Goal: Information Seeking & Learning: Get advice/opinions

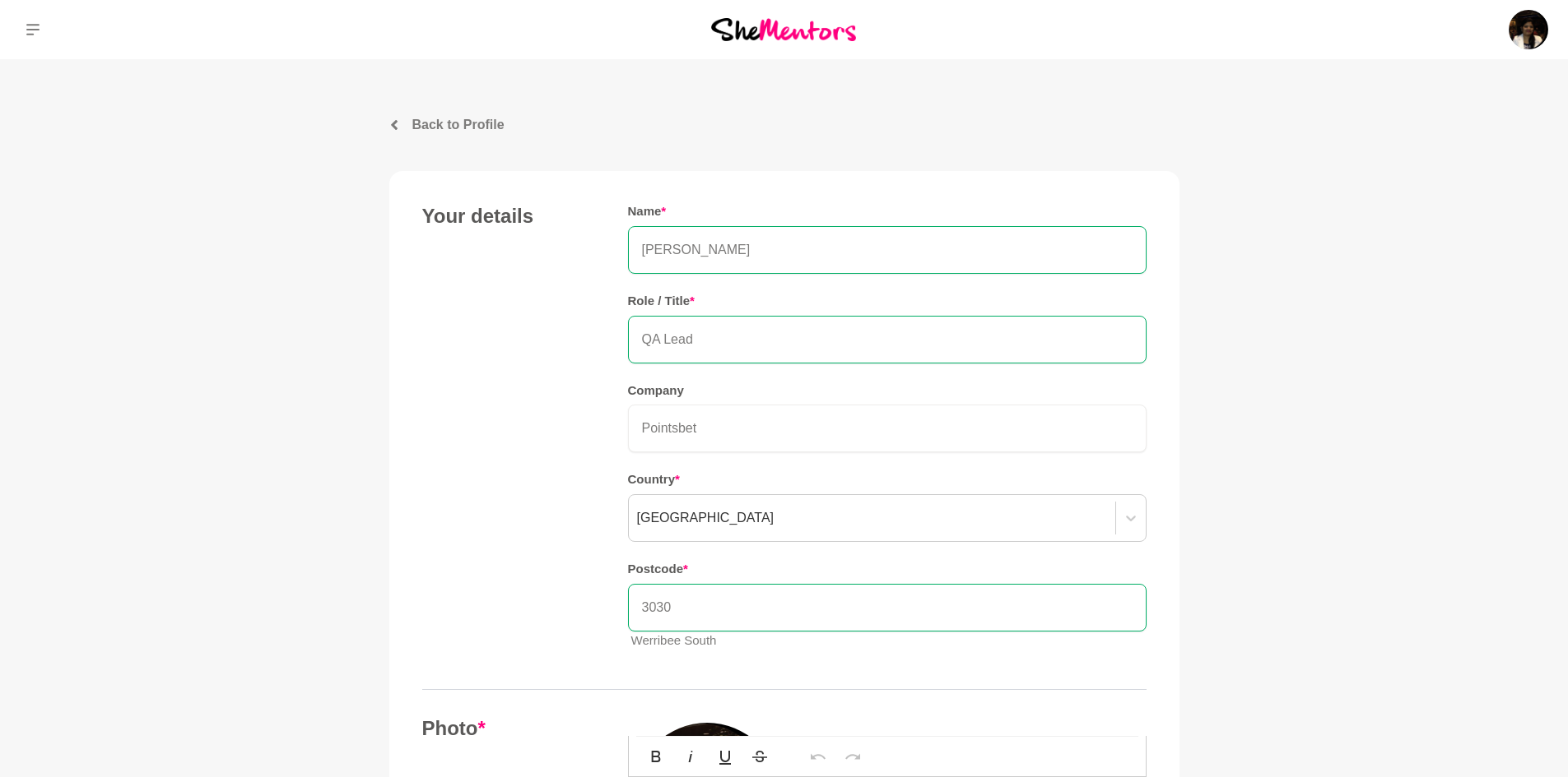
scroll to position [576, 0]
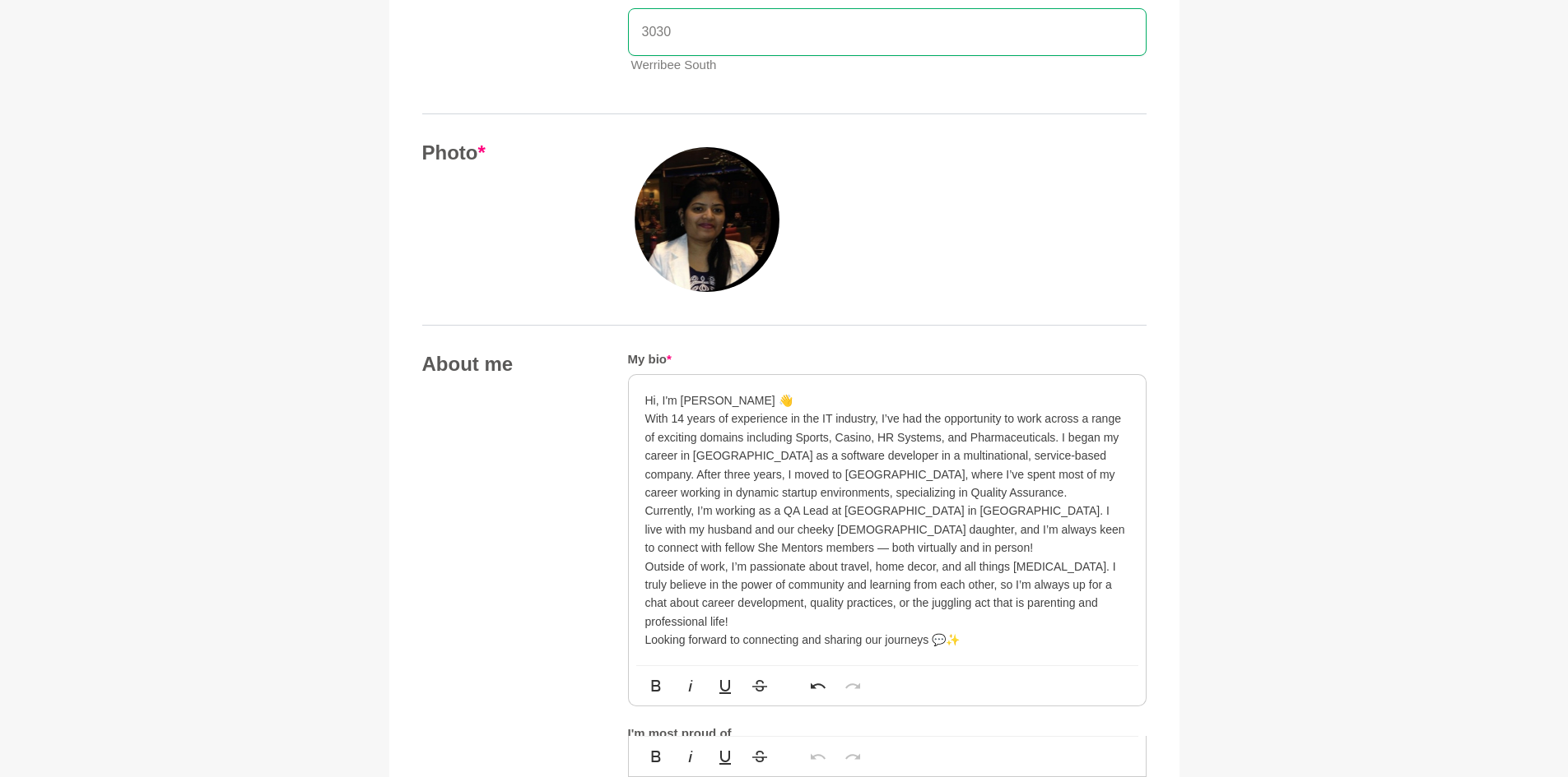
click at [783, 403] on p "Hi, I'm [PERSON_NAME] 👋" at bounding box center [888, 400] width 484 height 18
click at [646, 422] on p "With 14 years of experience in the IT industry, I’ve had the opportunity to wor…" at bounding box center [888, 455] width 484 height 92
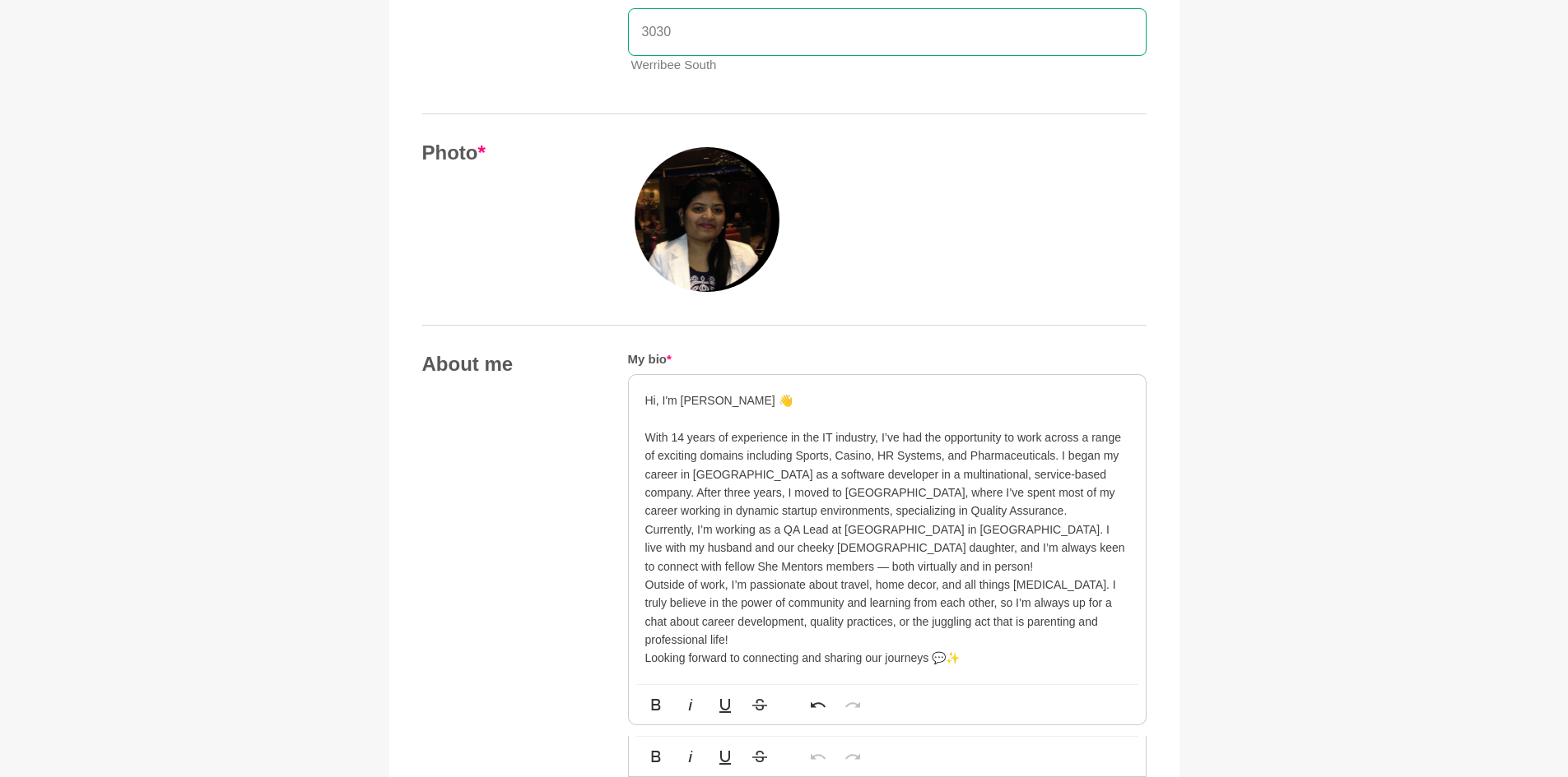
click at [779, 398] on p "Hi, I'm [PERSON_NAME] 👋" at bounding box center [888, 400] width 484 height 18
click at [894, 512] on p "With 14 years of experience in the IT industry, I’ve had the opportunity to wor…" at bounding box center [888, 475] width 484 height 92
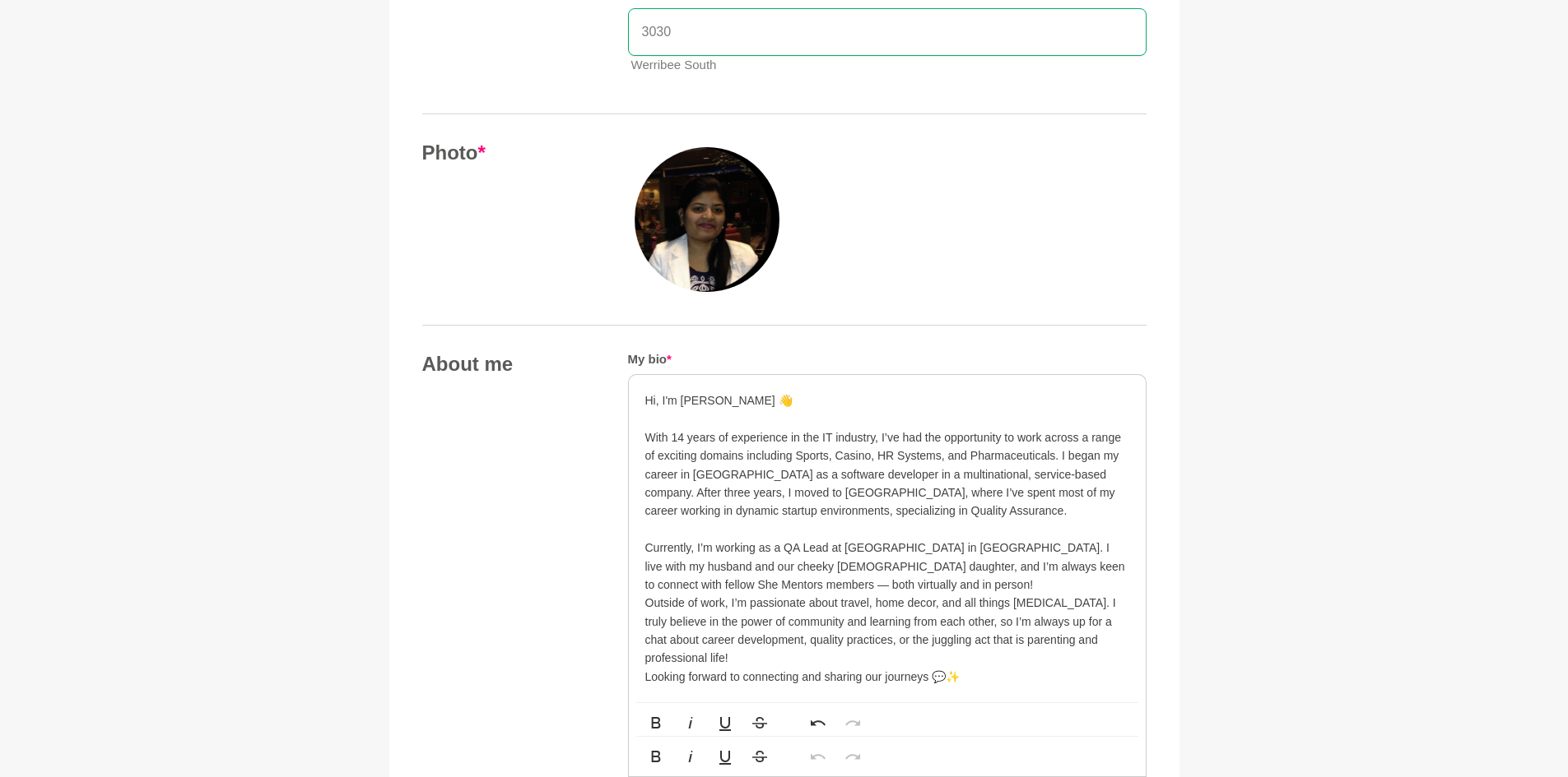
click at [821, 580] on p "Currently, I’m working as a QA Lead at [GEOGRAPHIC_DATA] in [GEOGRAPHIC_DATA]. …" at bounding box center [888, 566] width 484 height 56
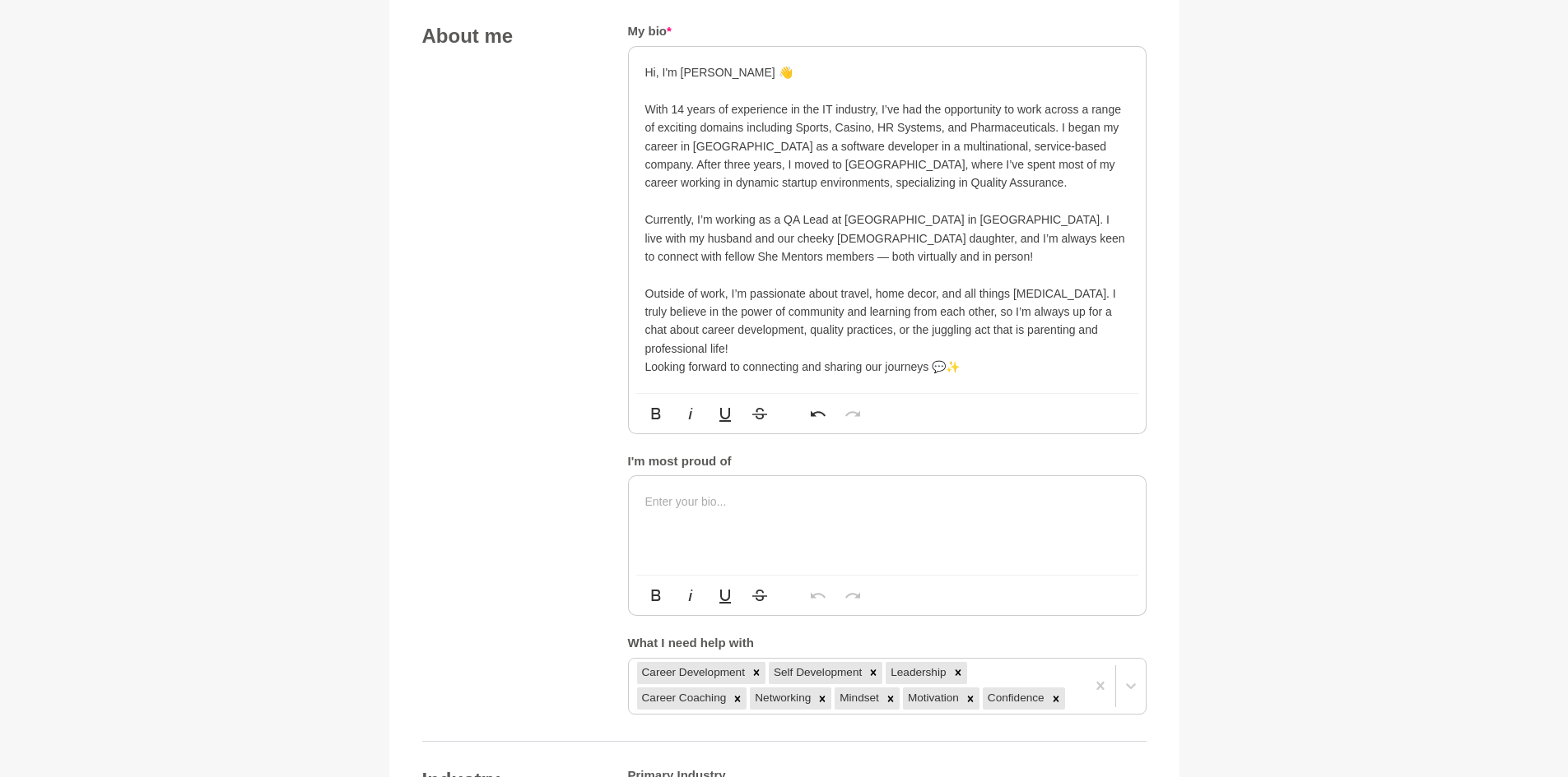
scroll to position [905, 0]
click at [754, 508] on p at bounding box center [888, 500] width 484 height 18
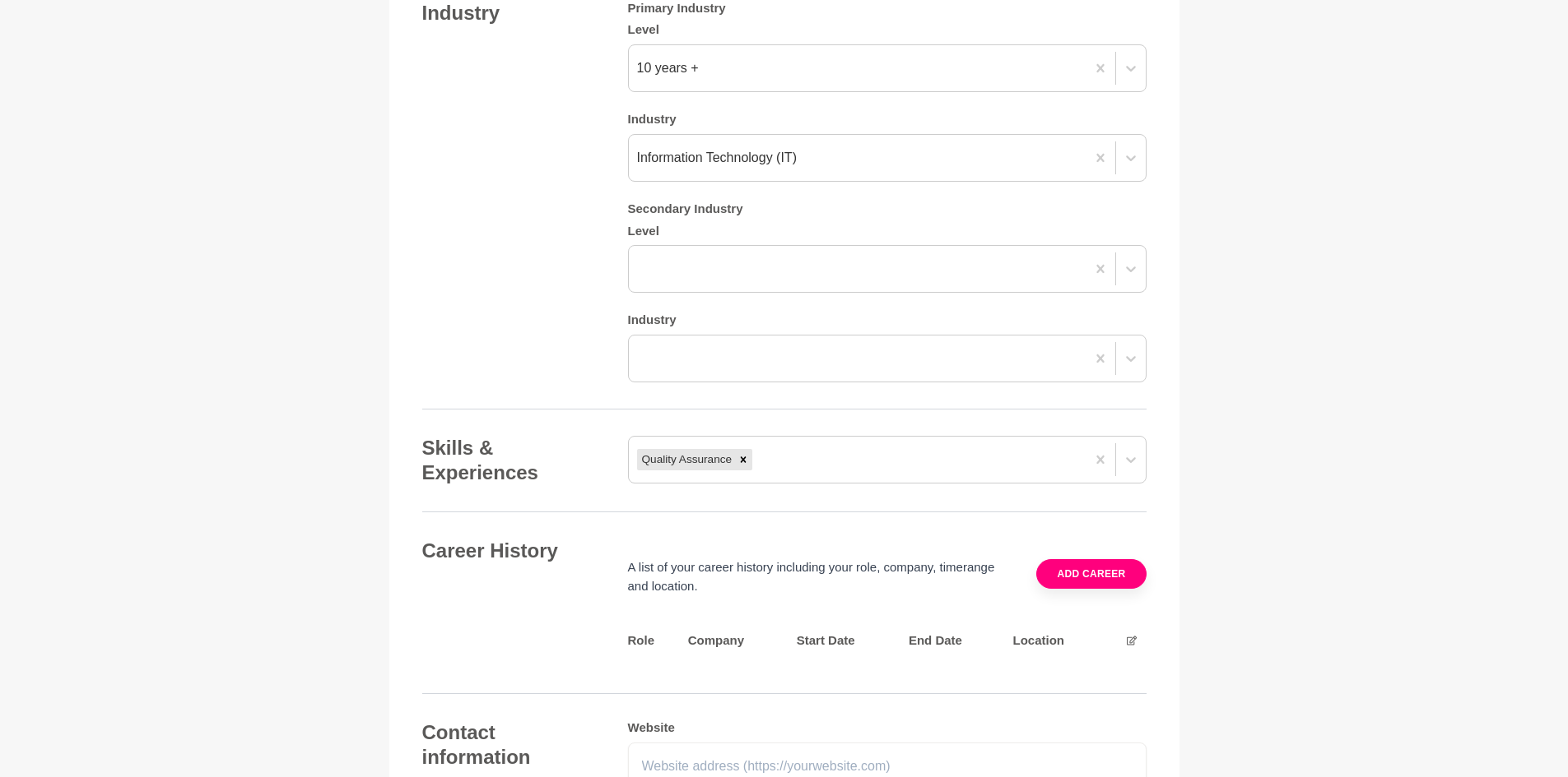
scroll to position [1892, 0]
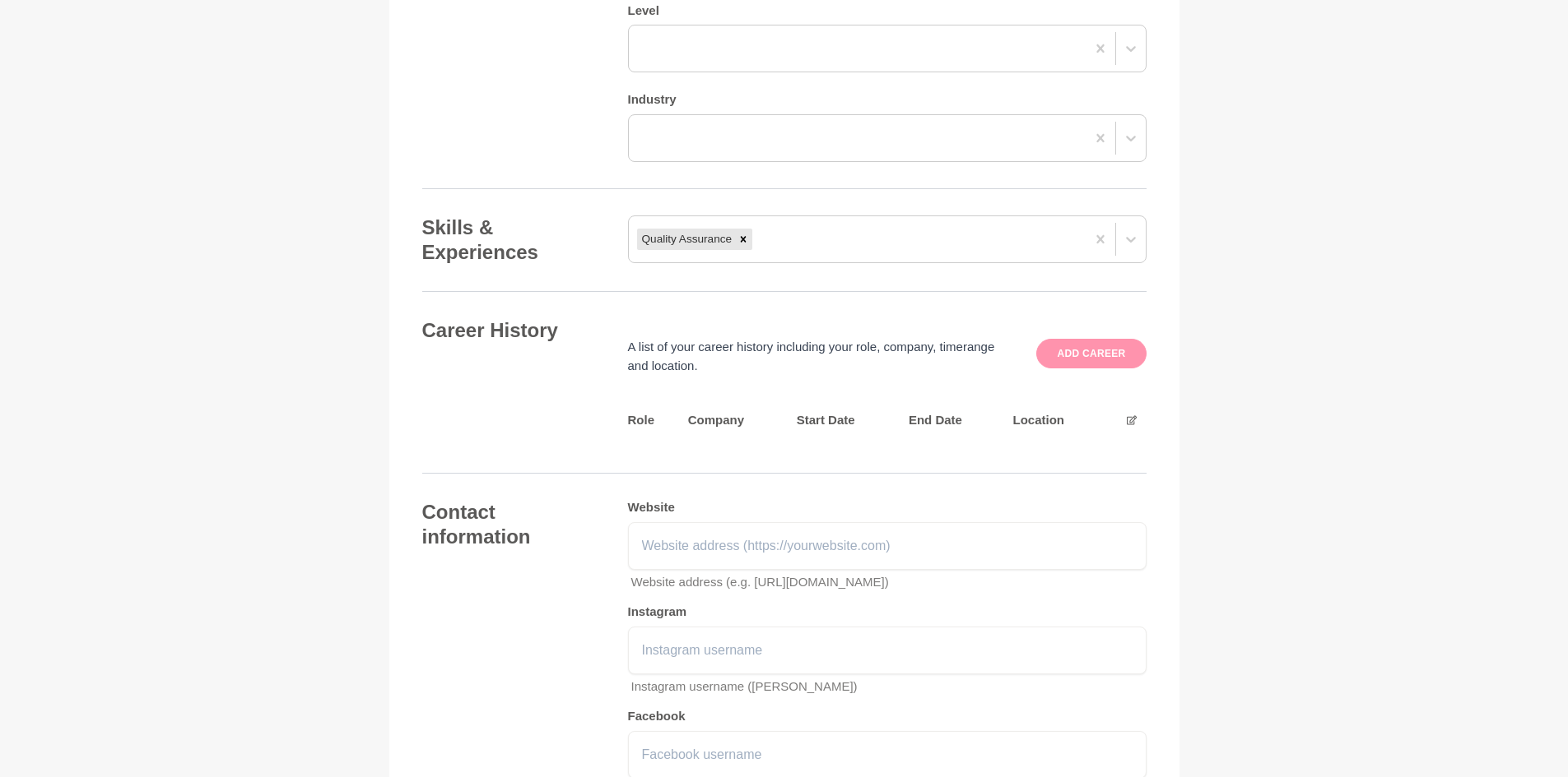
click at [1072, 360] on button "Add career" at bounding box center [1091, 353] width 109 height 29
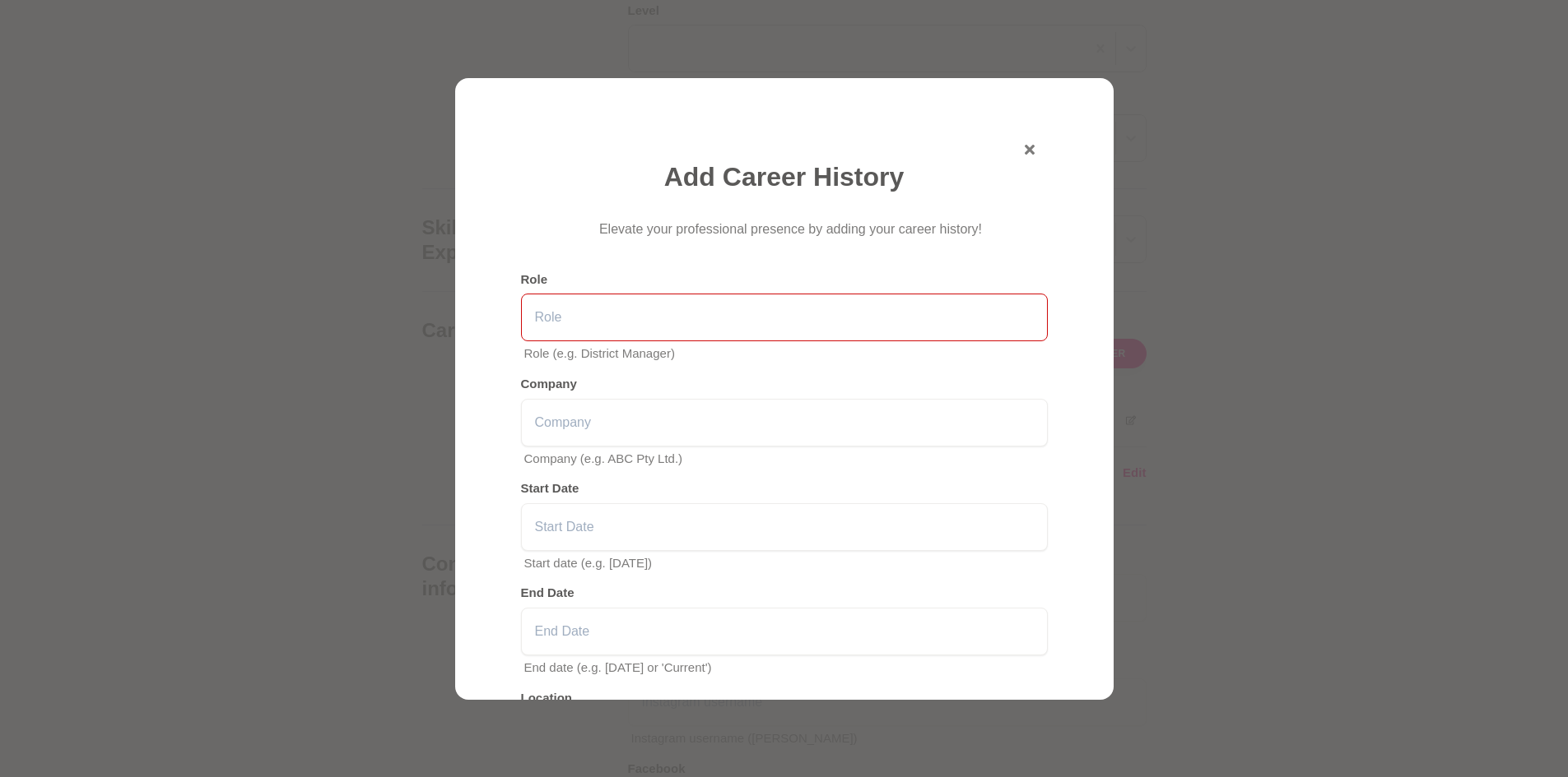
click at [548, 305] on input "text" at bounding box center [785, 317] width 527 height 48
click at [571, 319] on input "QA LED" at bounding box center [785, 317] width 527 height 48
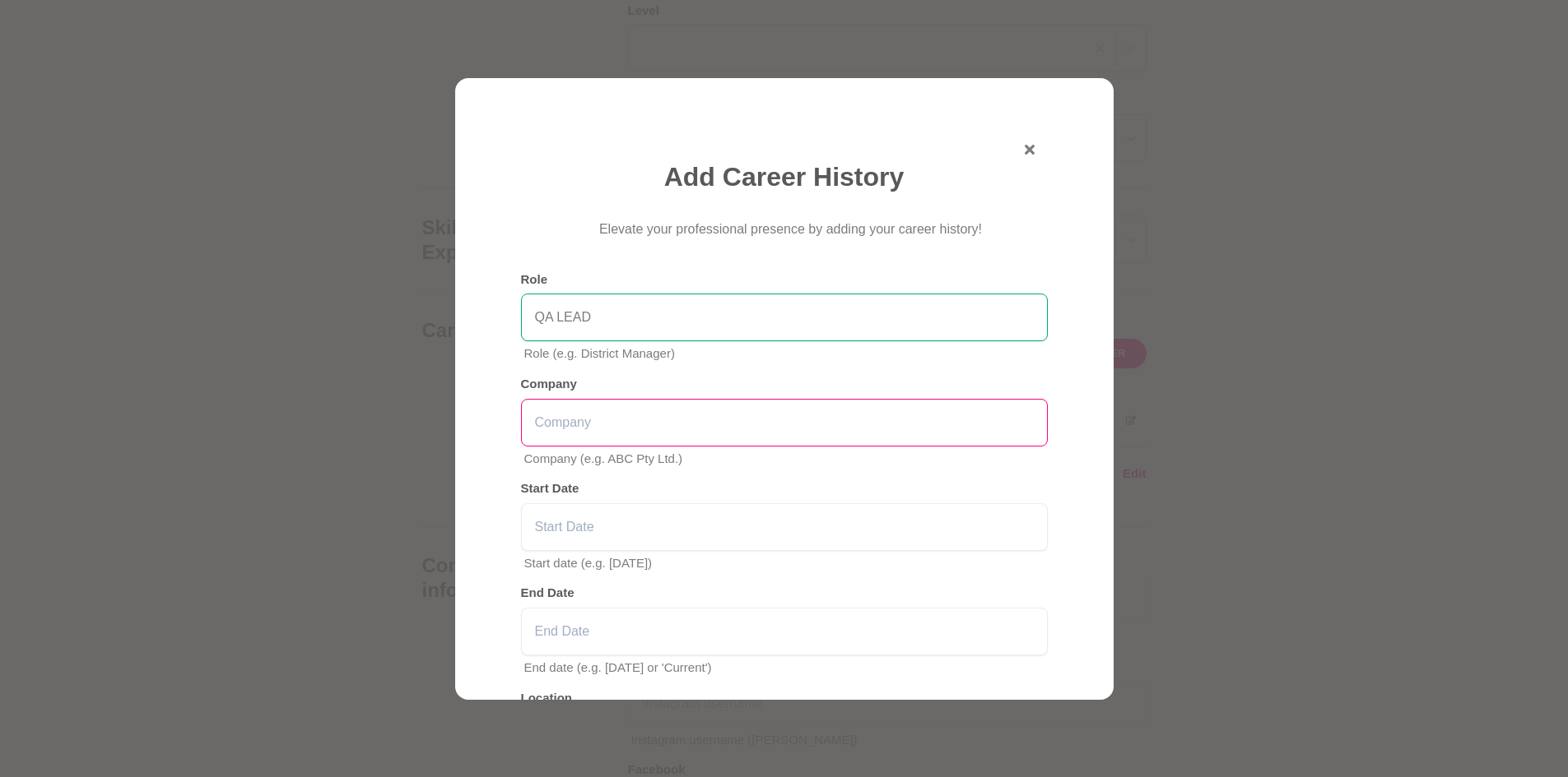
type input "QA LEAD"
click at [586, 420] on input "text" at bounding box center [785, 422] width 527 height 48
type input "Pointsbet"
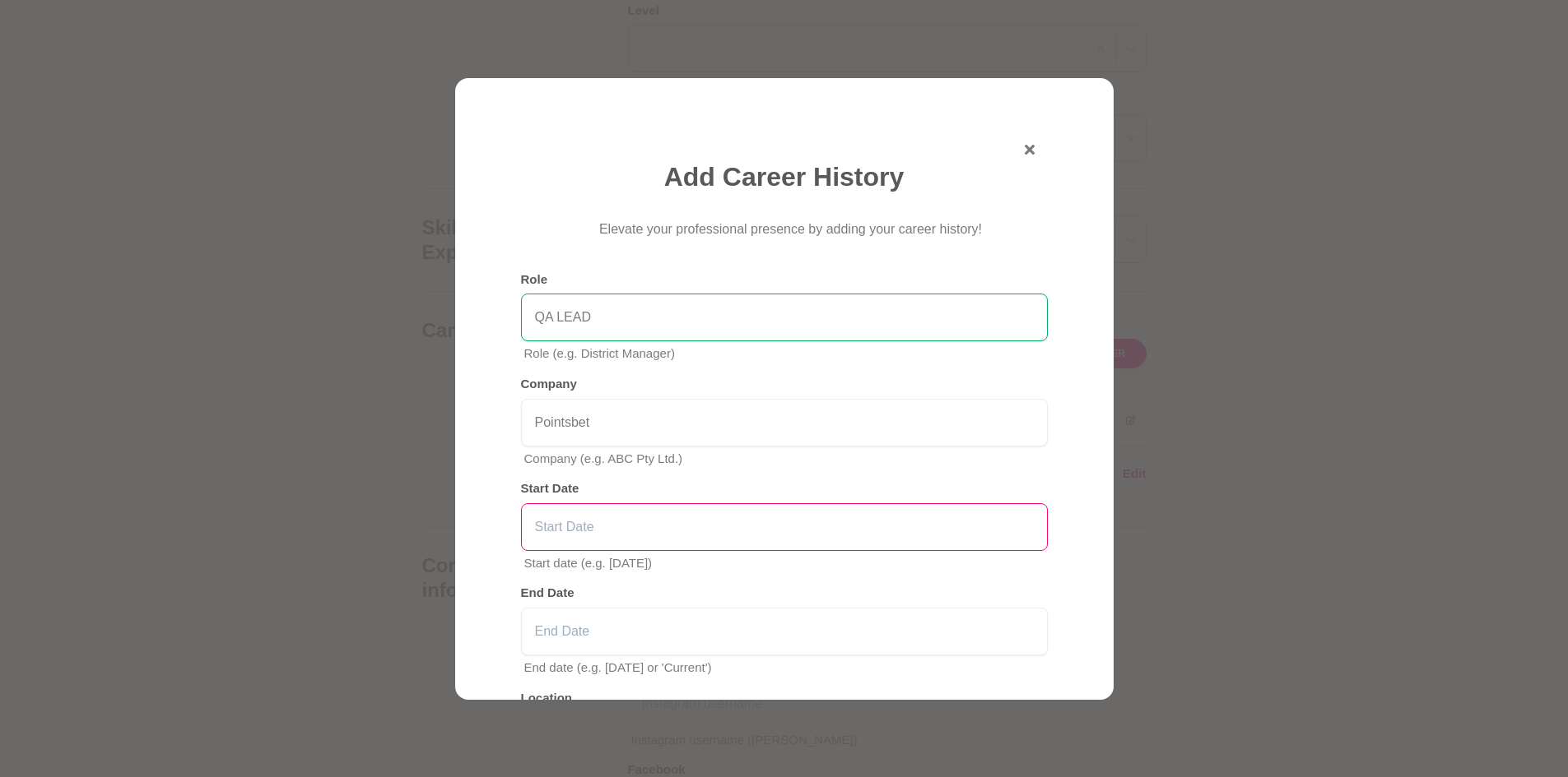
click at [606, 528] on input "text" at bounding box center [785, 527] width 527 height 48
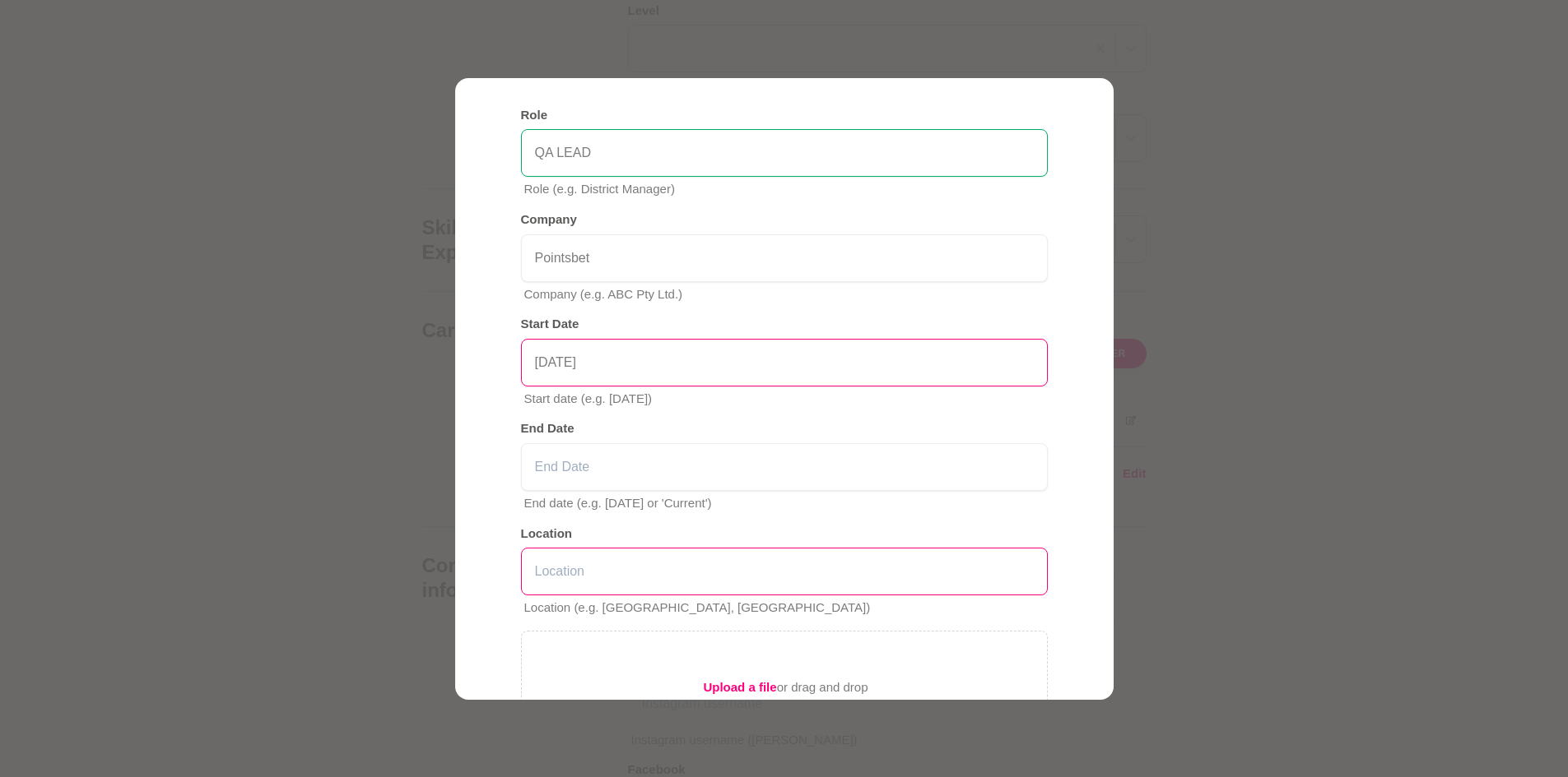
scroll to position [246, 0]
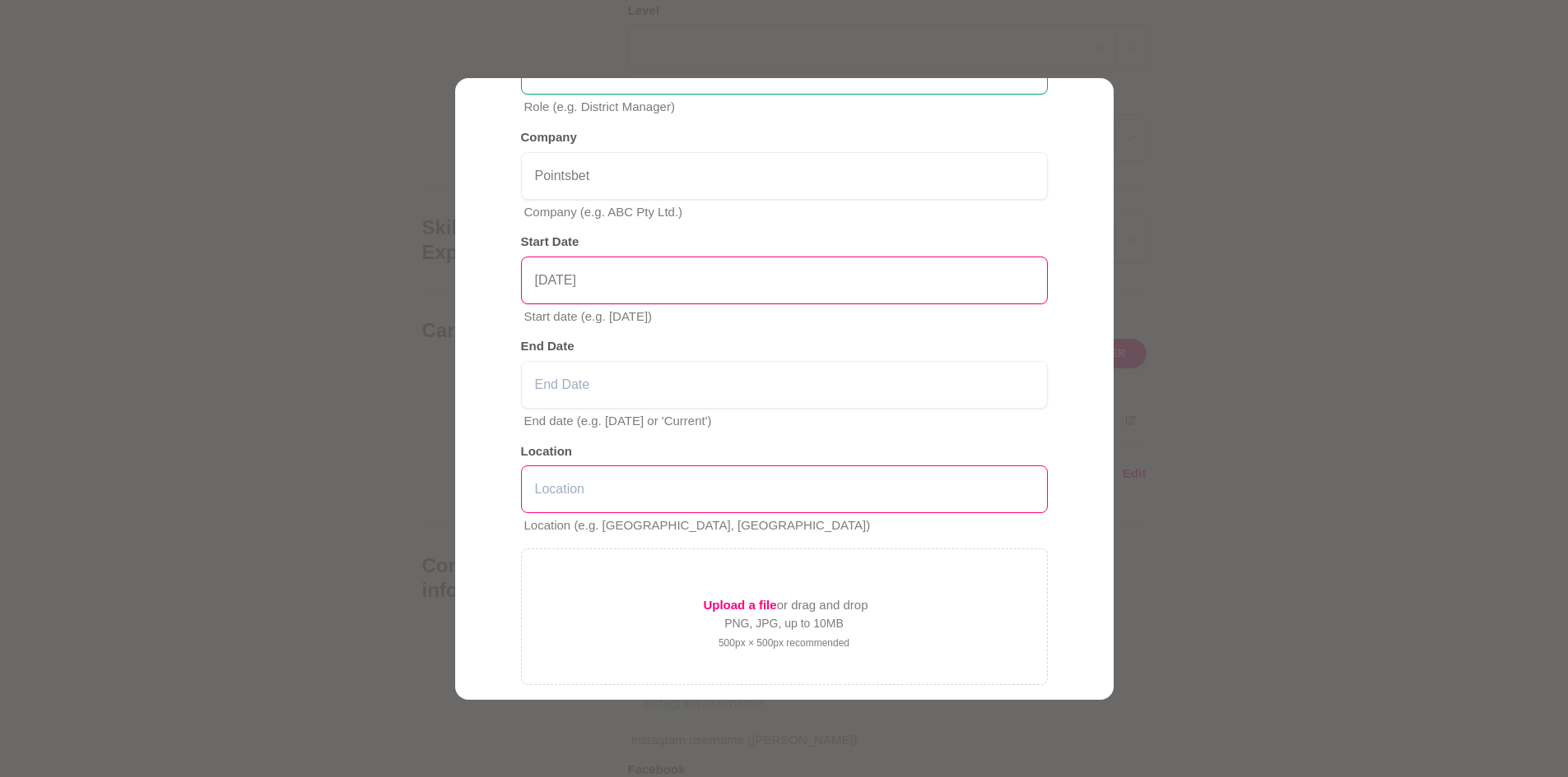
type input "[DATE]"
click at [605, 496] on input "text" at bounding box center [785, 489] width 527 height 48
type input "m"
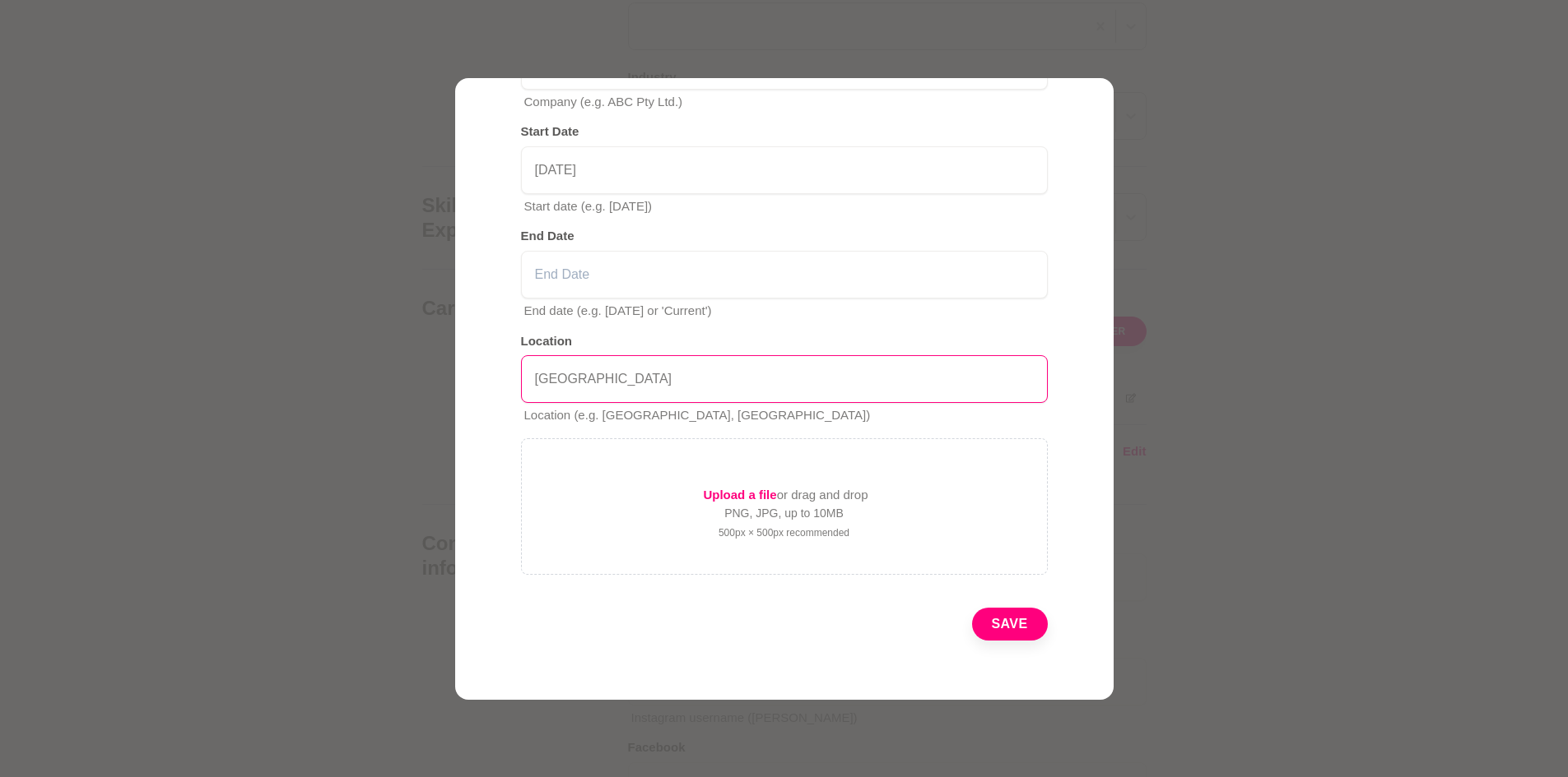
scroll to position [1974, 0]
type input "[GEOGRAPHIC_DATA]"
click at [1001, 619] on button "Save" at bounding box center [1010, 624] width 75 height 33
click at [991, 628] on button "Save" at bounding box center [1010, 624] width 75 height 33
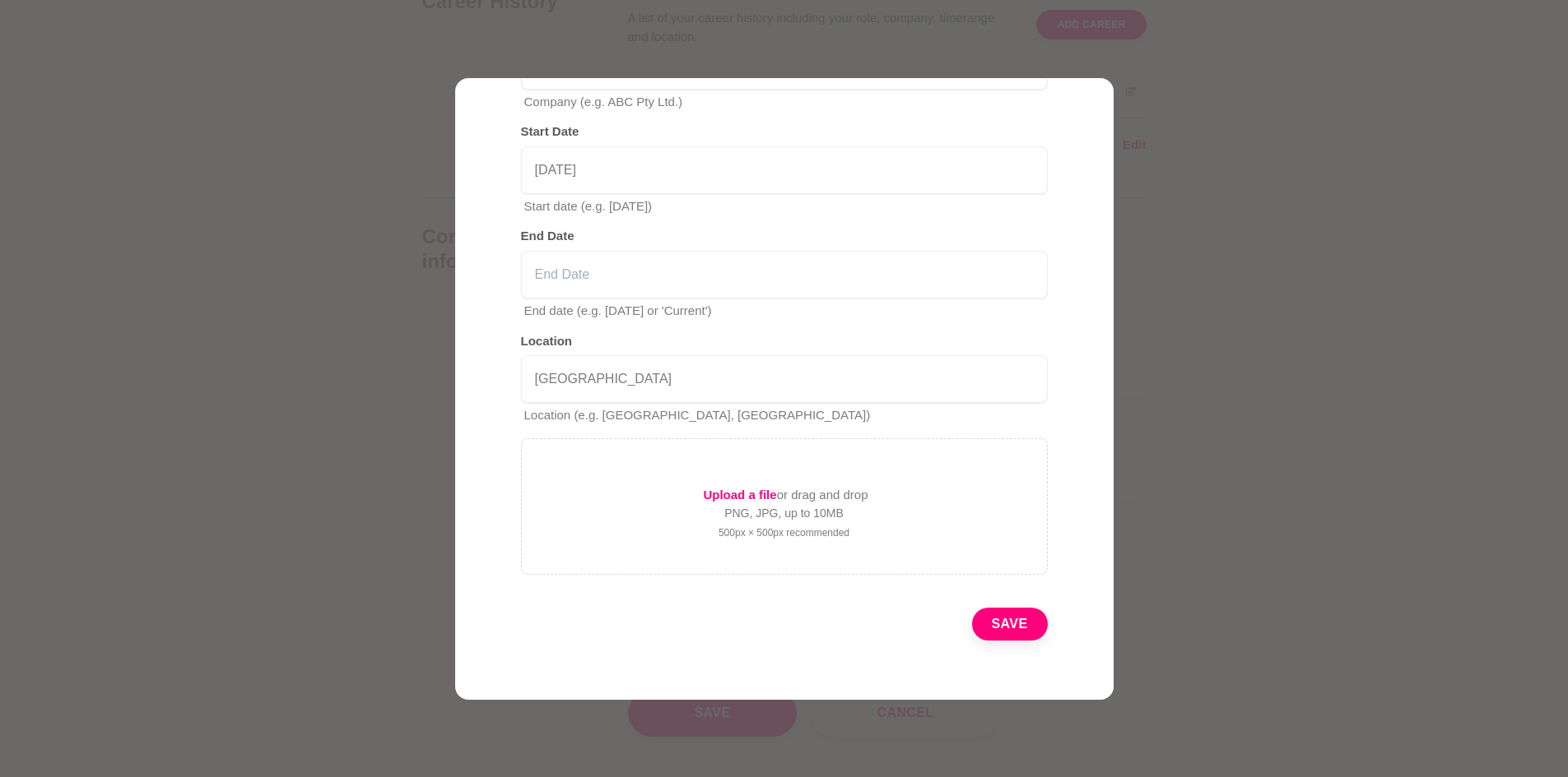
click at [1270, 278] on div at bounding box center [784, 388] width 1568 height 777
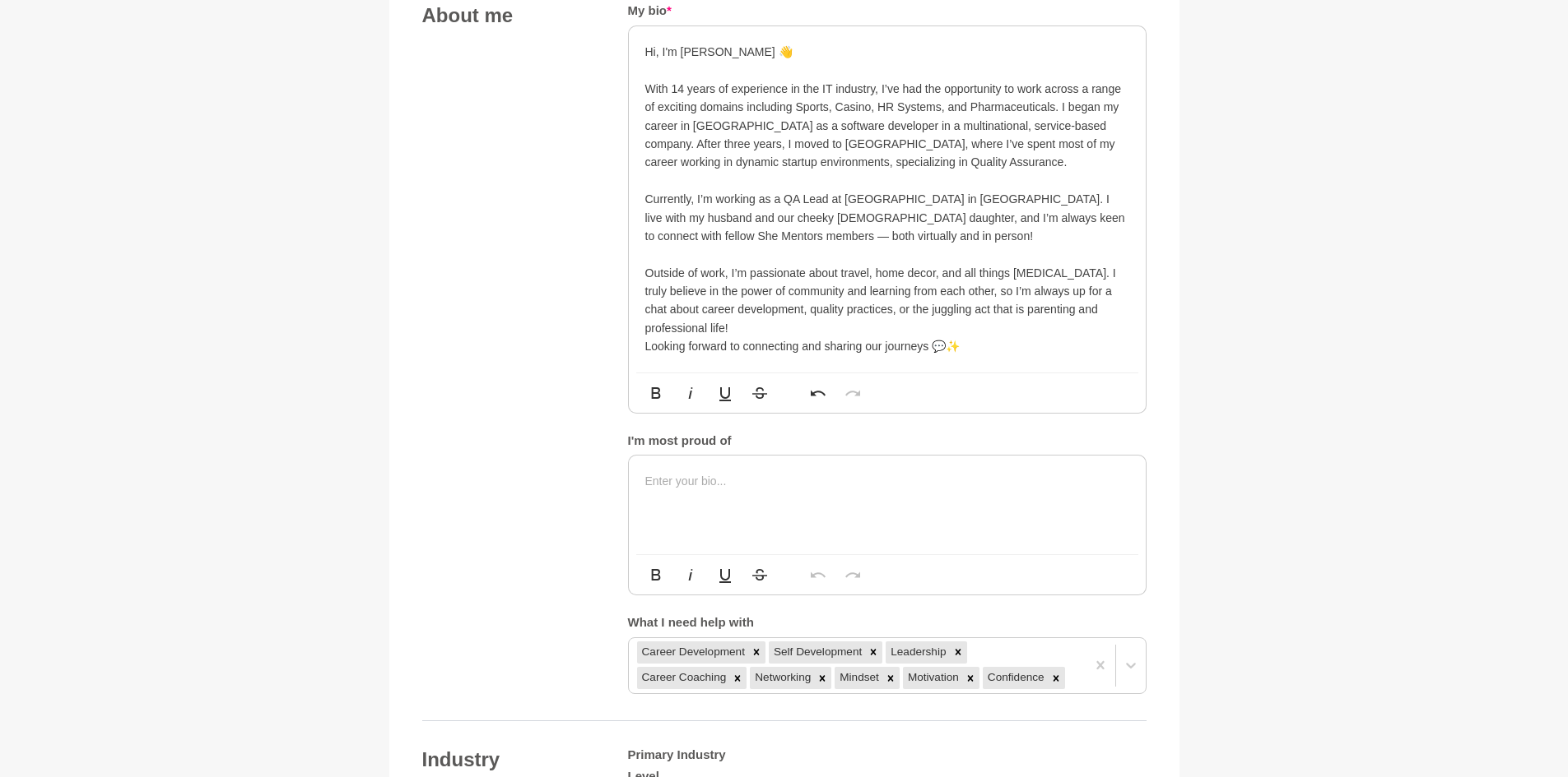
scroll to position [822, 0]
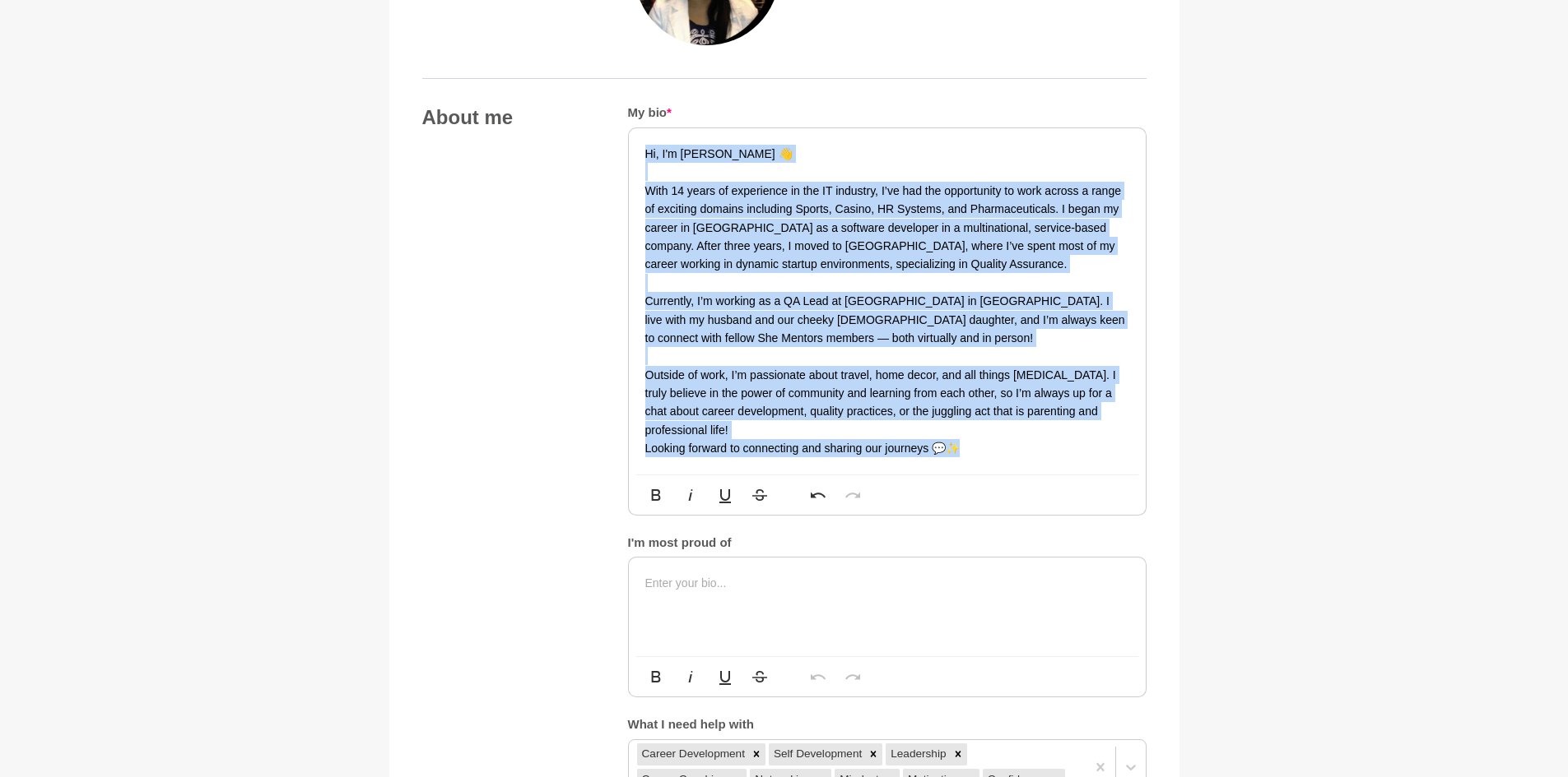
drag, startPoint x: 986, startPoint y: 452, endPoint x: 632, endPoint y: 148, distance: 466.6
click at [632, 148] on div "Hi, I'm [PERSON_NAME] 👋 With 14 years of experience in the IT industry, I’ve ha…" at bounding box center [887, 301] width 517 height 346
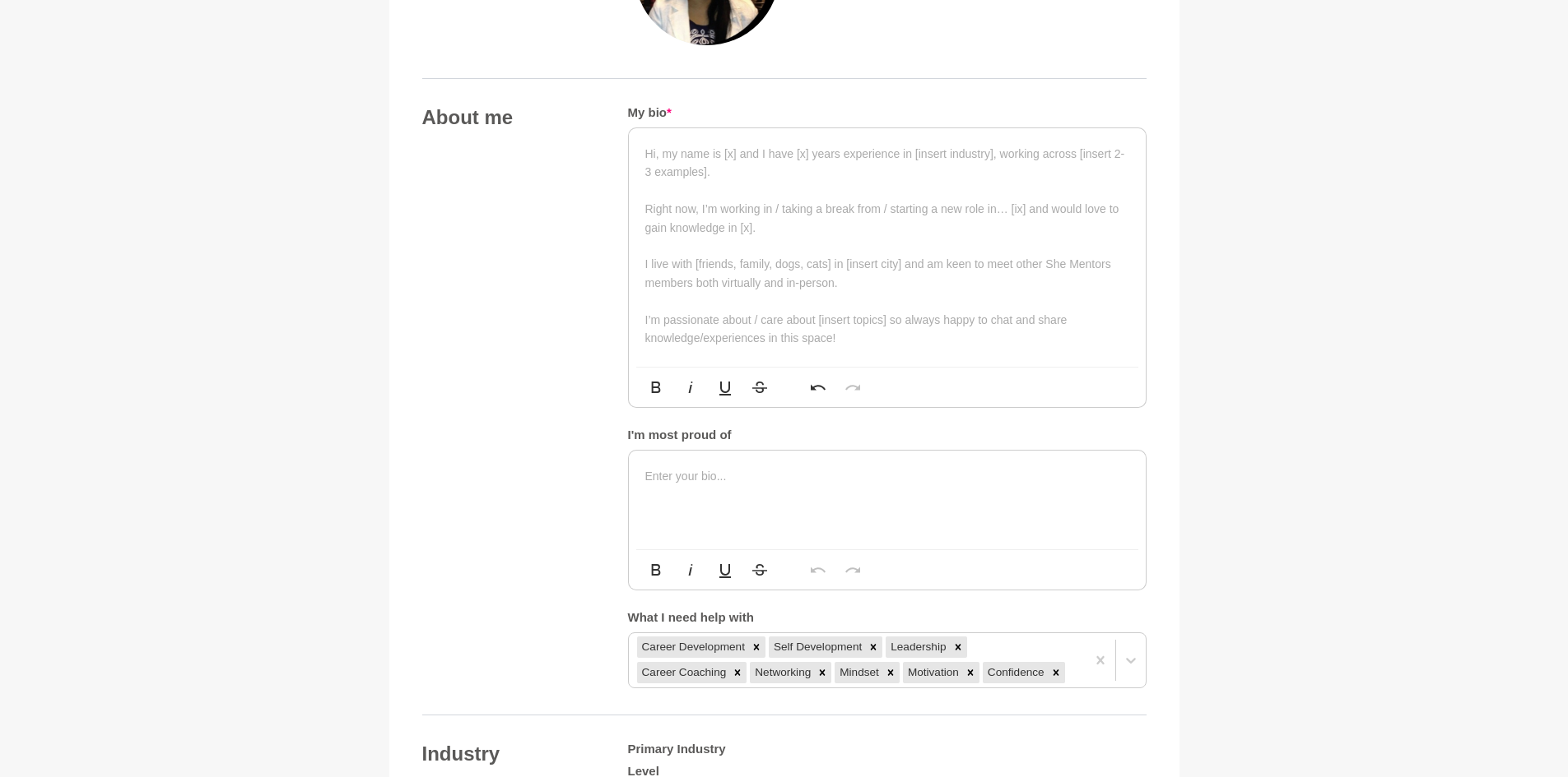
click at [640, 157] on div at bounding box center [887, 247] width 517 height 239
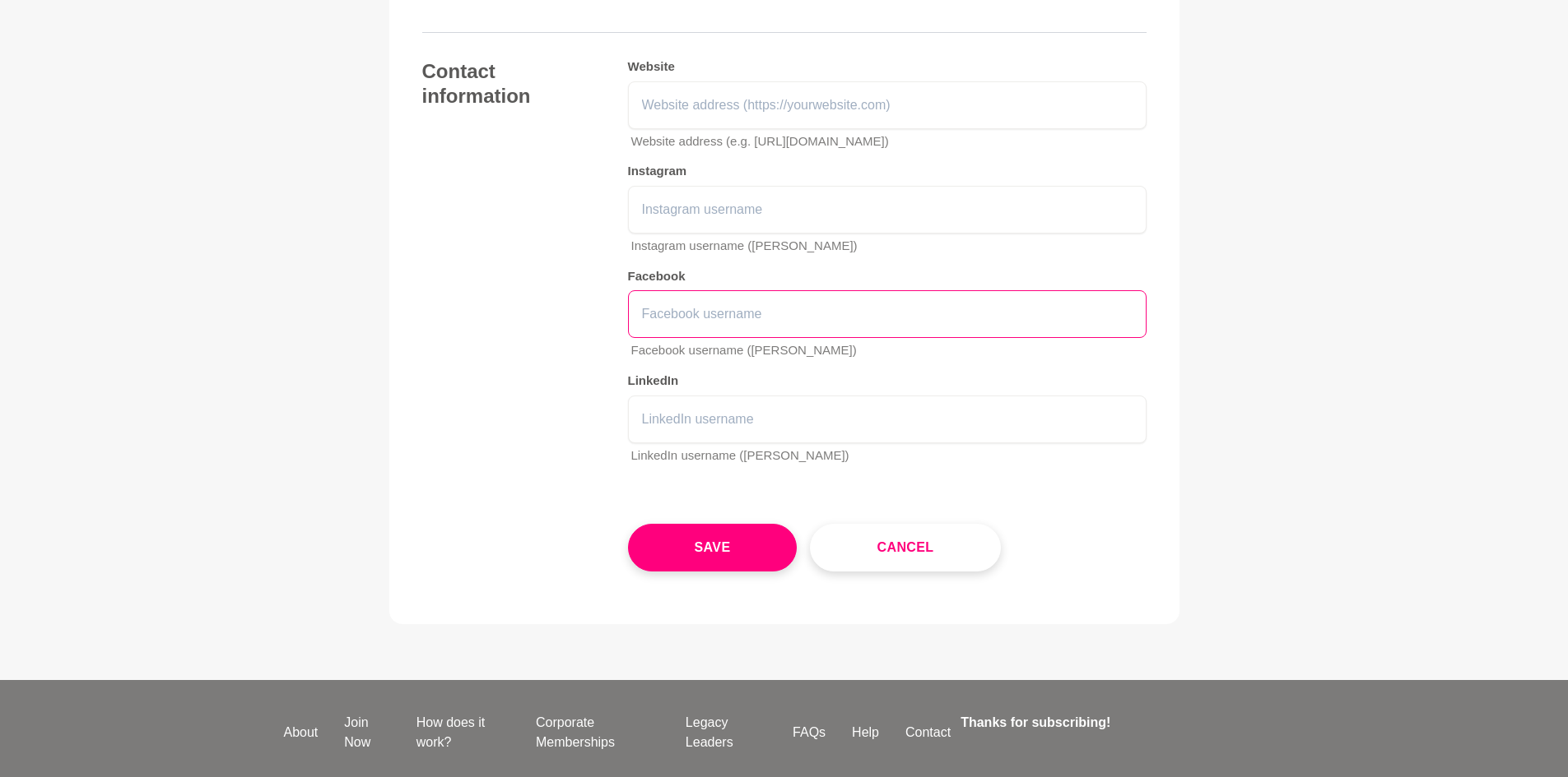
scroll to position [2386, 0]
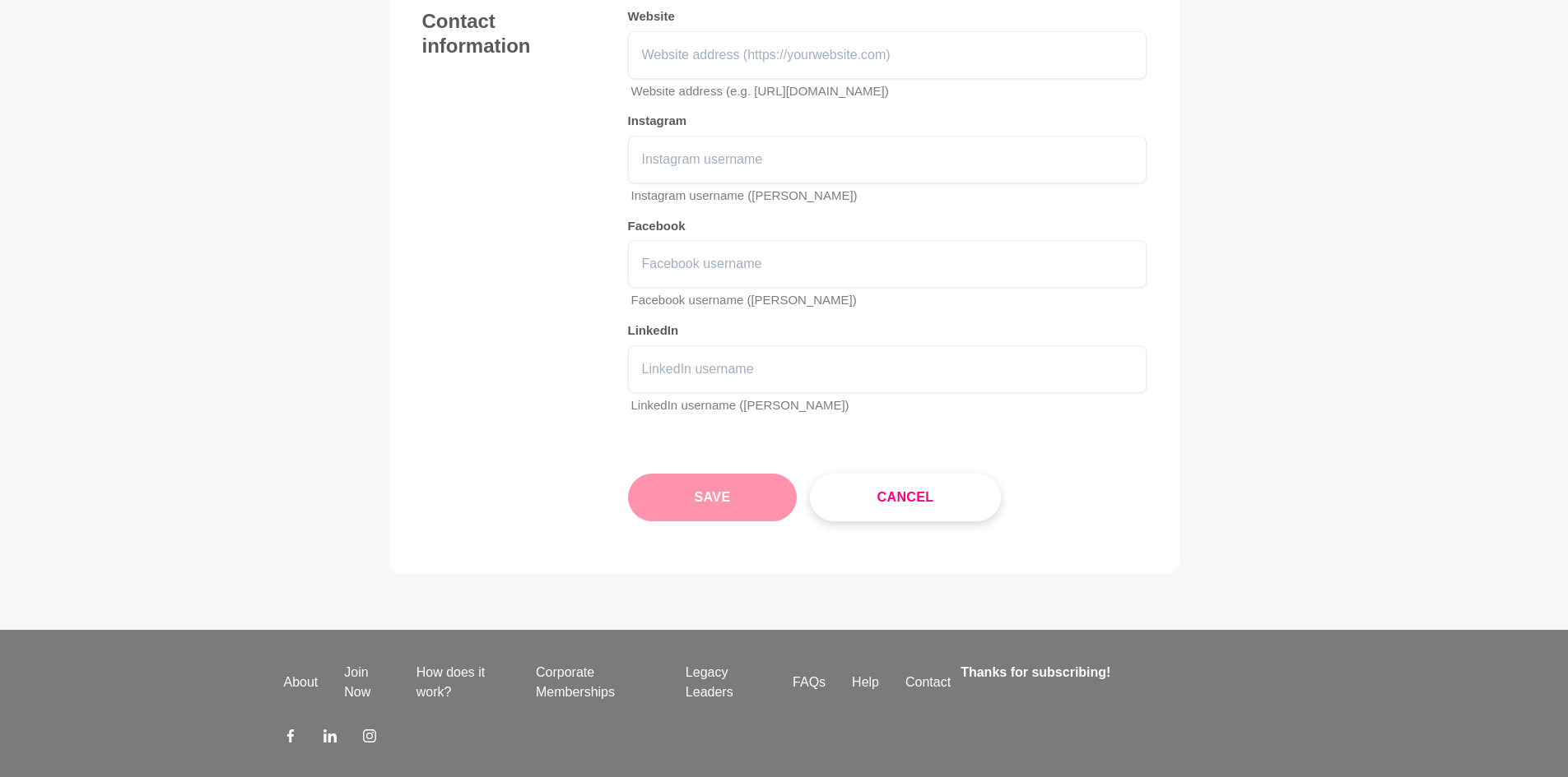
click at [693, 498] on button "Save" at bounding box center [712, 498] width 169 height 48
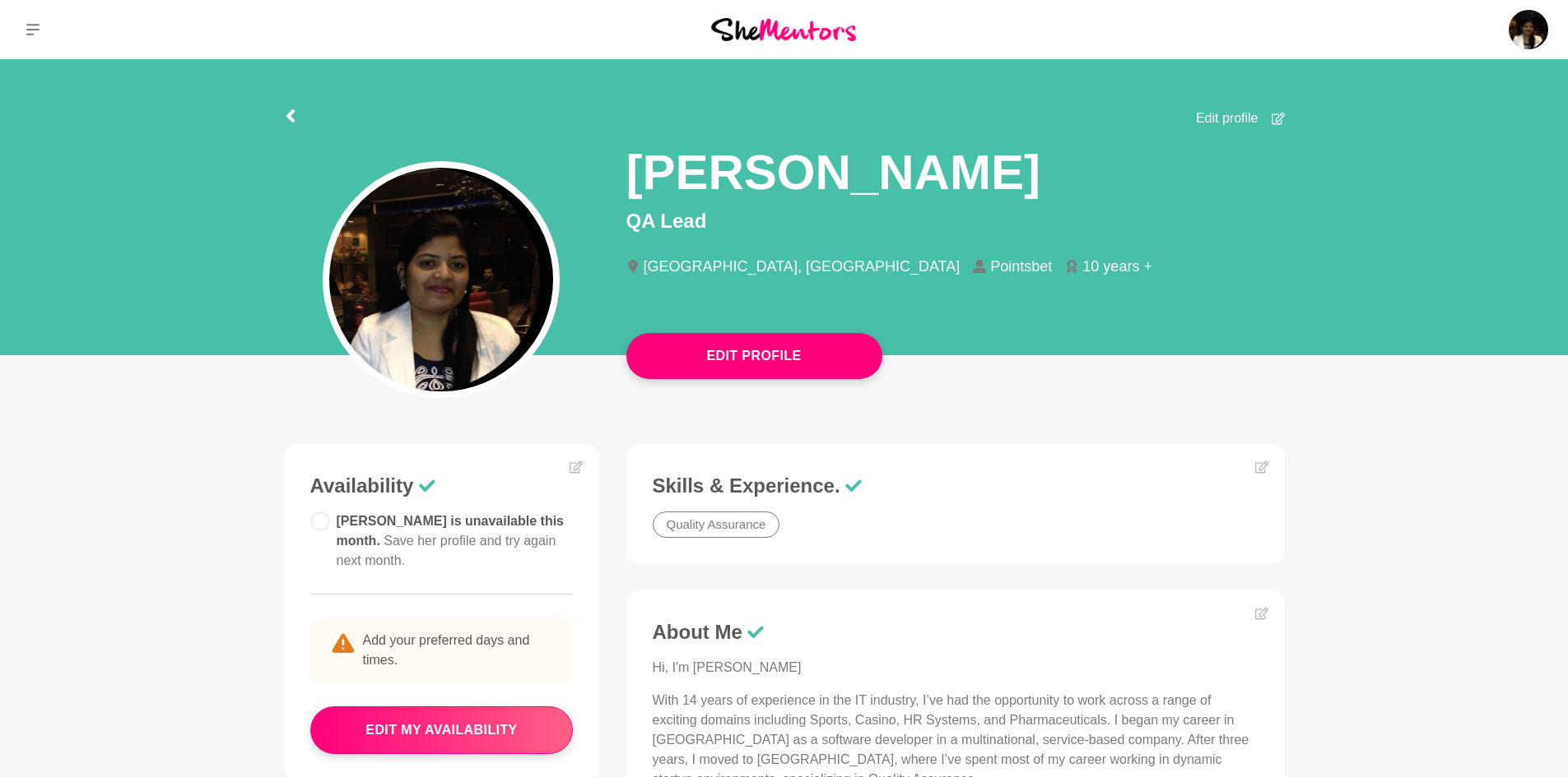
click at [792, 24] on img at bounding box center [784, 29] width 145 height 23
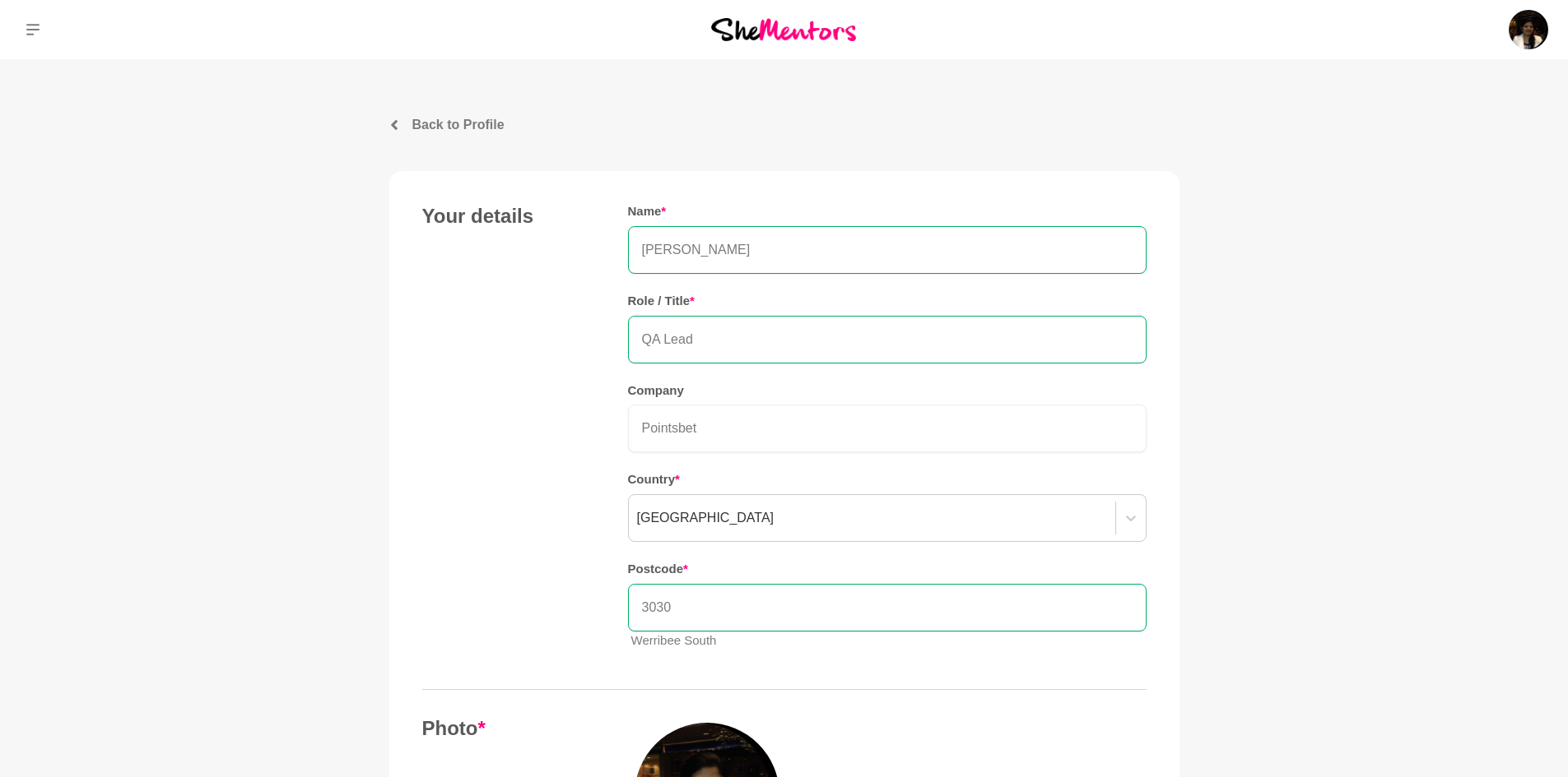
click at [767, 29] on img at bounding box center [784, 29] width 145 height 23
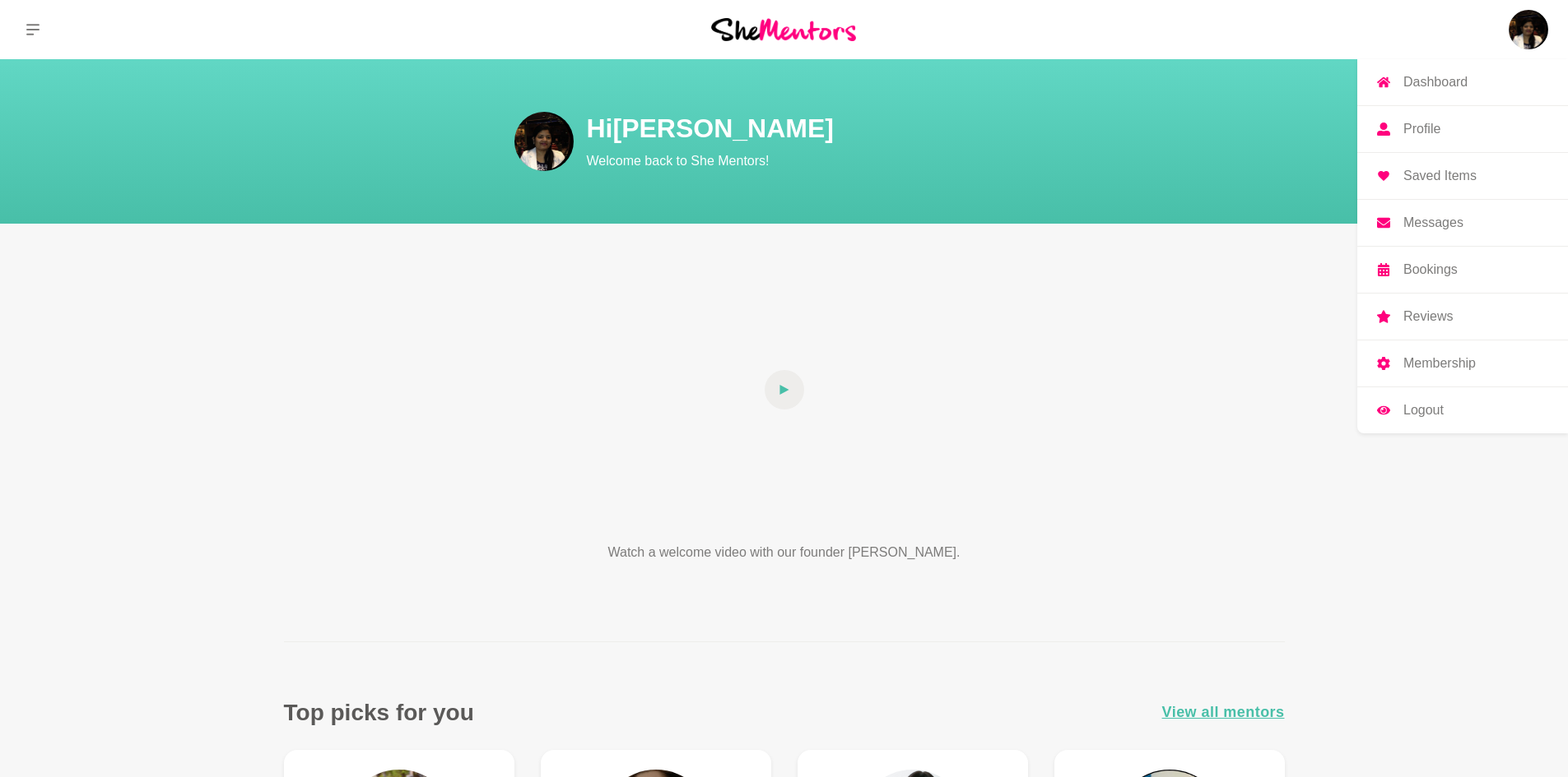
click at [1524, 24] on img at bounding box center [1528, 29] width 40 height 40
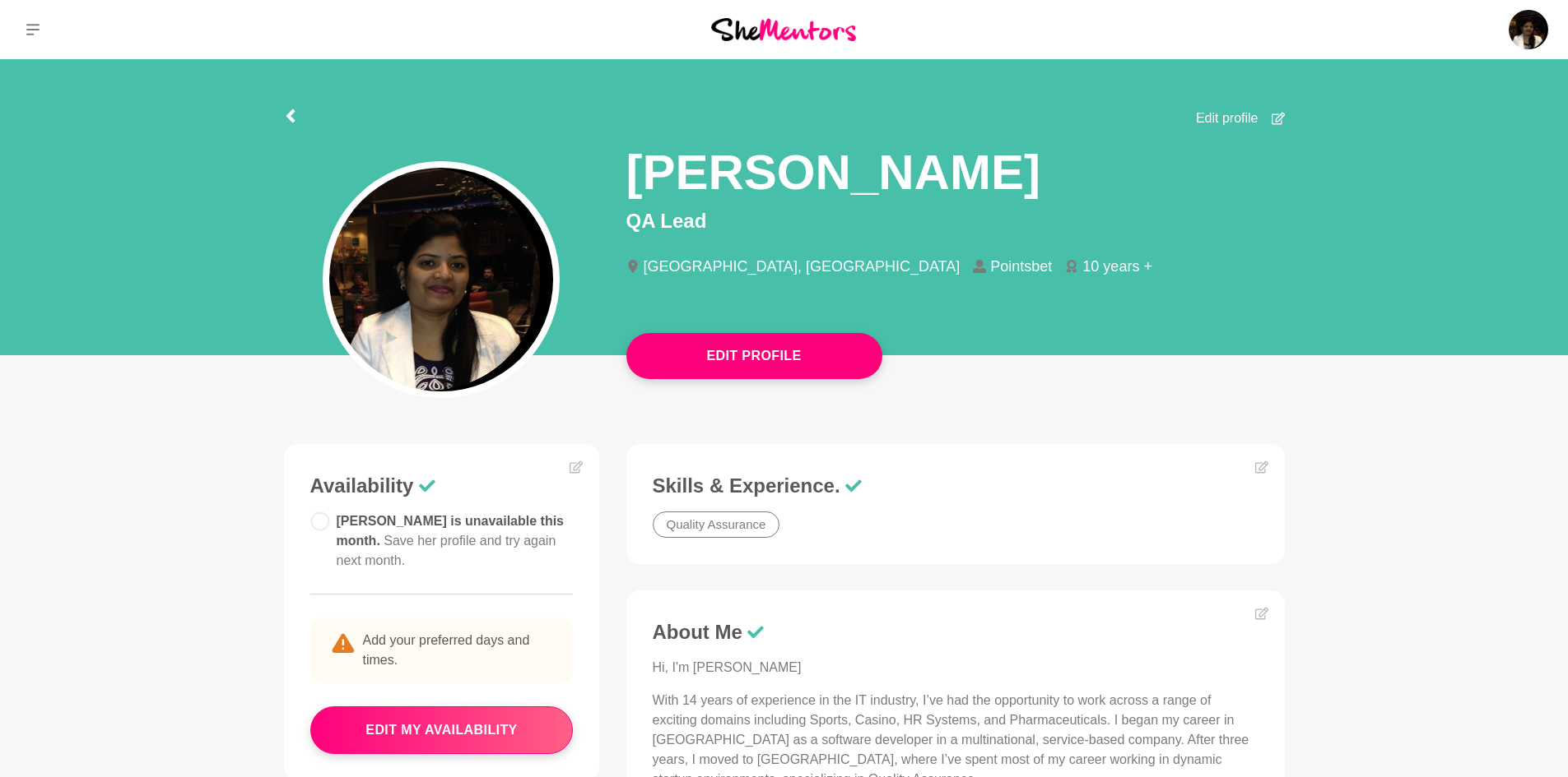
click at [1246, 115] on span "Edit profile" at bounding box center [1227, 118] width 62 height 20
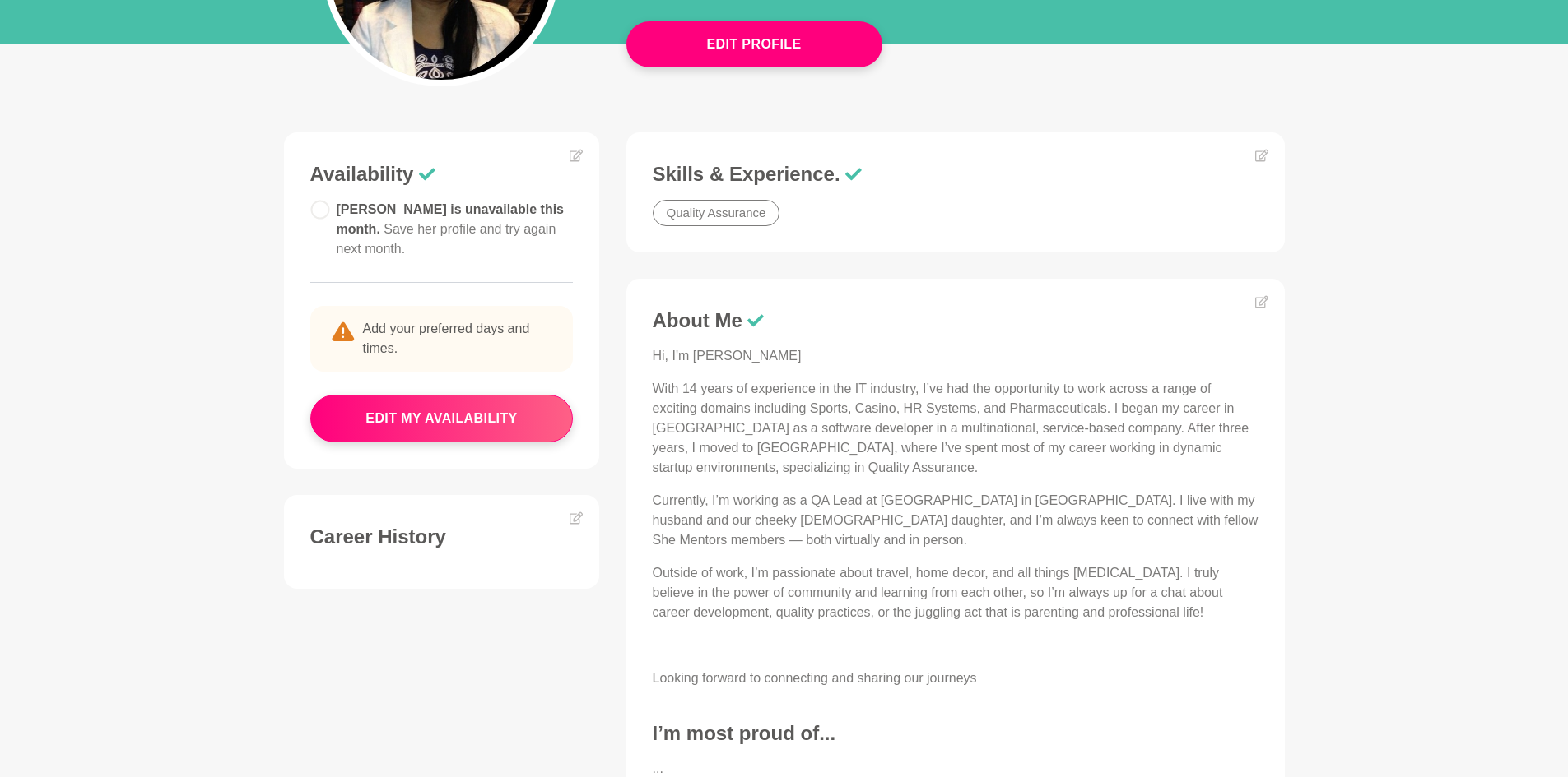
scroll to position [165, 0]
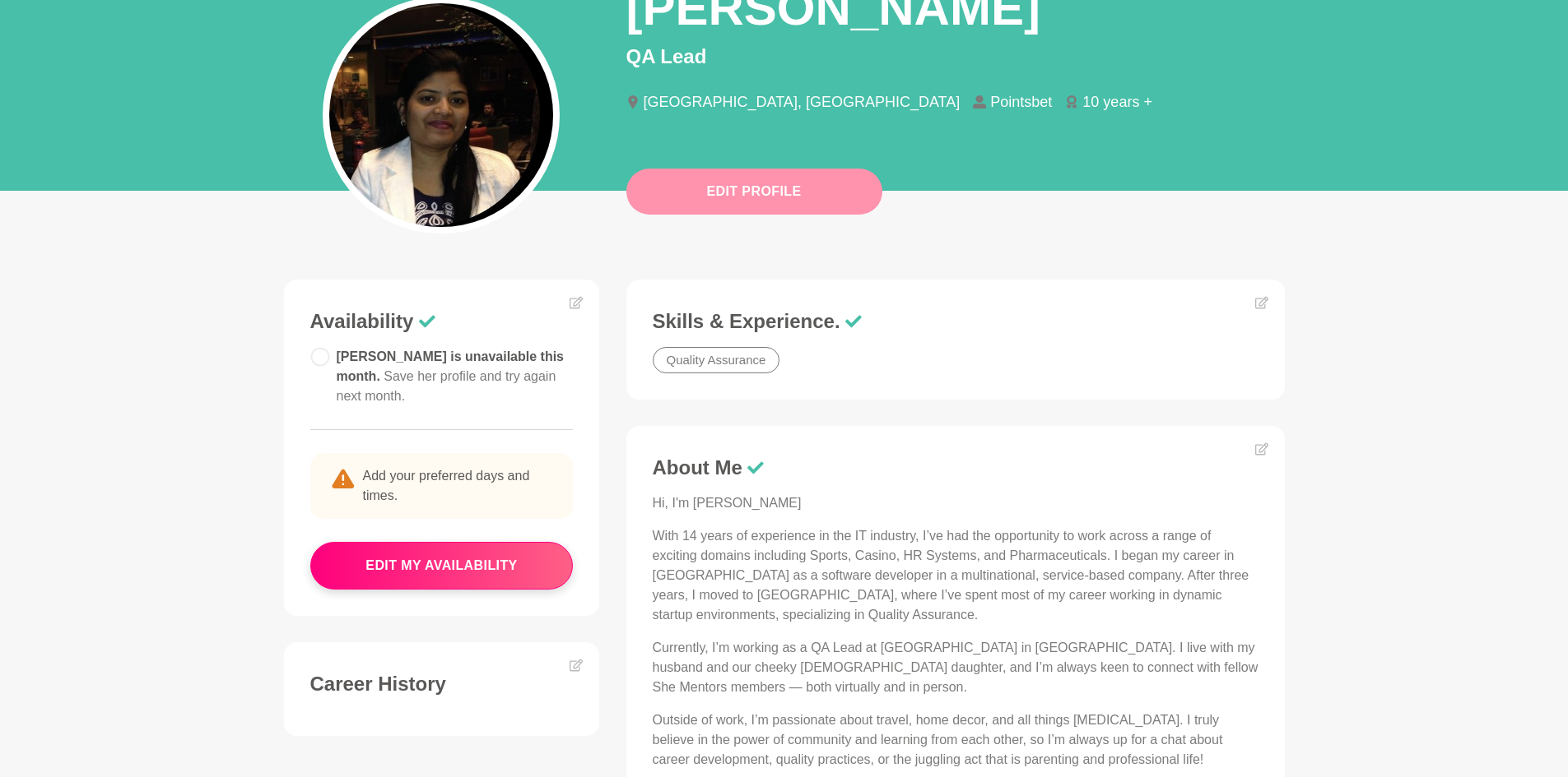
click at [803, 195] on button "Edit Profile" at bounding box center [754, 191] width 256 height 46
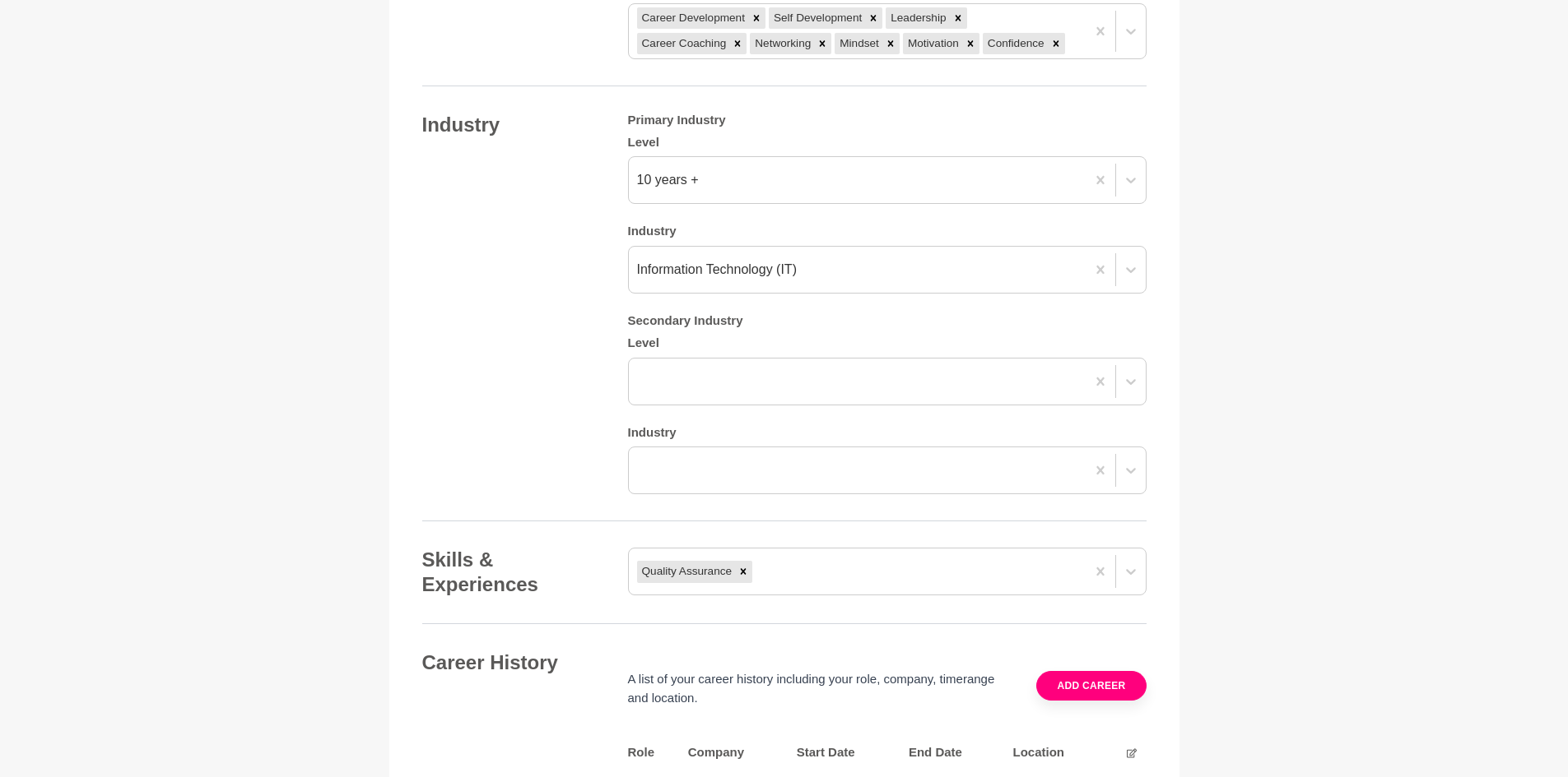
scroll to position [1892, 0]
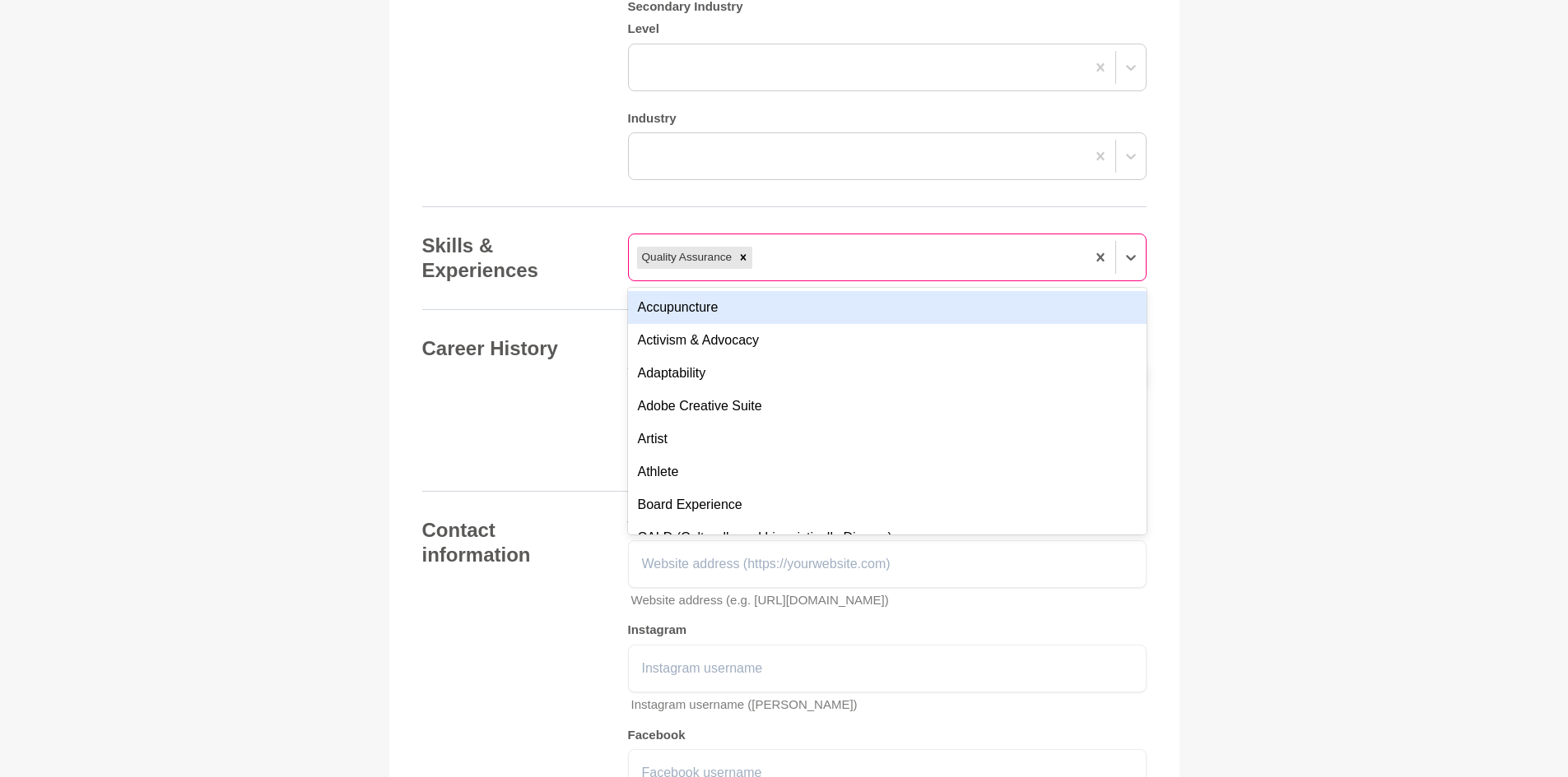
click at [920, 261] on div "Quality Assurance" at bounding box center [856, 257] width 456 height 29
type input "d"
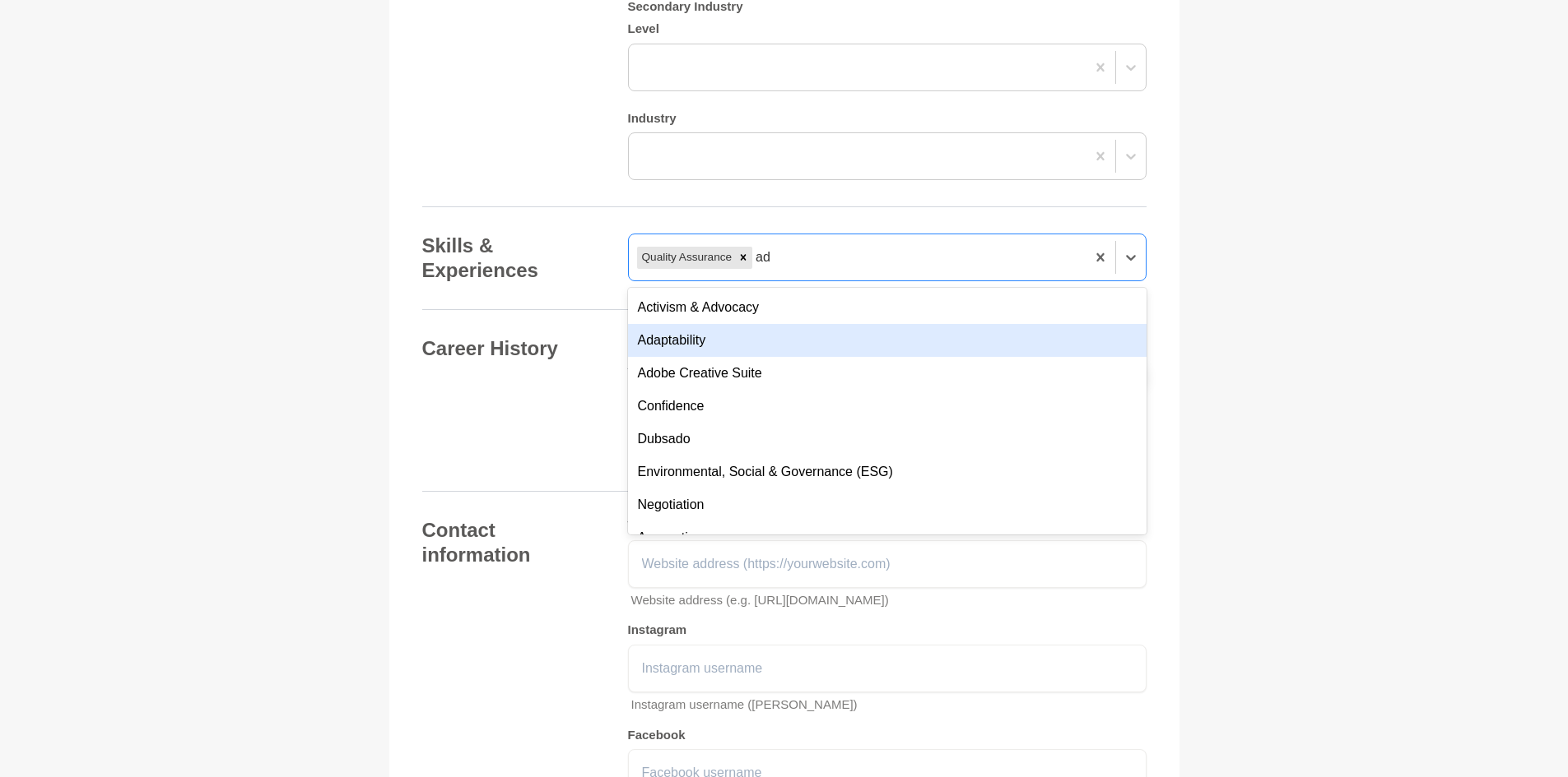
type input "a"
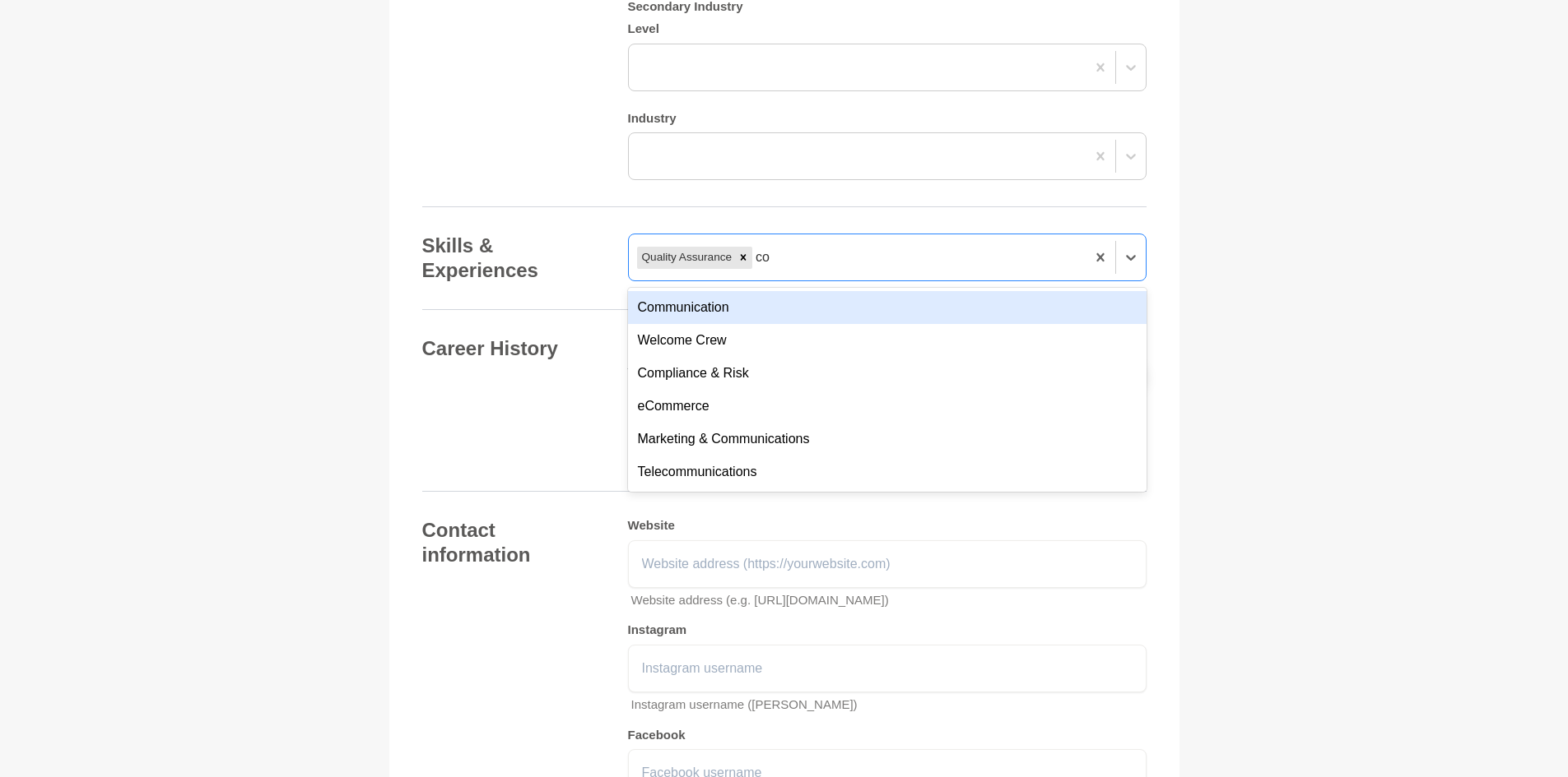
type input "c"
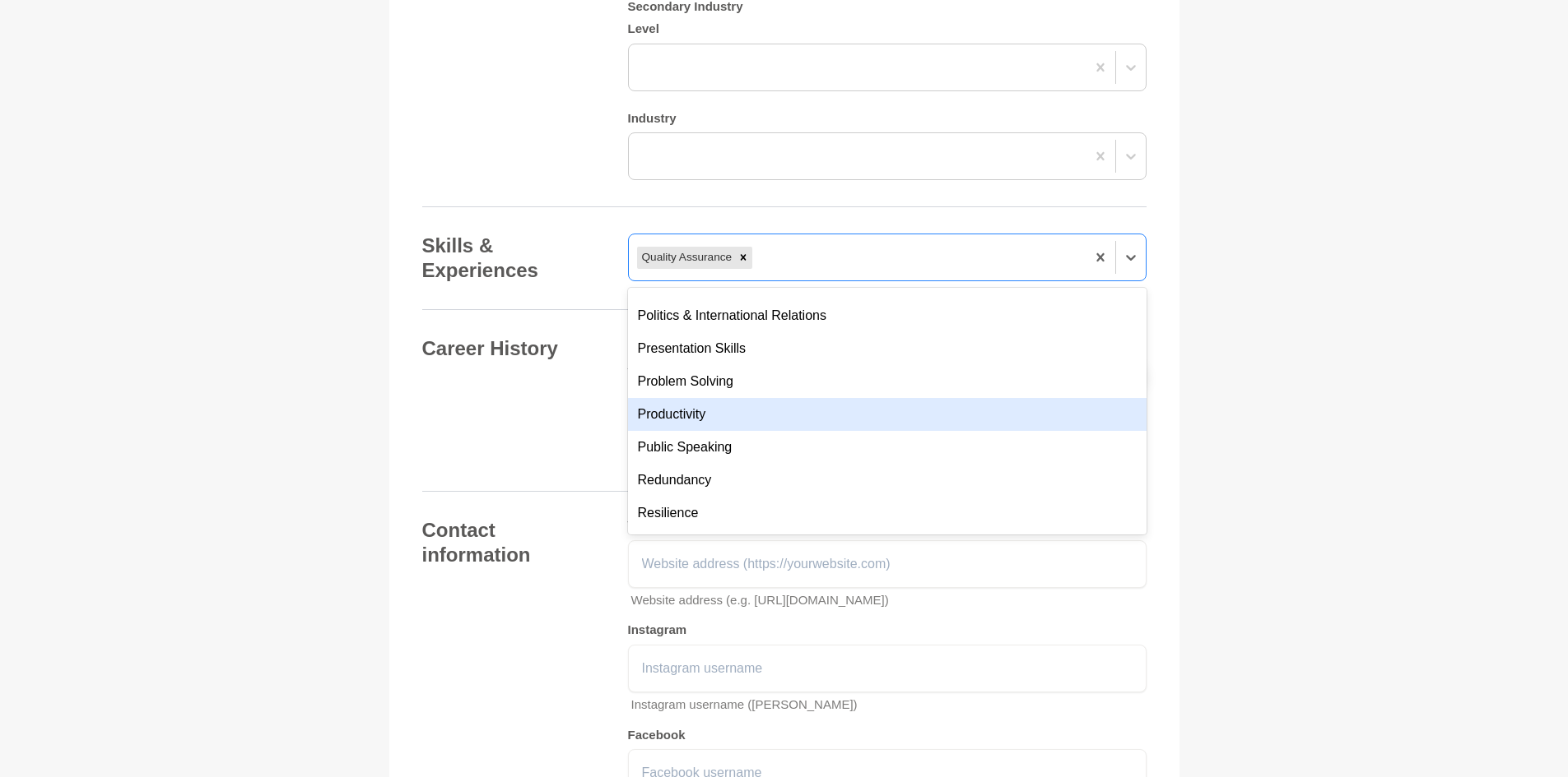
scroll to position [1234, 0]
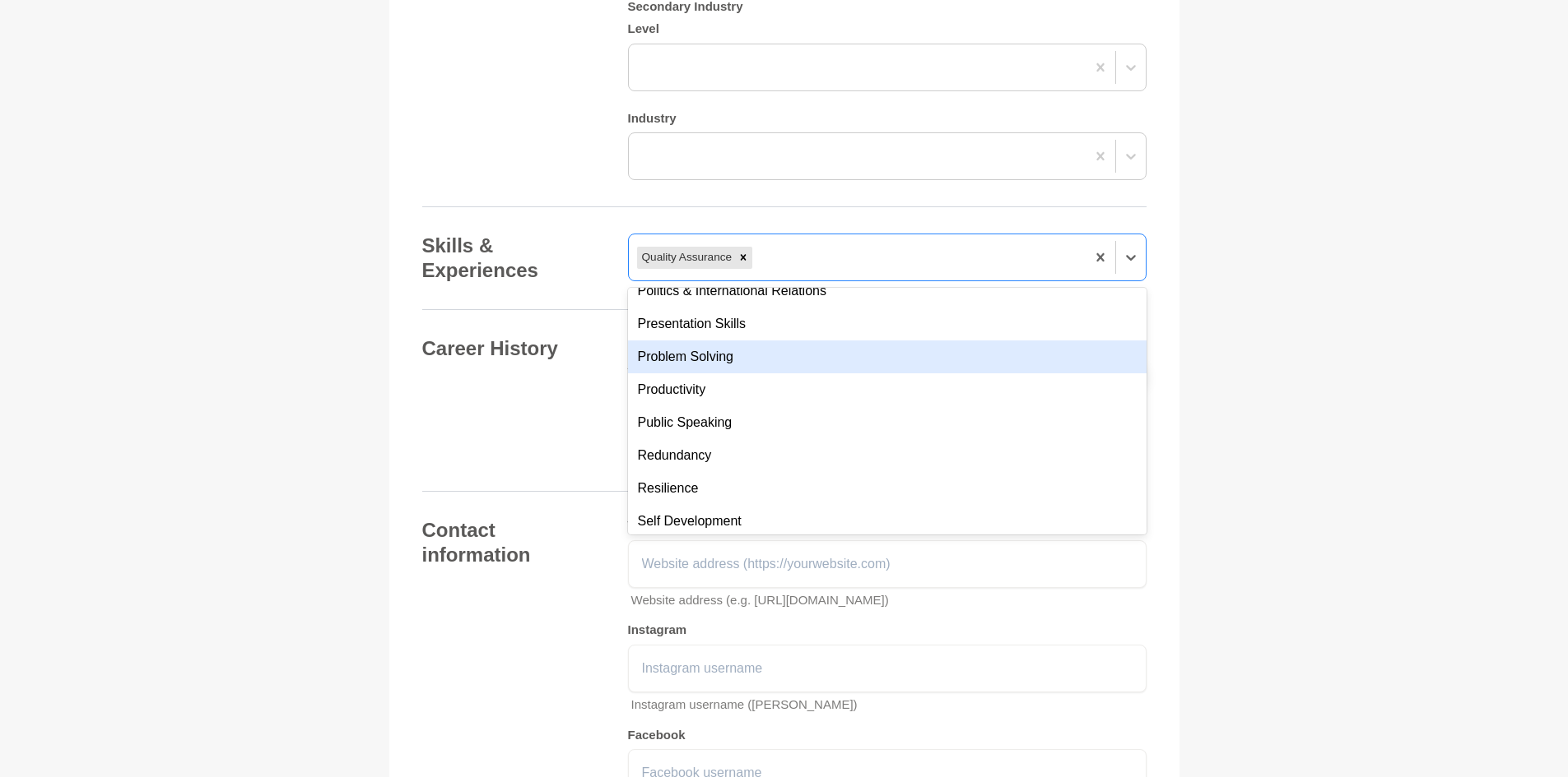
click at [743, 357] on div "Problem Solving" at bounding box center [887, 357] width 519 height 33
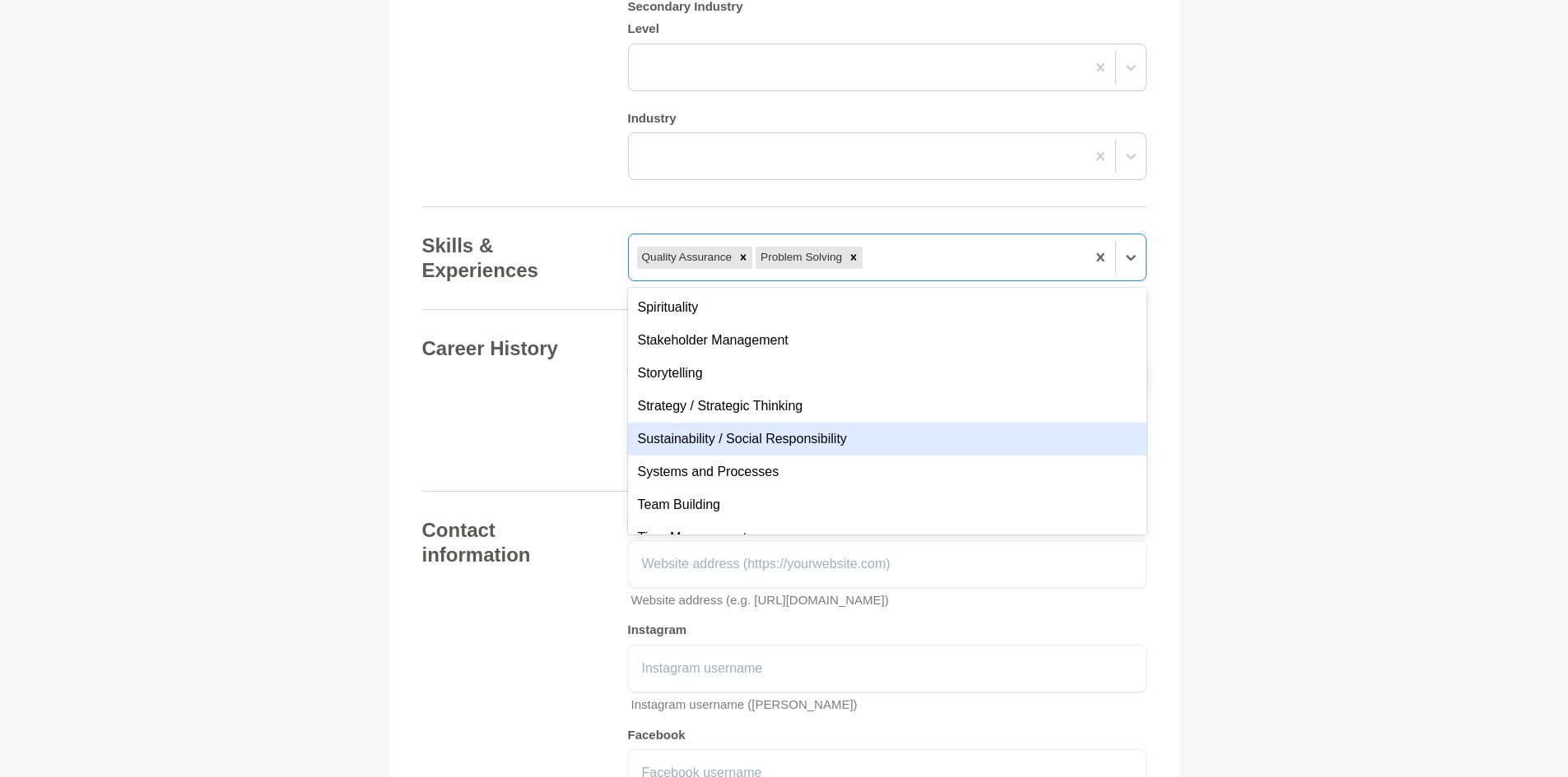
scroll to position [1562, 0]
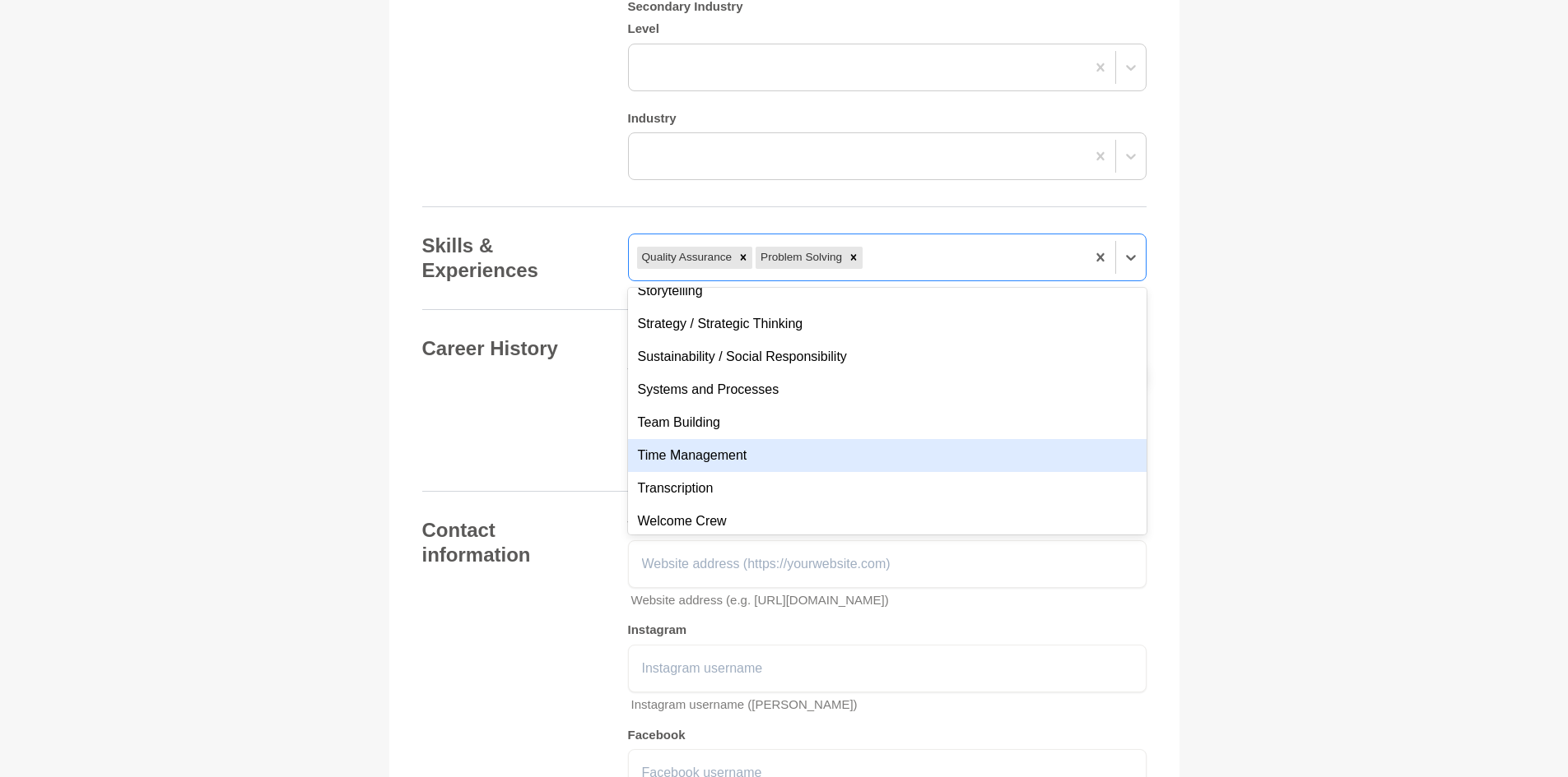
click at [712, 456] on div "Time Management" at bounding box center [887, 455] width 519 height 33
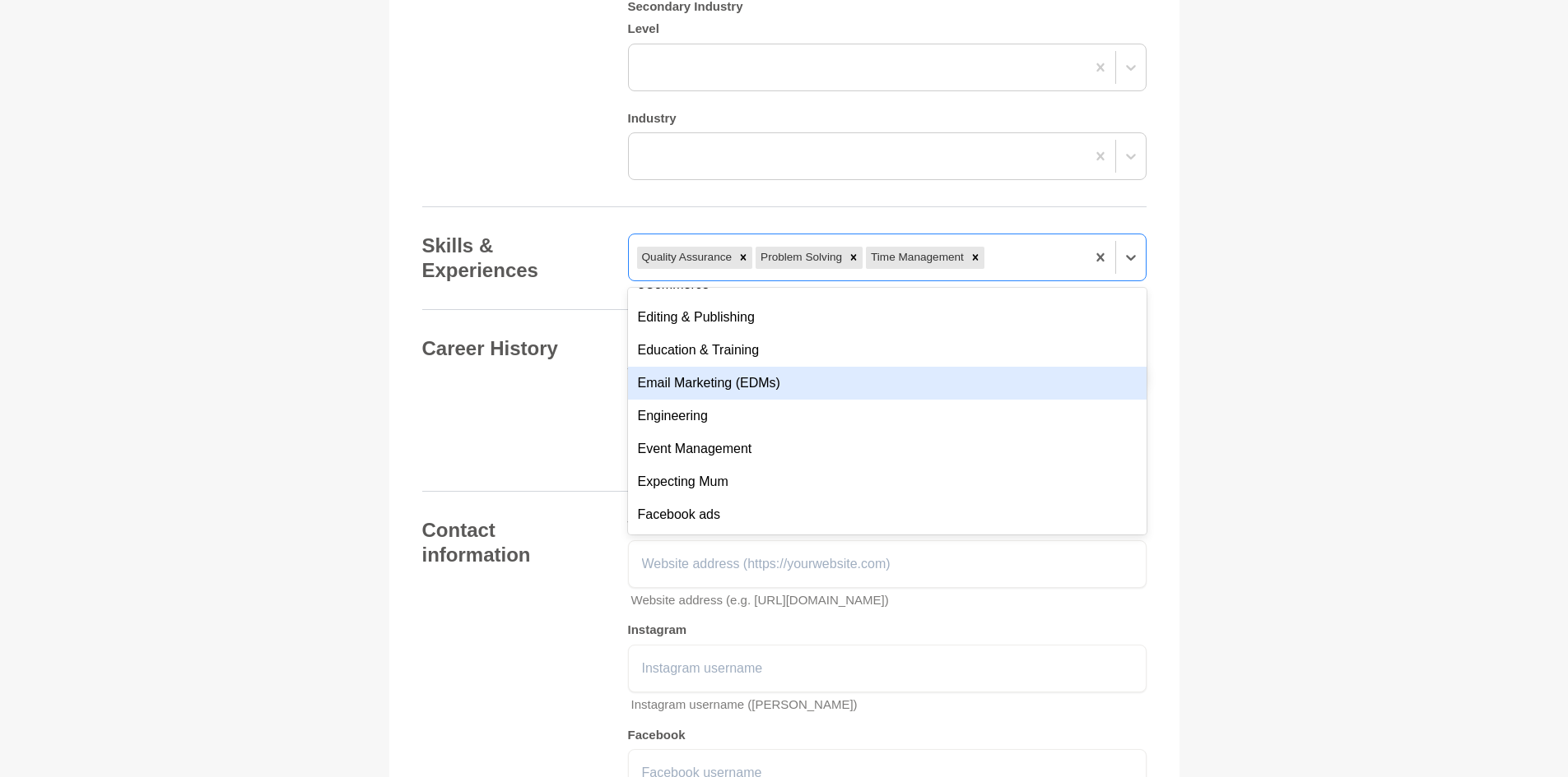
scroll to position [3126, 0]
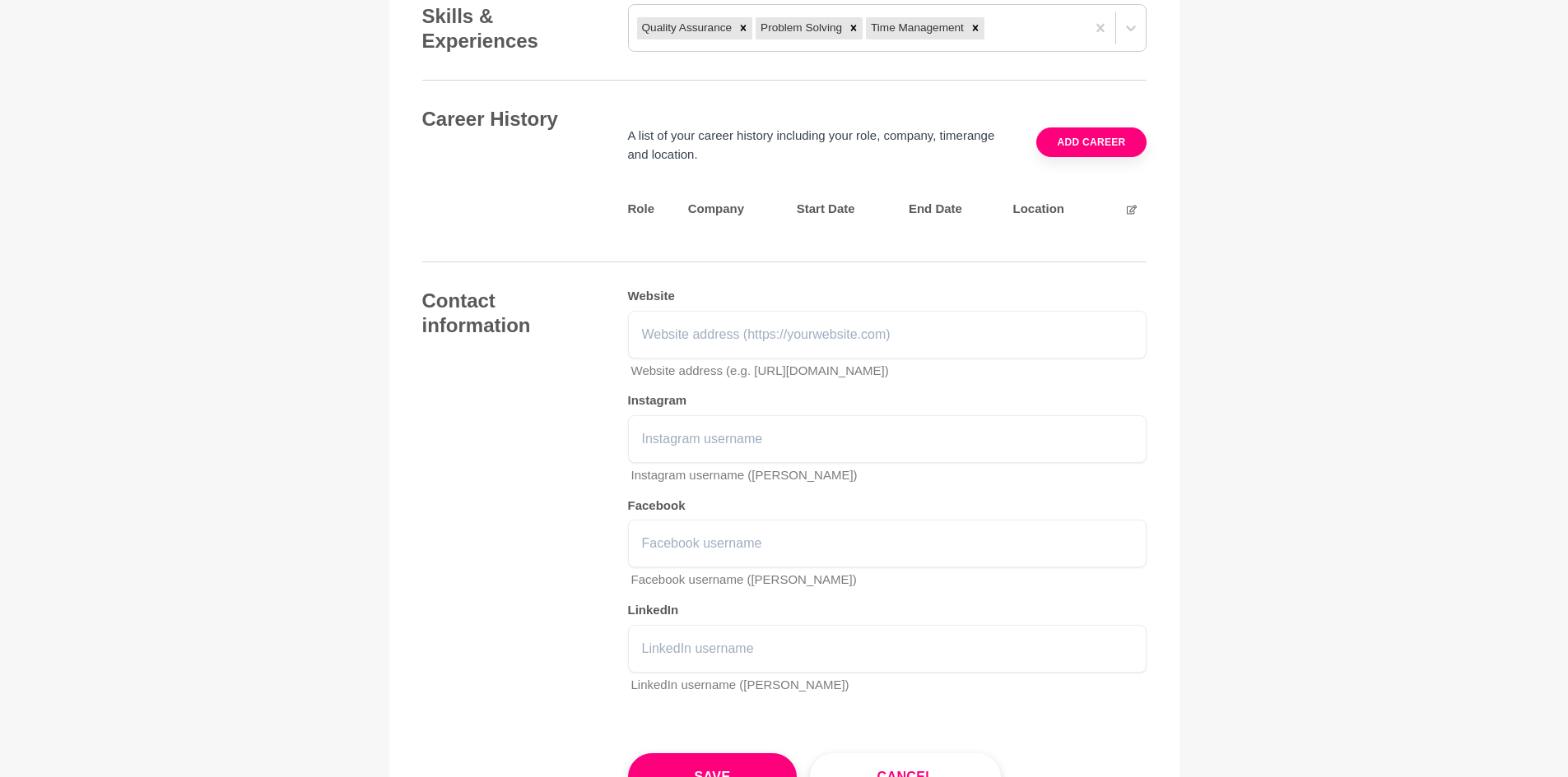
scroll to position [2303, 0]
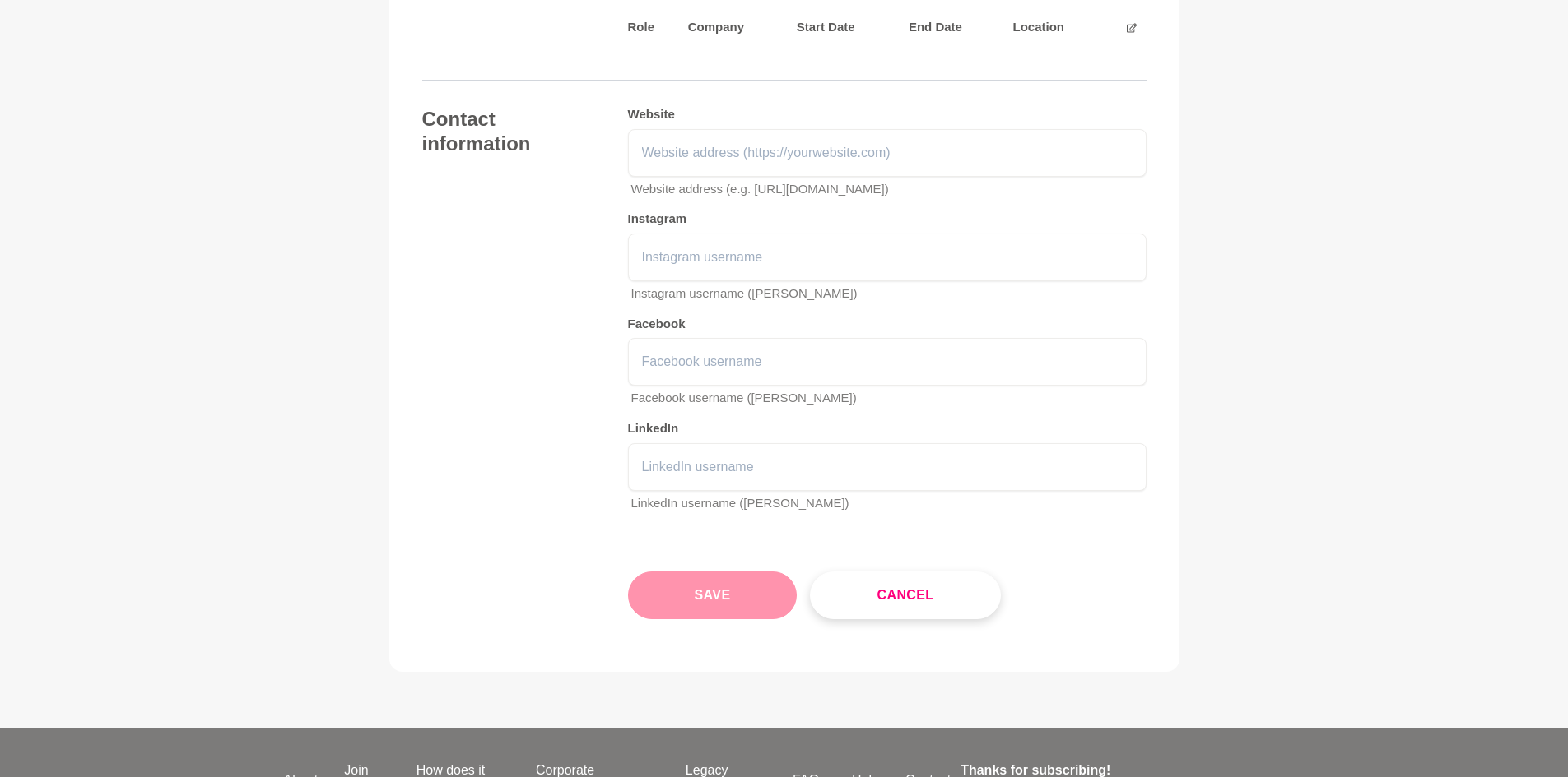
click at [760, 578] on button "Save" at bounding box center [712, 595] width 169 height 48
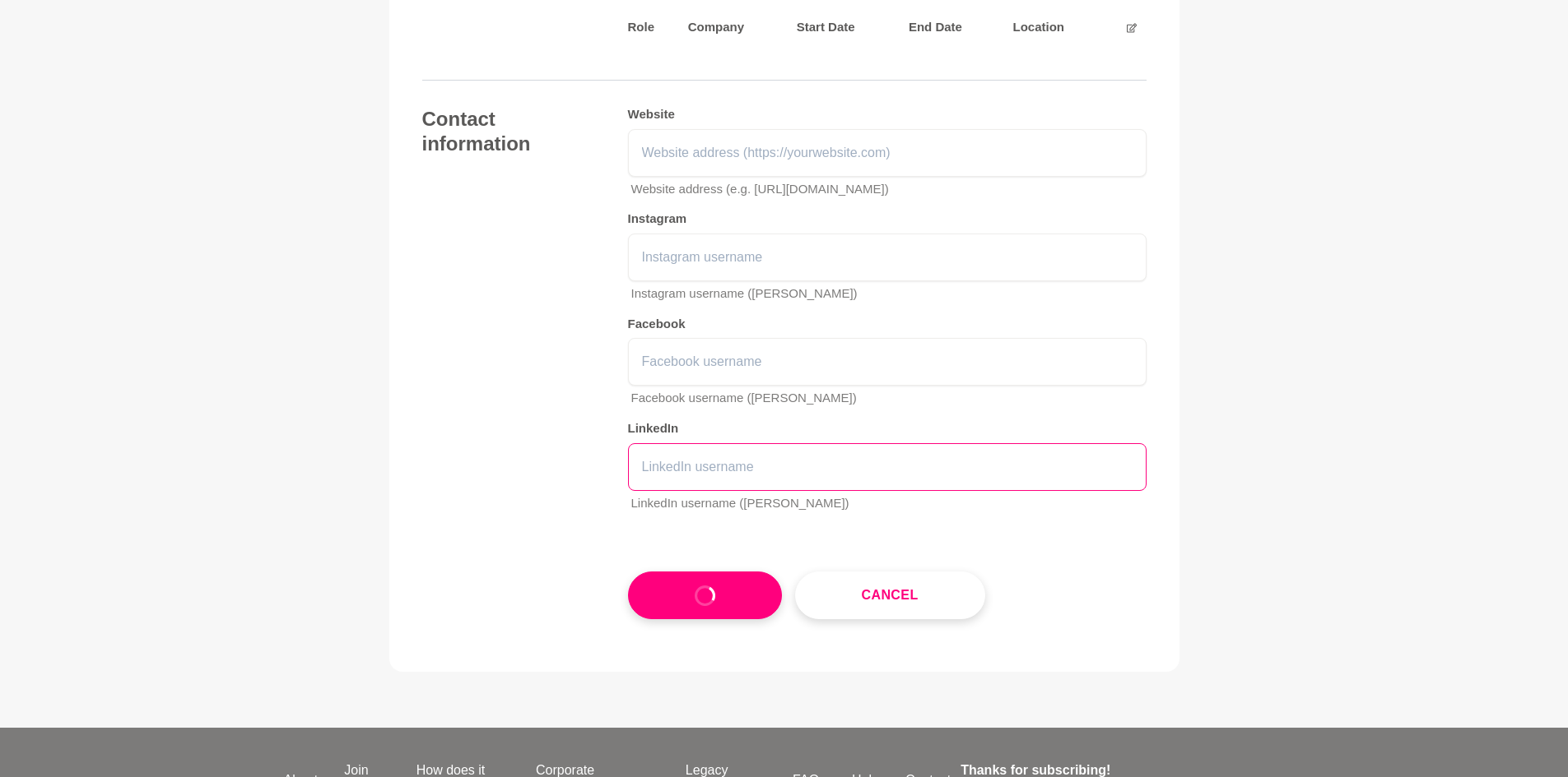
click at [748, 461] on input "text" at bounding box center [887, 467] width 519 height 48
type input "[PERSON_NAME]"
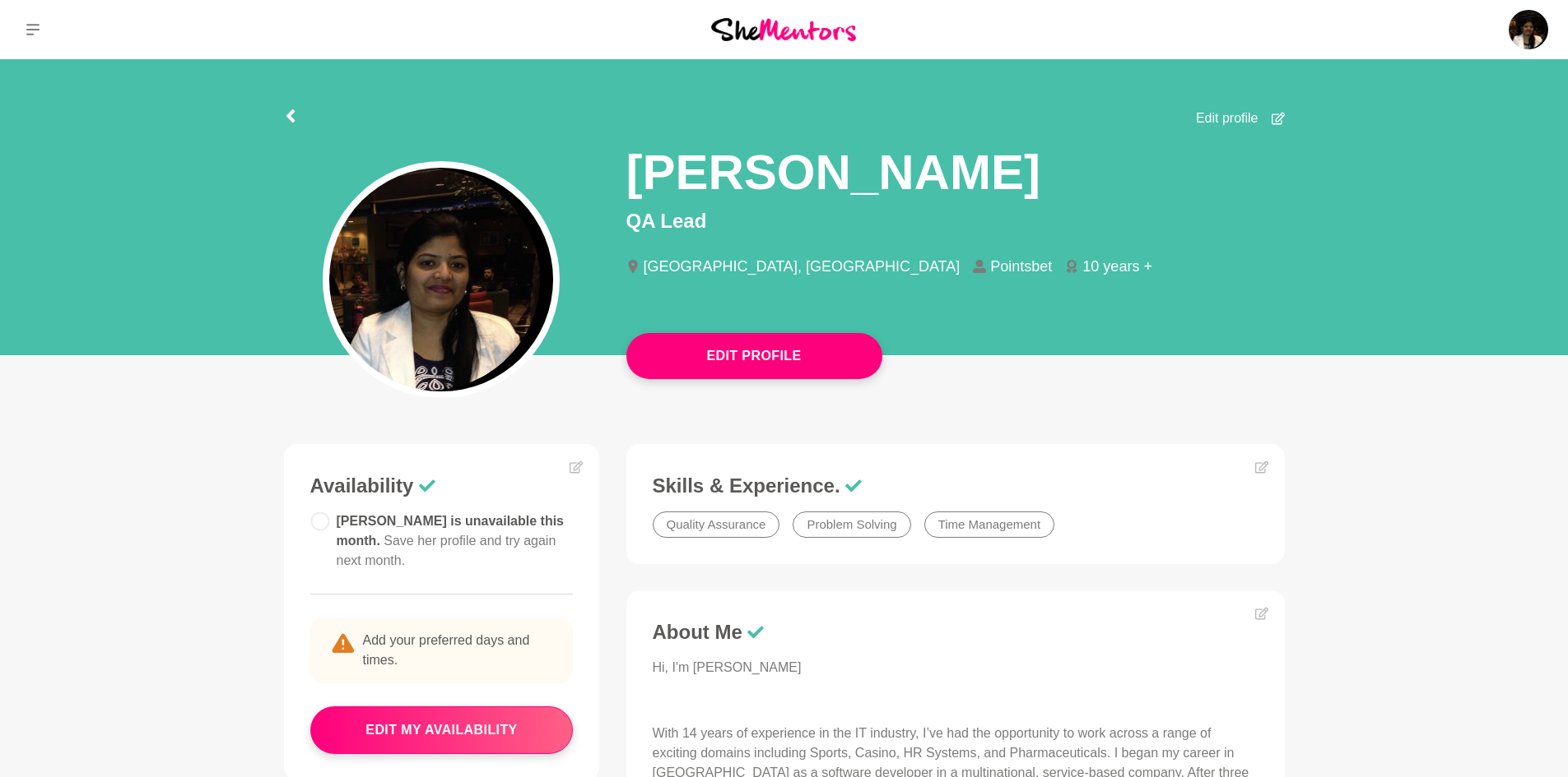
scroll to position [82, 0]
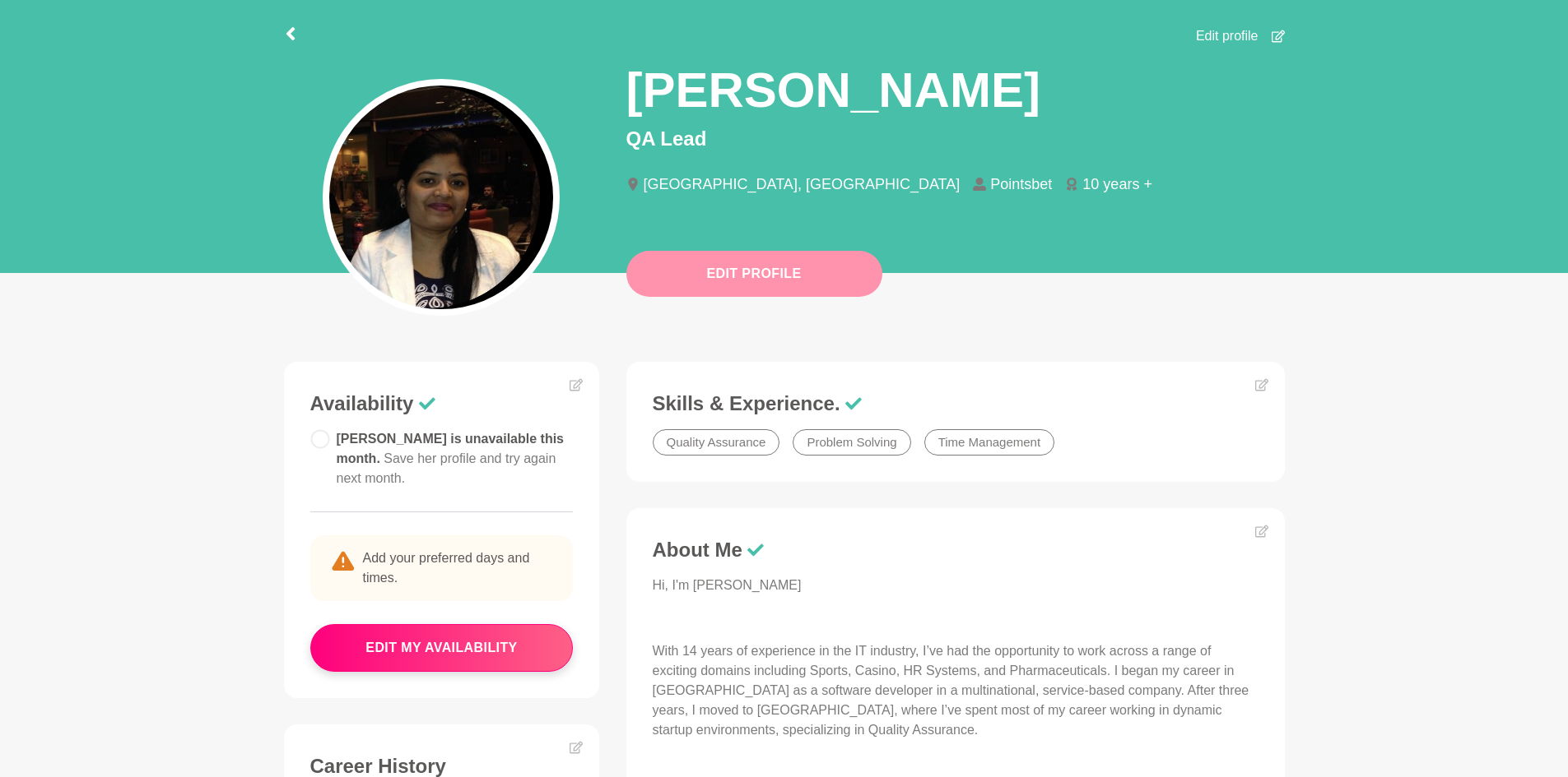
click at [783, 280] on button "Edit Profile" at bounding box center [754, 274] width 256 height 46
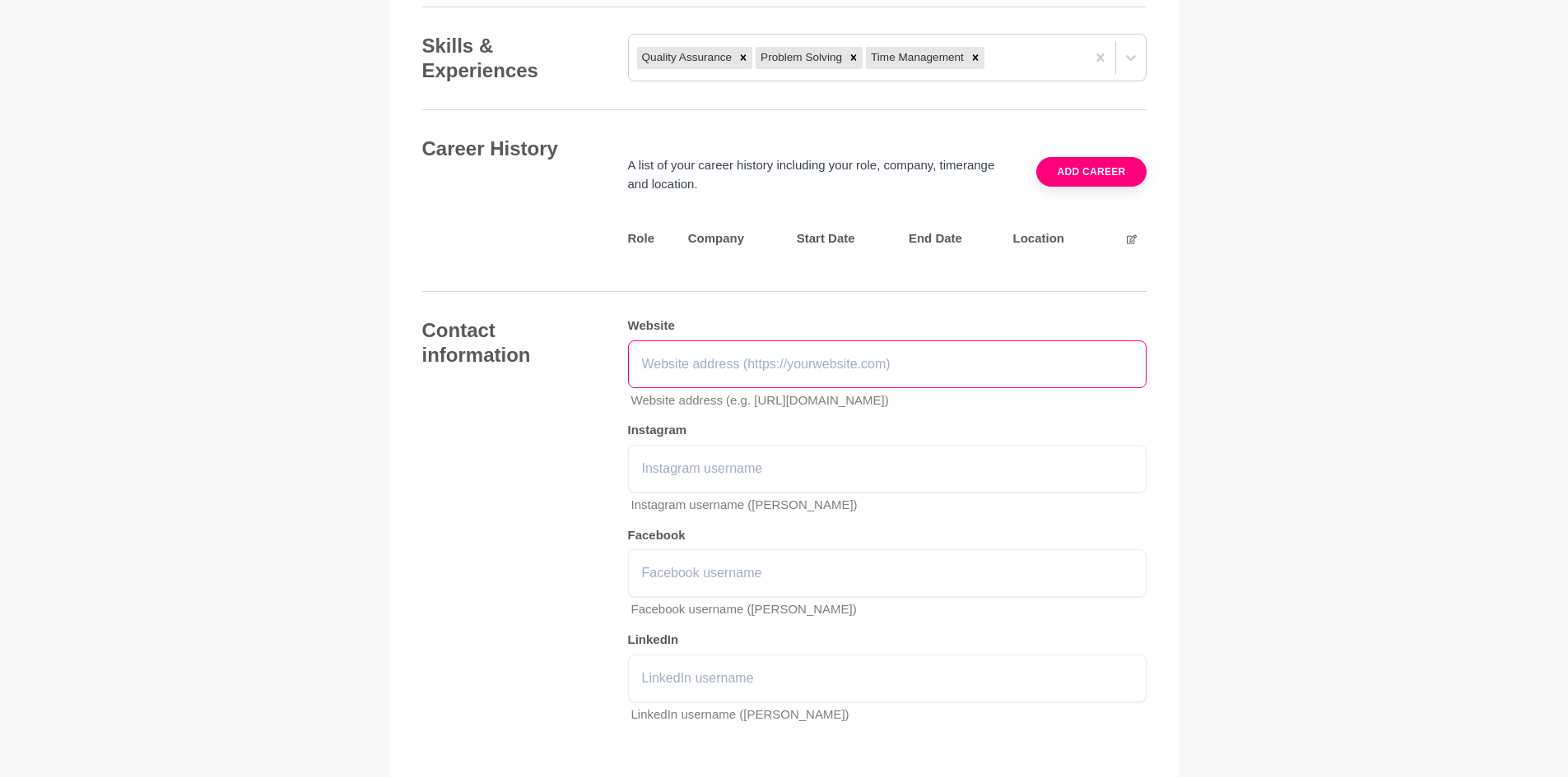
scroll to position [2139, 0]
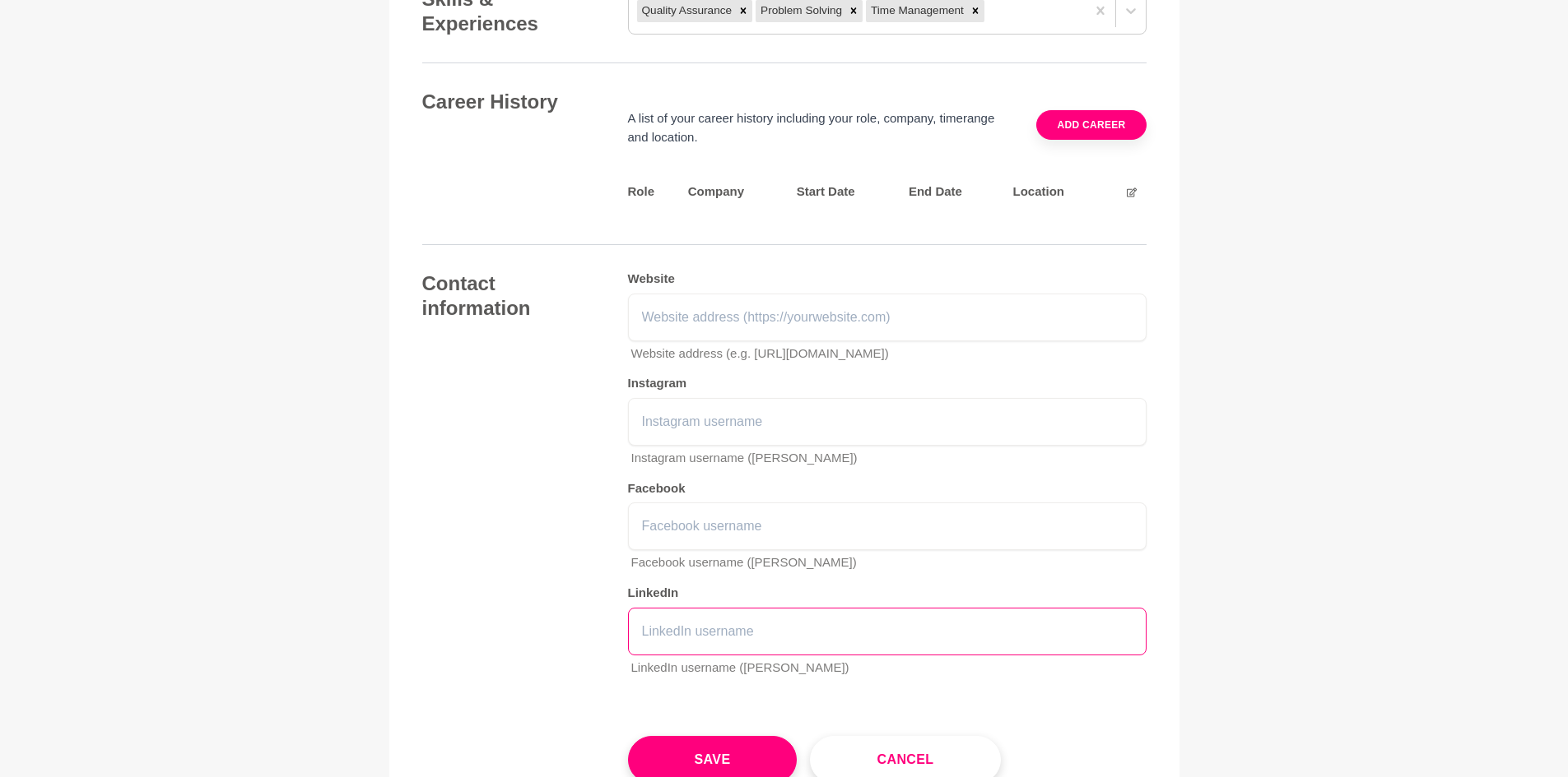
click at [680, 637] on input "text" at bounding box center [887, 631] width 519 height 48
type input "[PERSON_NAME]"
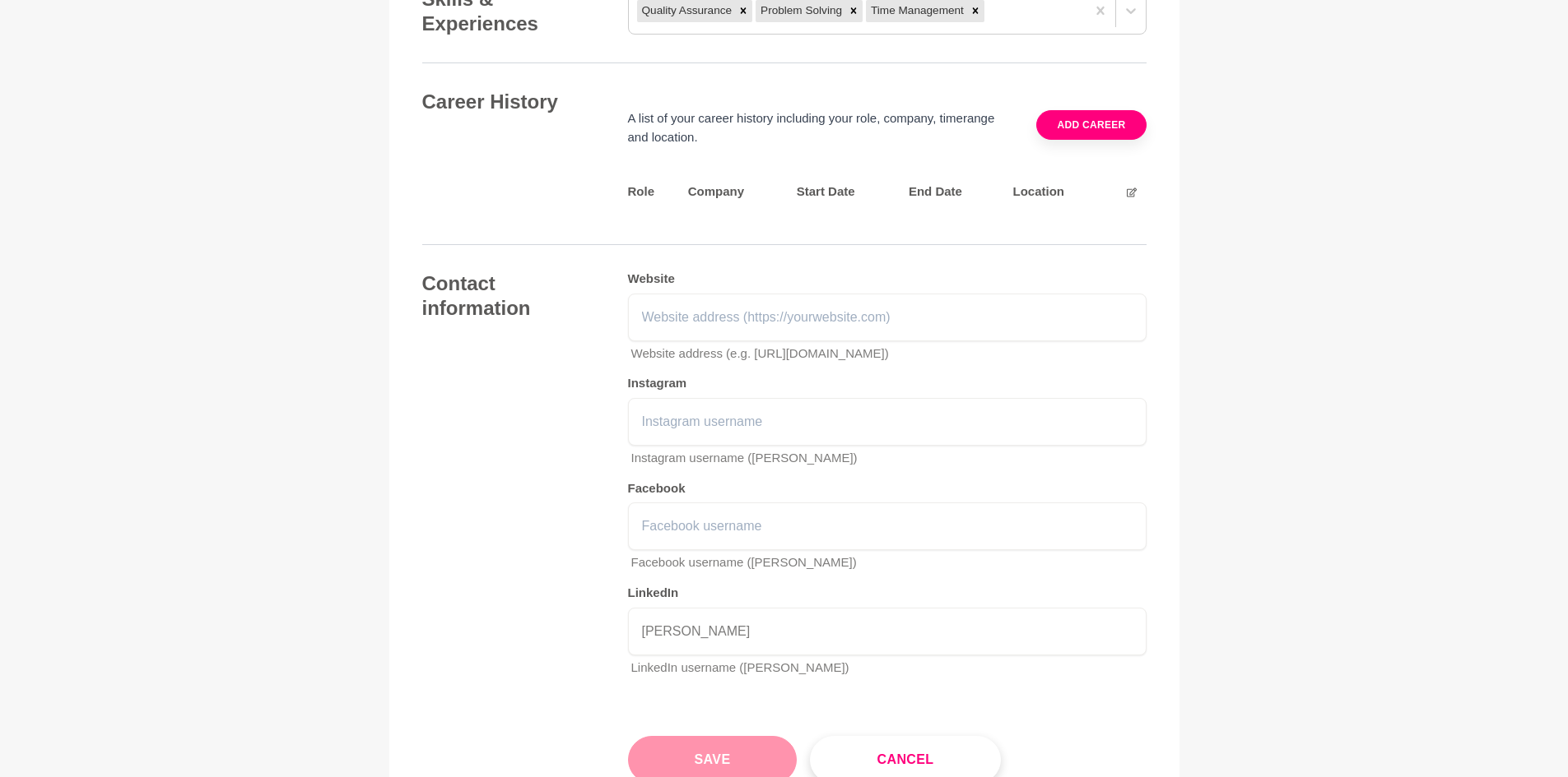
click at [719, 759] on button "Save" at bounding box center [712, 760] width 169 height 48
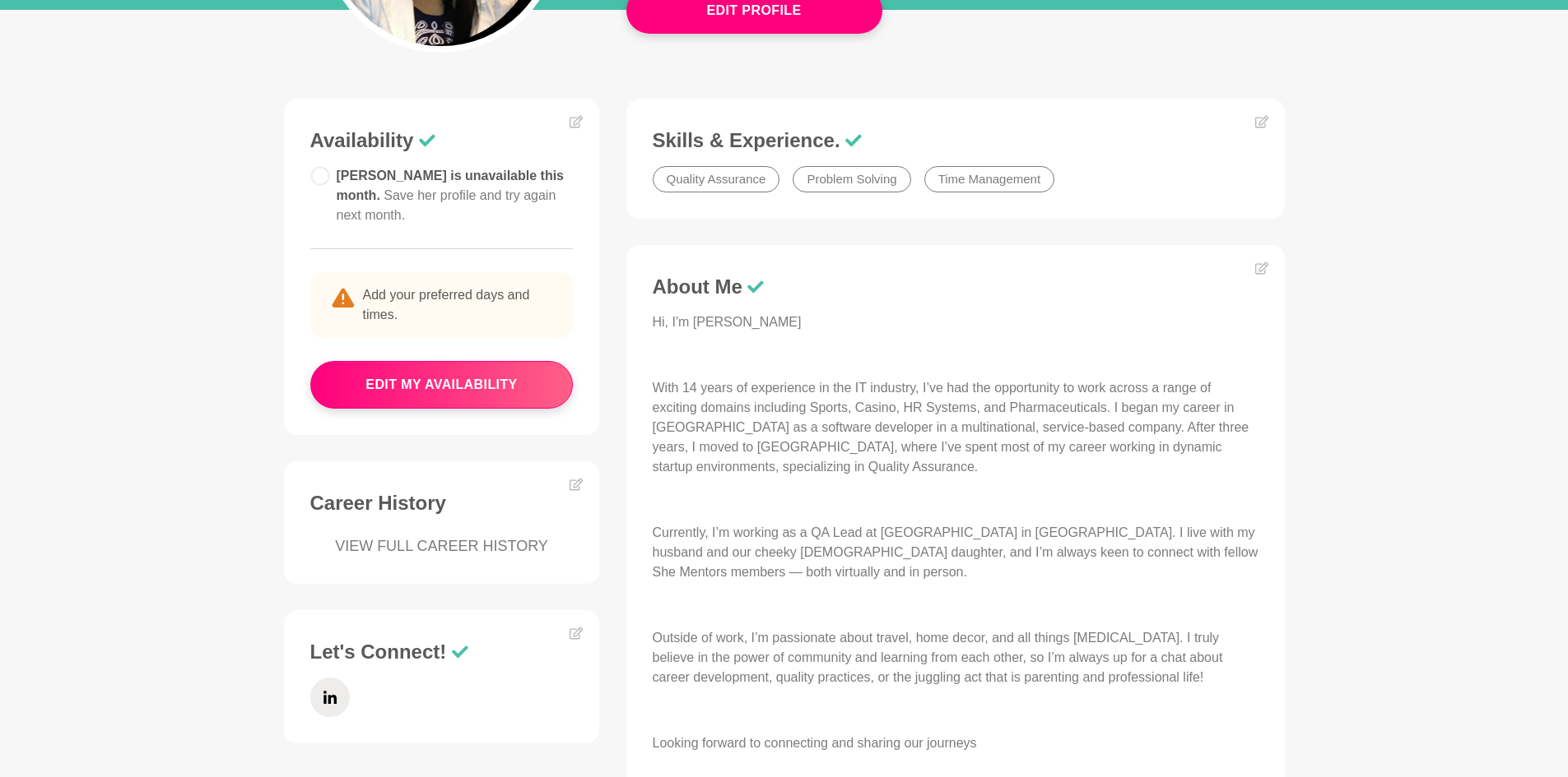
scroll to position [494, 0]
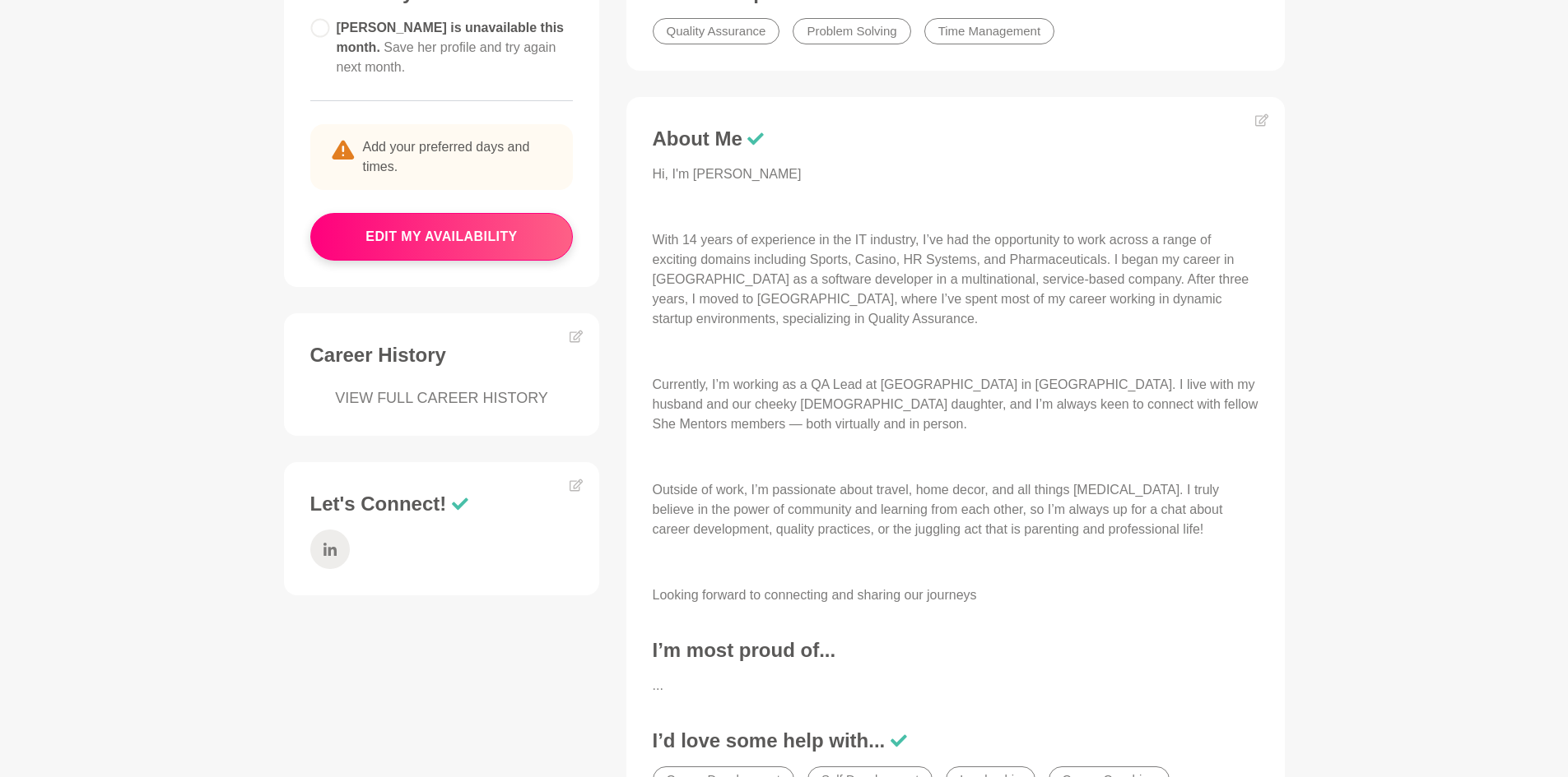
click at [334, 549] on icon at bounding box center [329, 549] width 13 height 13
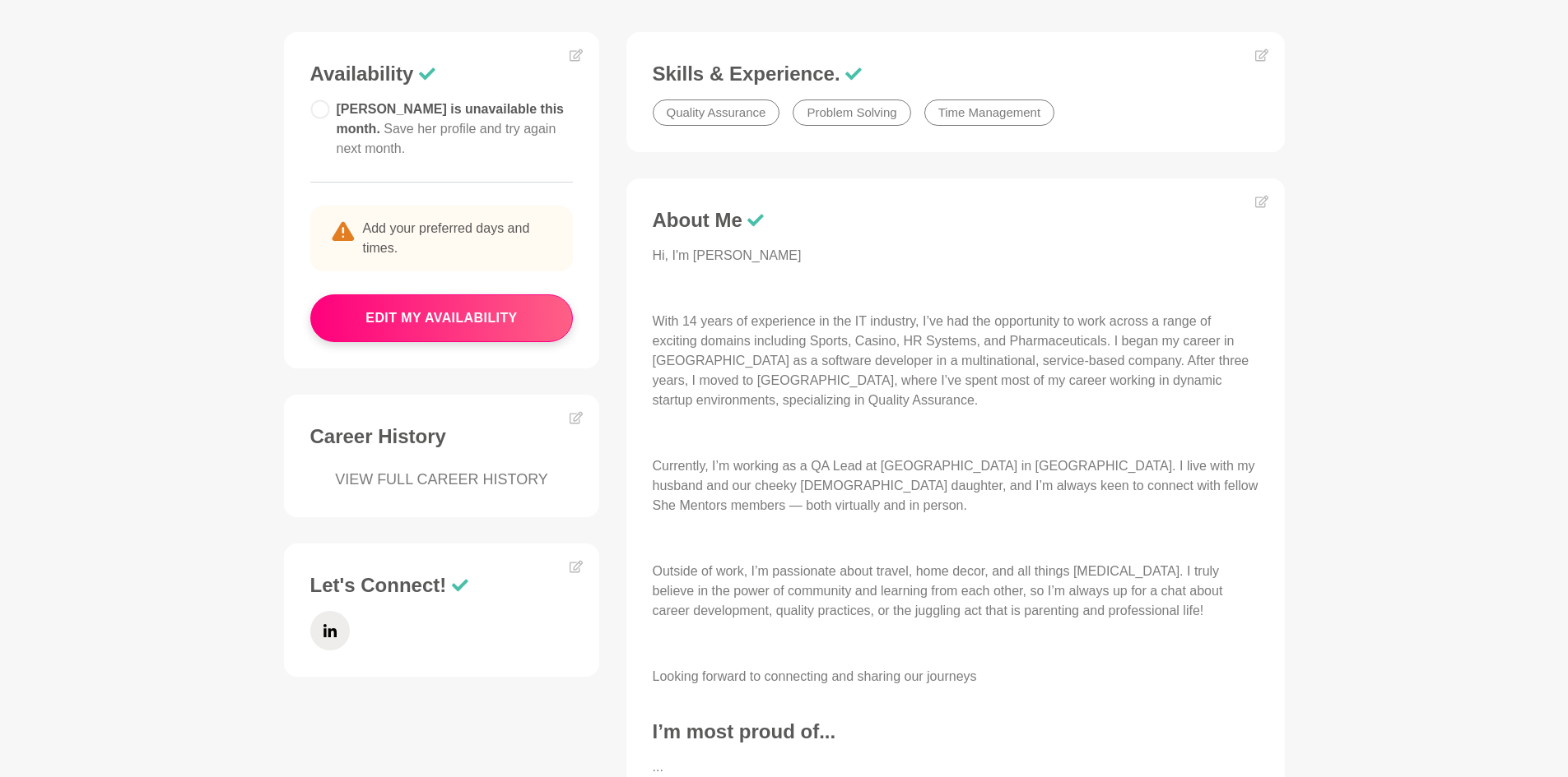
scroll to position [246, 0]
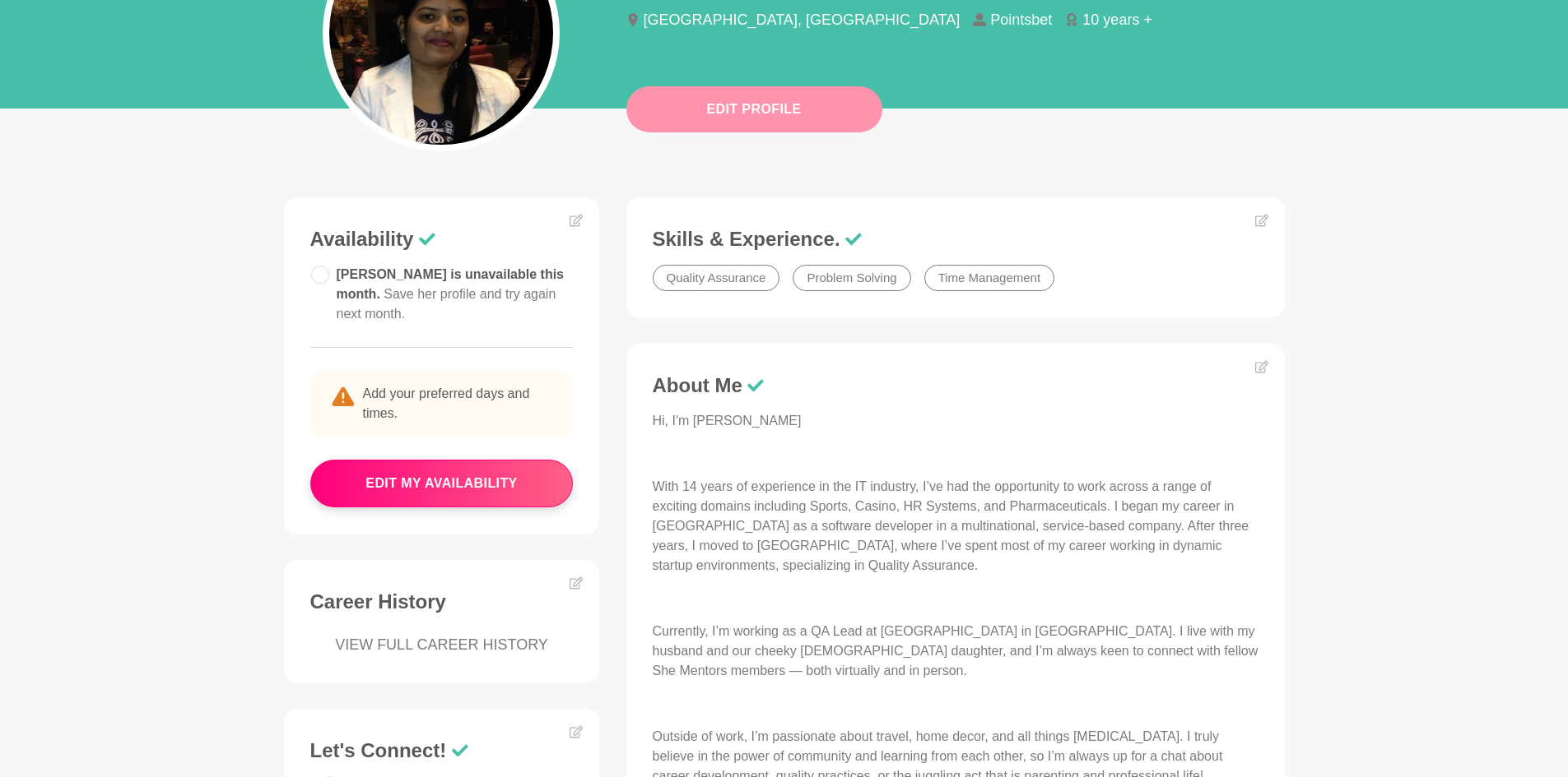
click at [746, 113] on button "Edit Profile" at bounding box center [754, 109] width 256 height 46
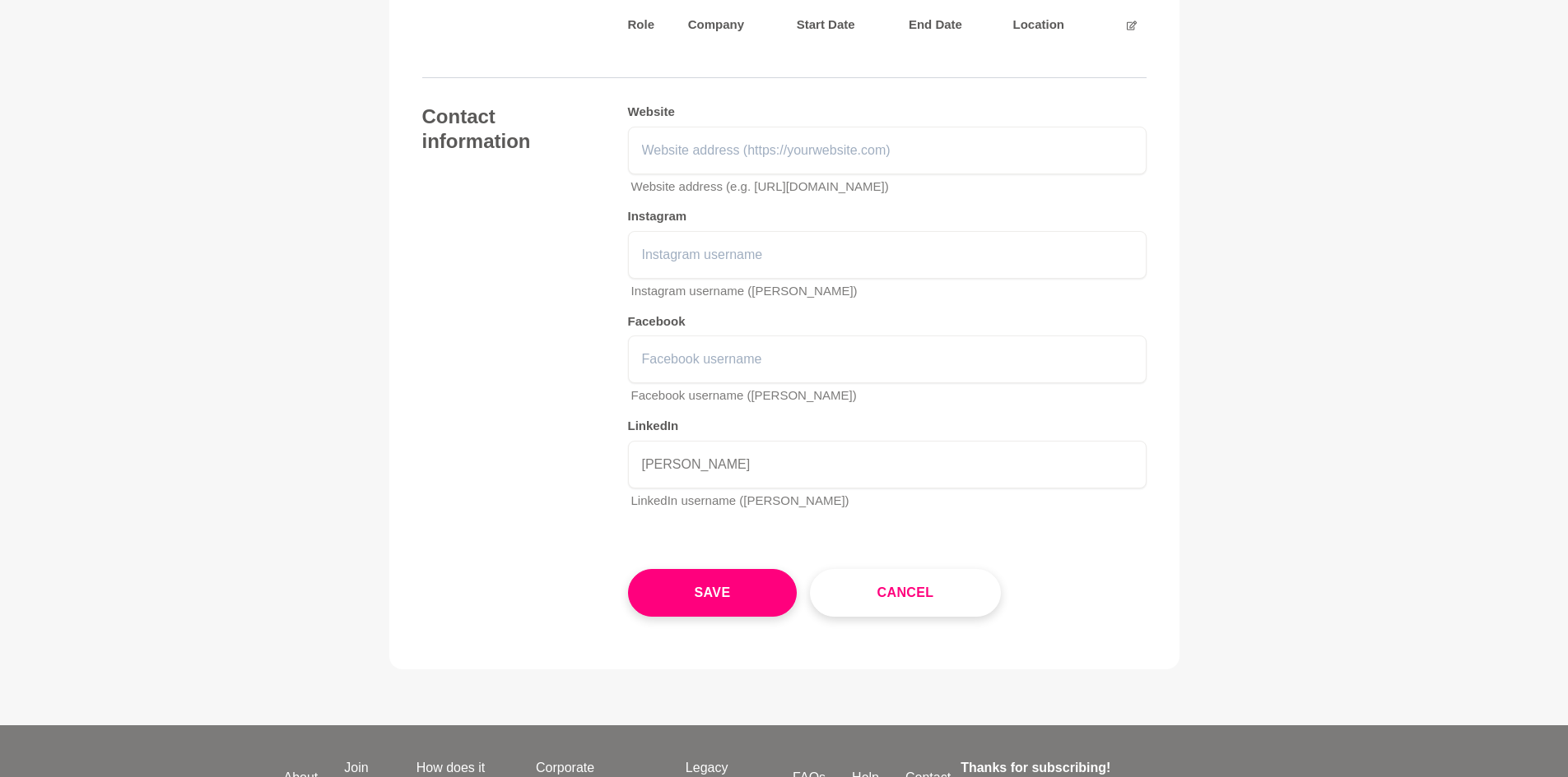
scroll to position [2386, 0]
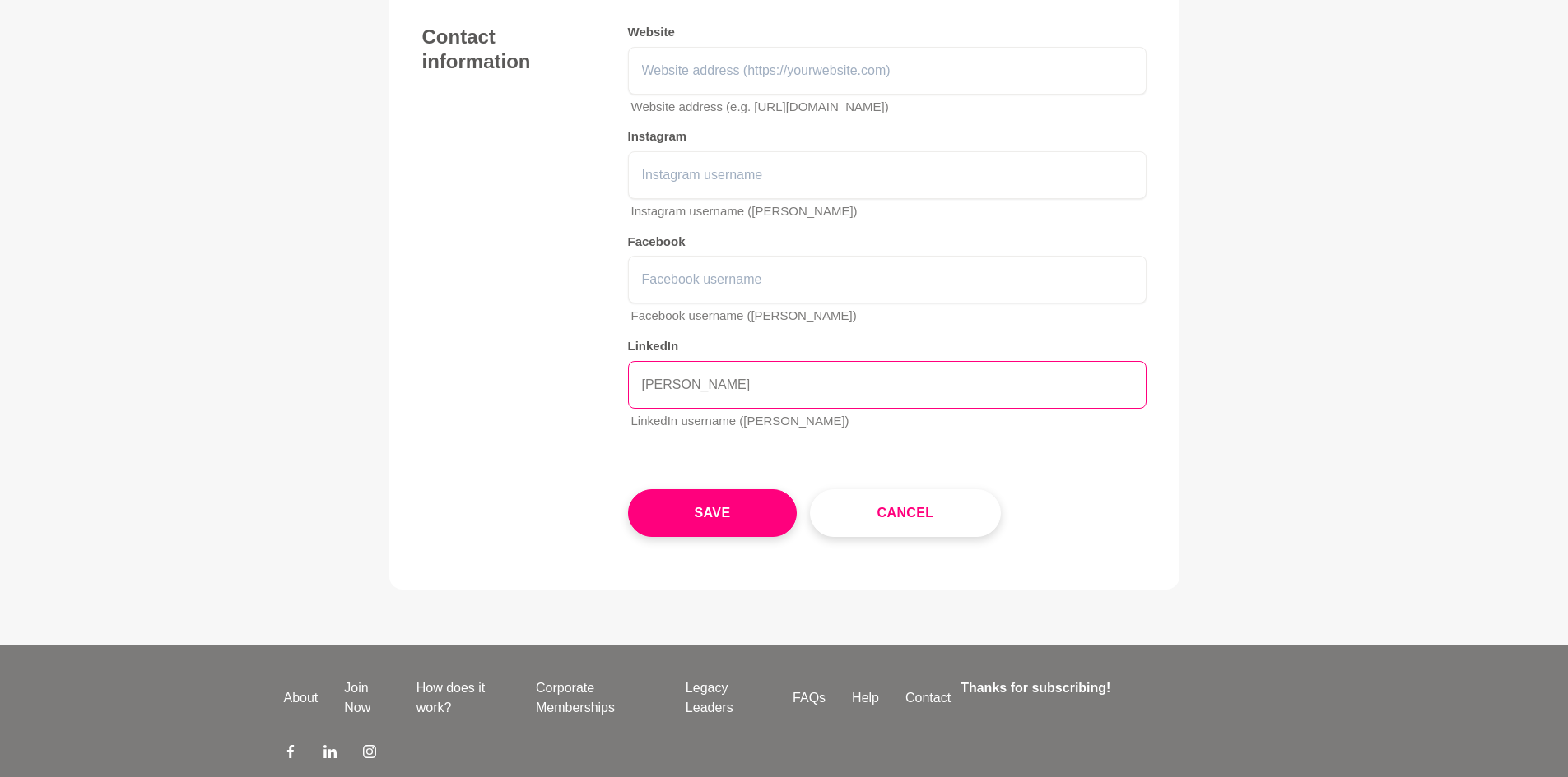
drag, startPoint x: 722, startPoint y: 387, endPoint x: 648, endPoint y: 387, distance: 74.0
click at [646, 387] on input "[PERSON_NAME]" at bounding box center [887, 385] width 519 height 48
paste input "[URL][DOMAIN_NAME]"
type input "[URL][DOMAIN_NAME]"
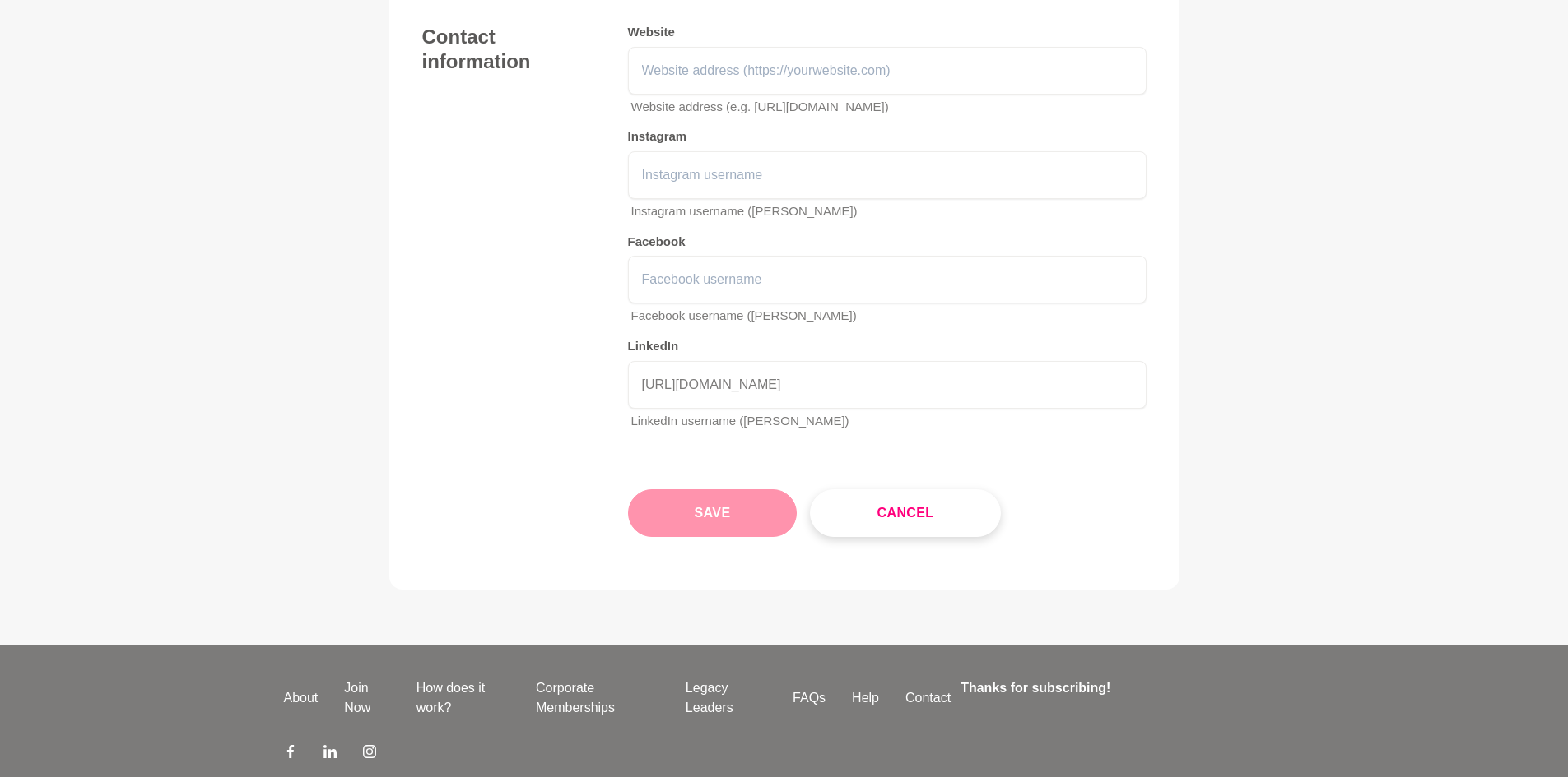
click at [770, 528] on button "Save" at bounding box center [712, 513] width 169 height 48
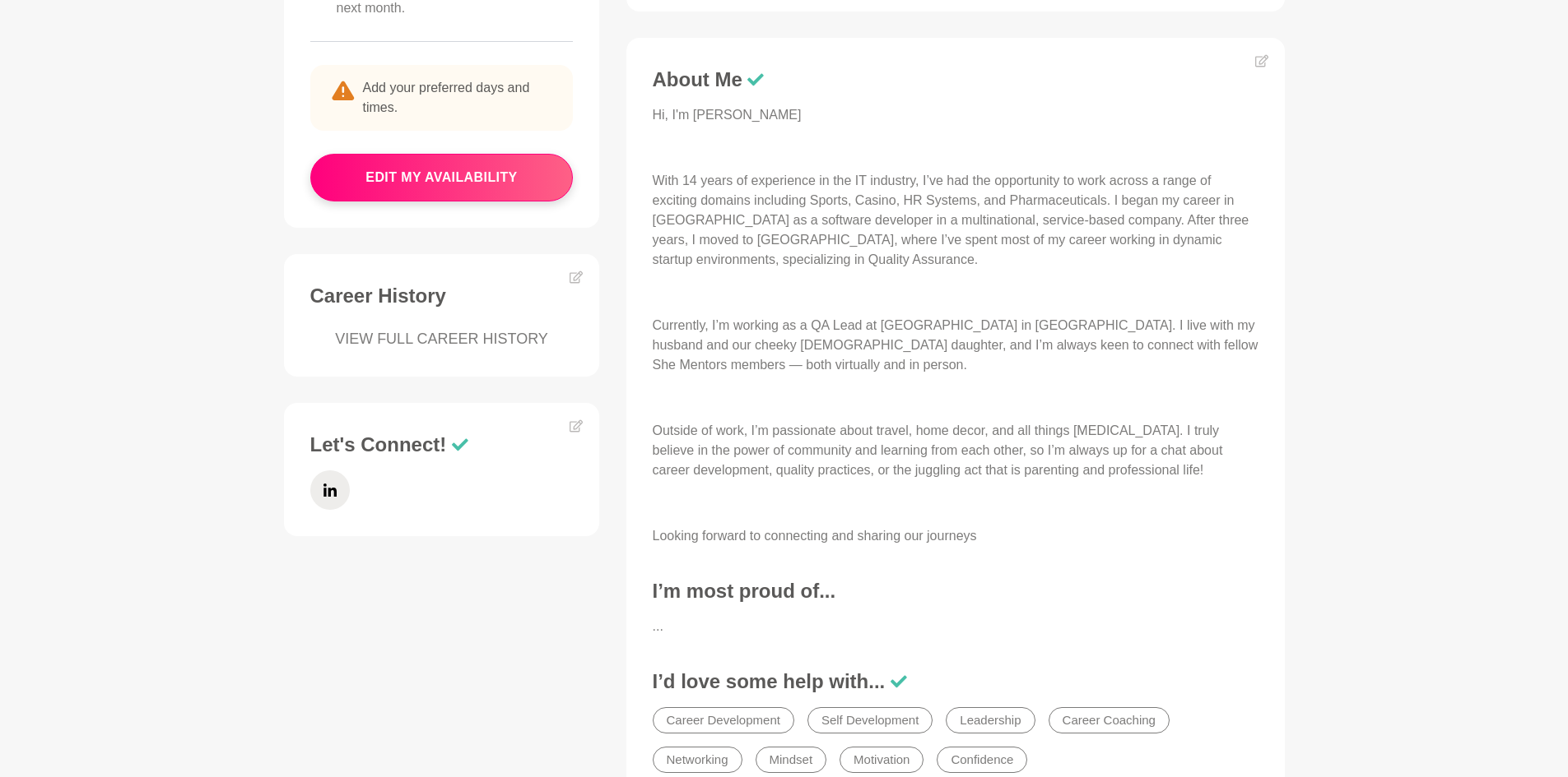
scroll to position [576, 0]
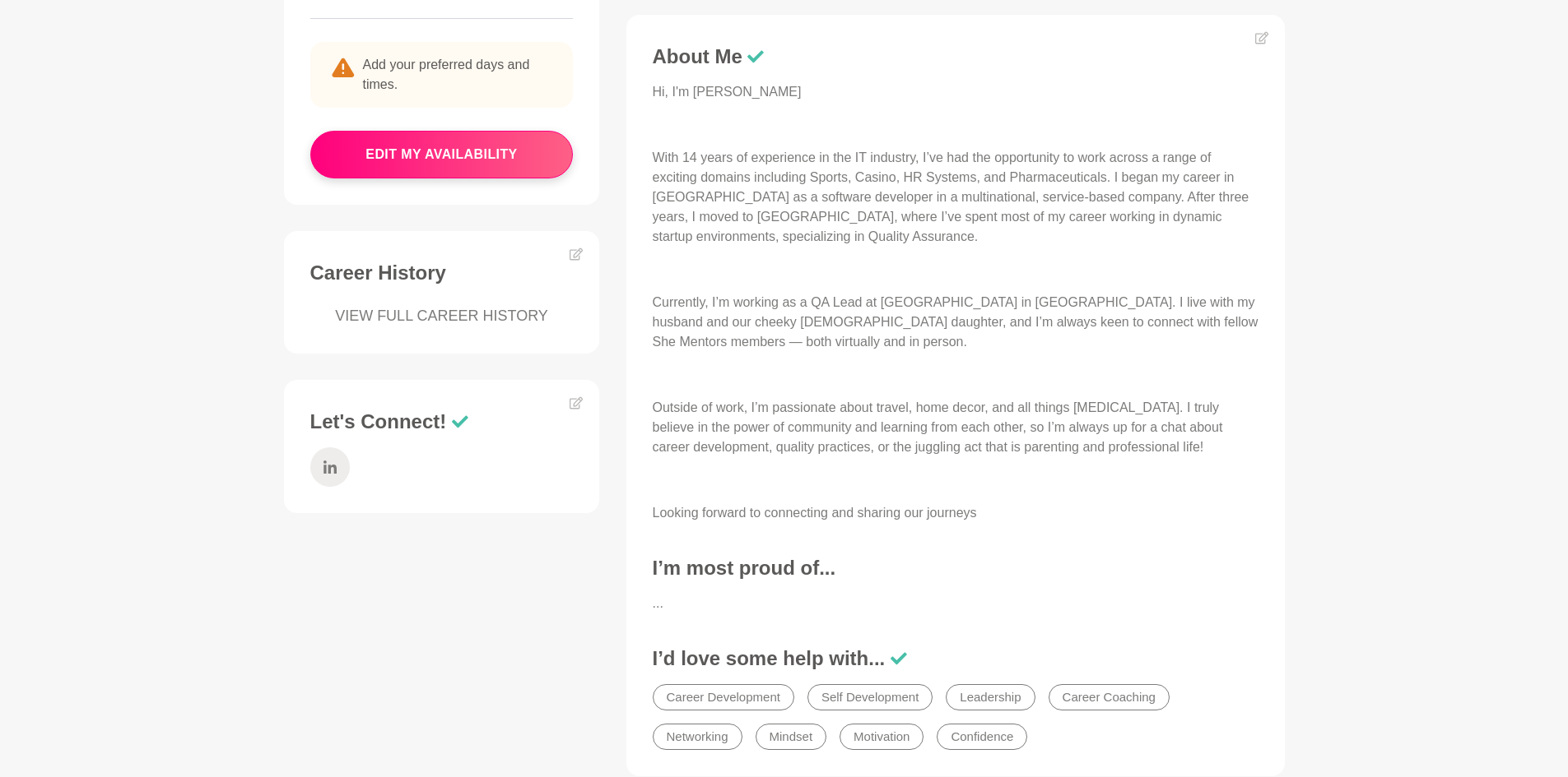
click at [325, 468] on icon at bounding box center [329, 468] width 13 height 13
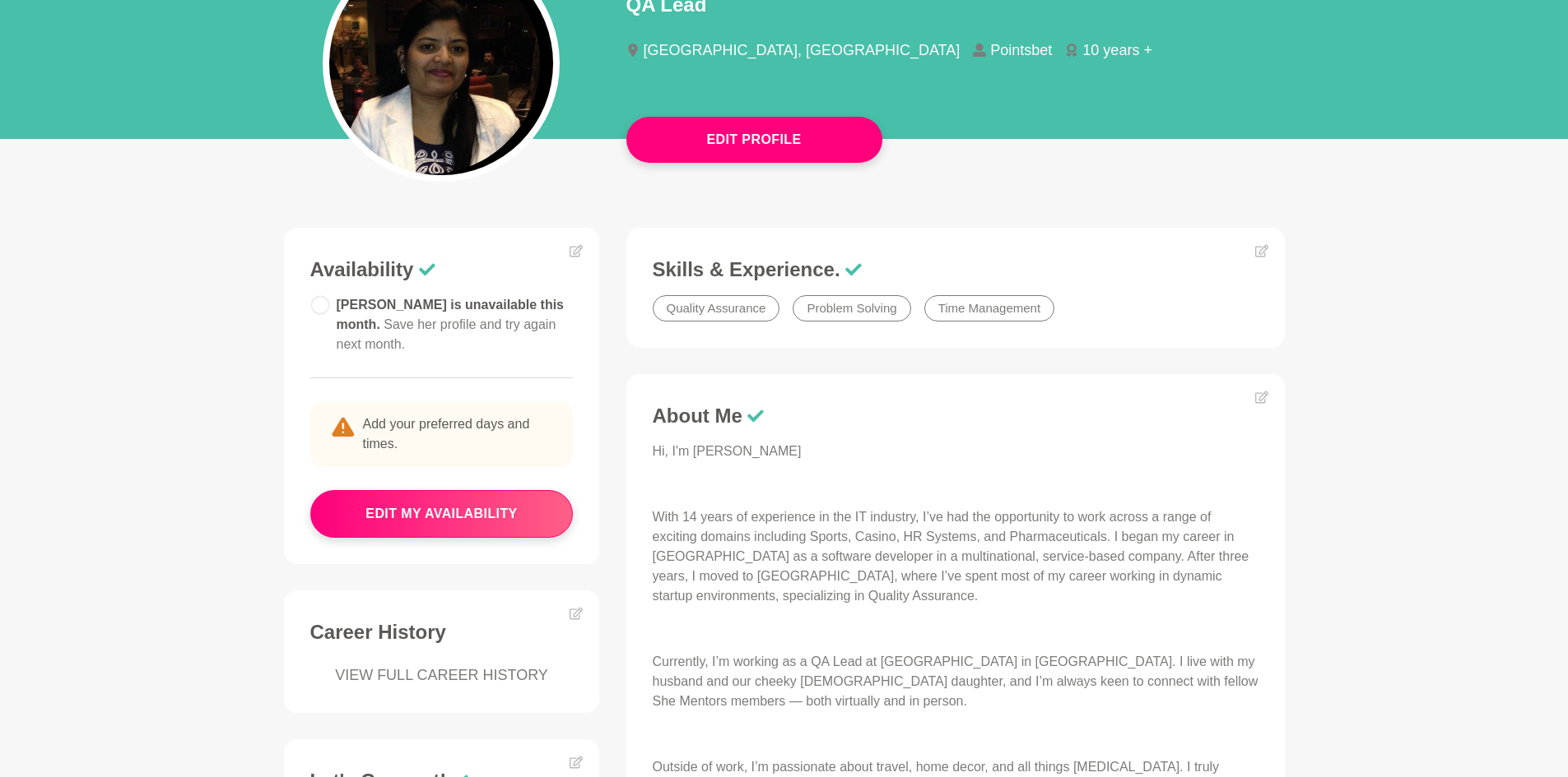
scroll to position [0, 0]
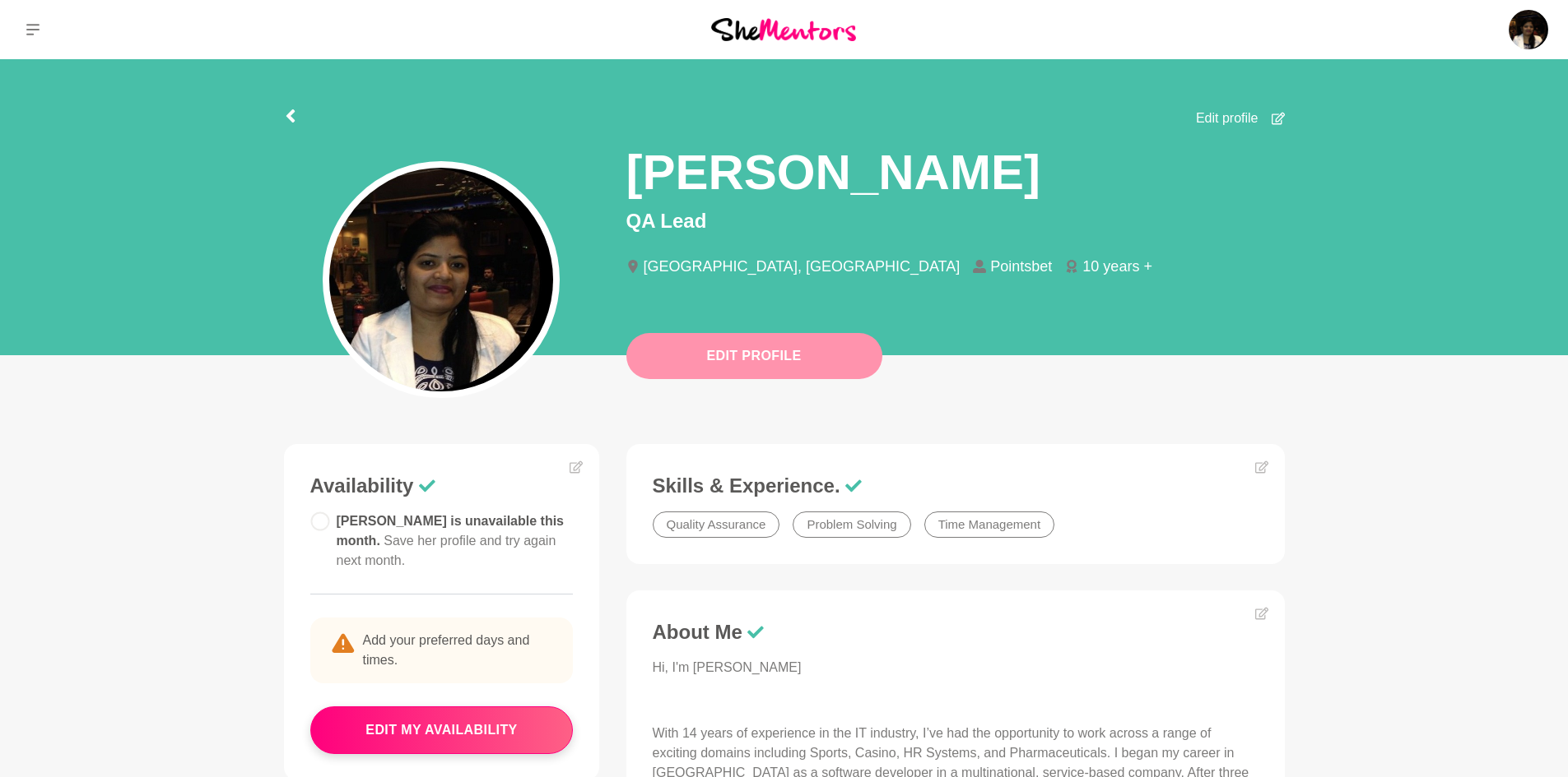
click at [821, 363] on button "Edit Profile" at bounding box center [754, 356] width 256 height 46
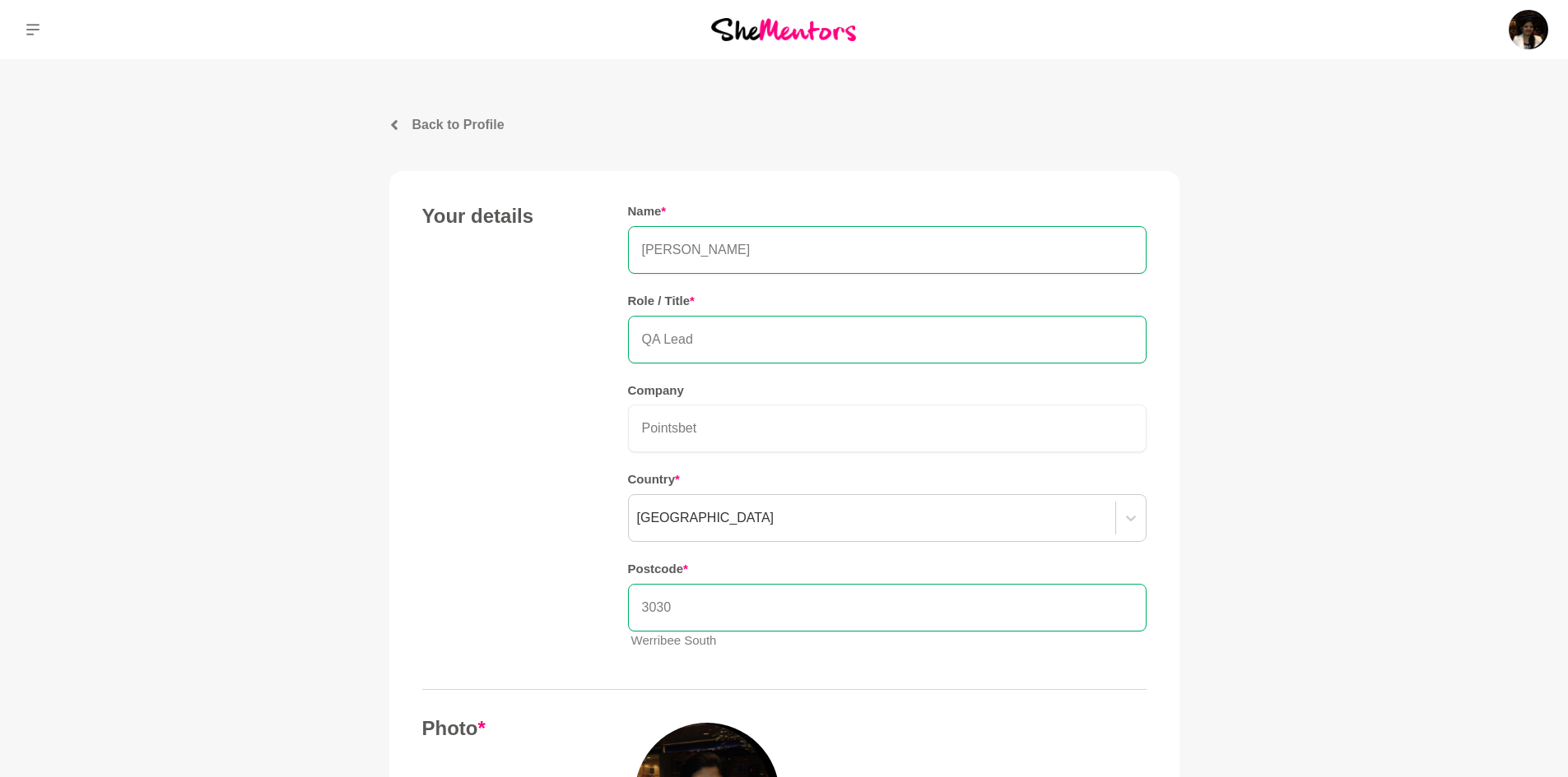
click at [790, 26] on img at bounding box center [784, 29] width 145 height 23
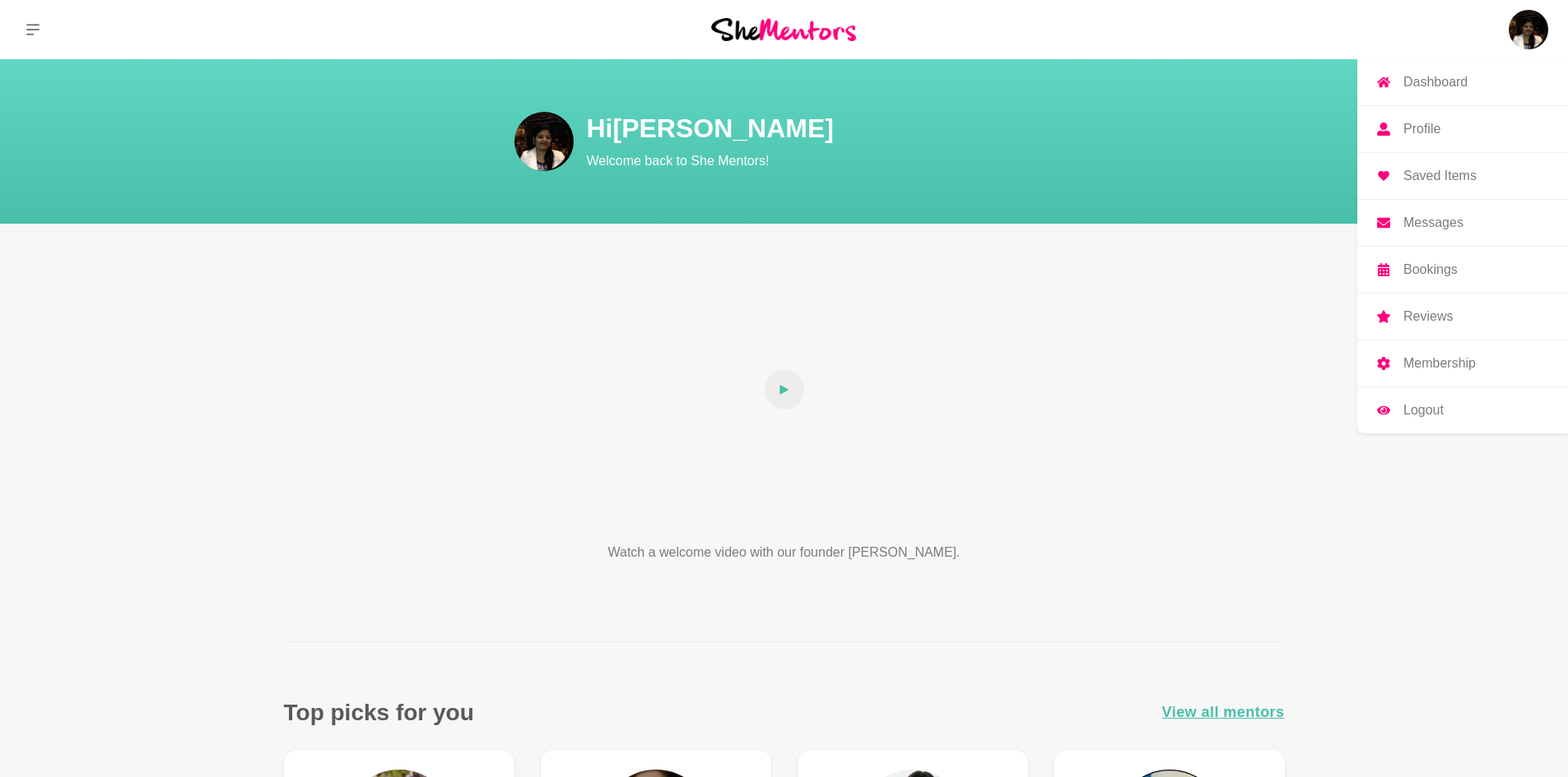
click at [1527, 39] on img at bounding box center [1528, 29] width 40 height 40
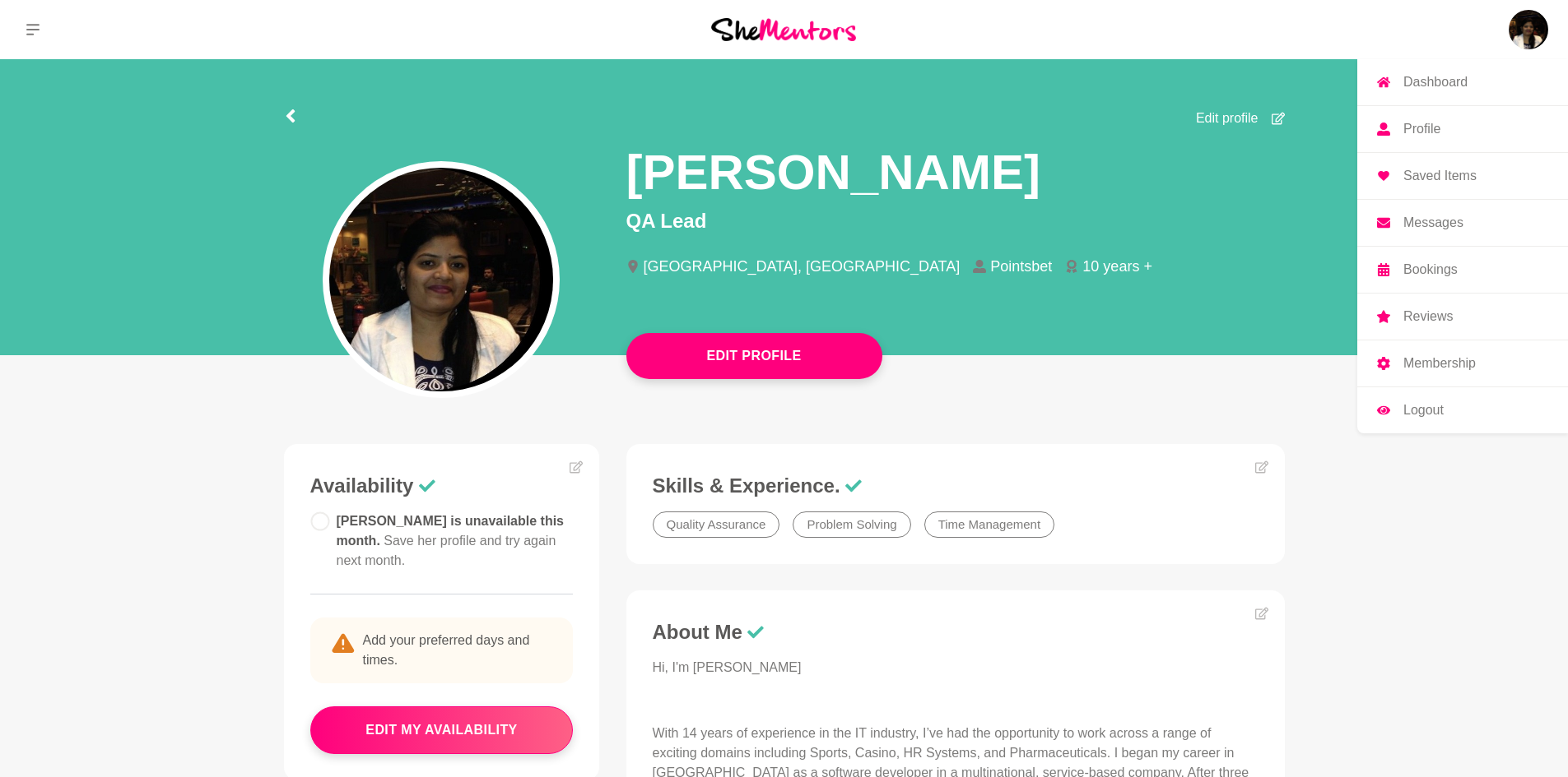
click at [1416, 125] on p "Profile" at bounding box center [1421, 129] width 37 height 13
click at [1427, 75] on p "Dashboard" at bounding box center [1435, 82] width 64 height 13
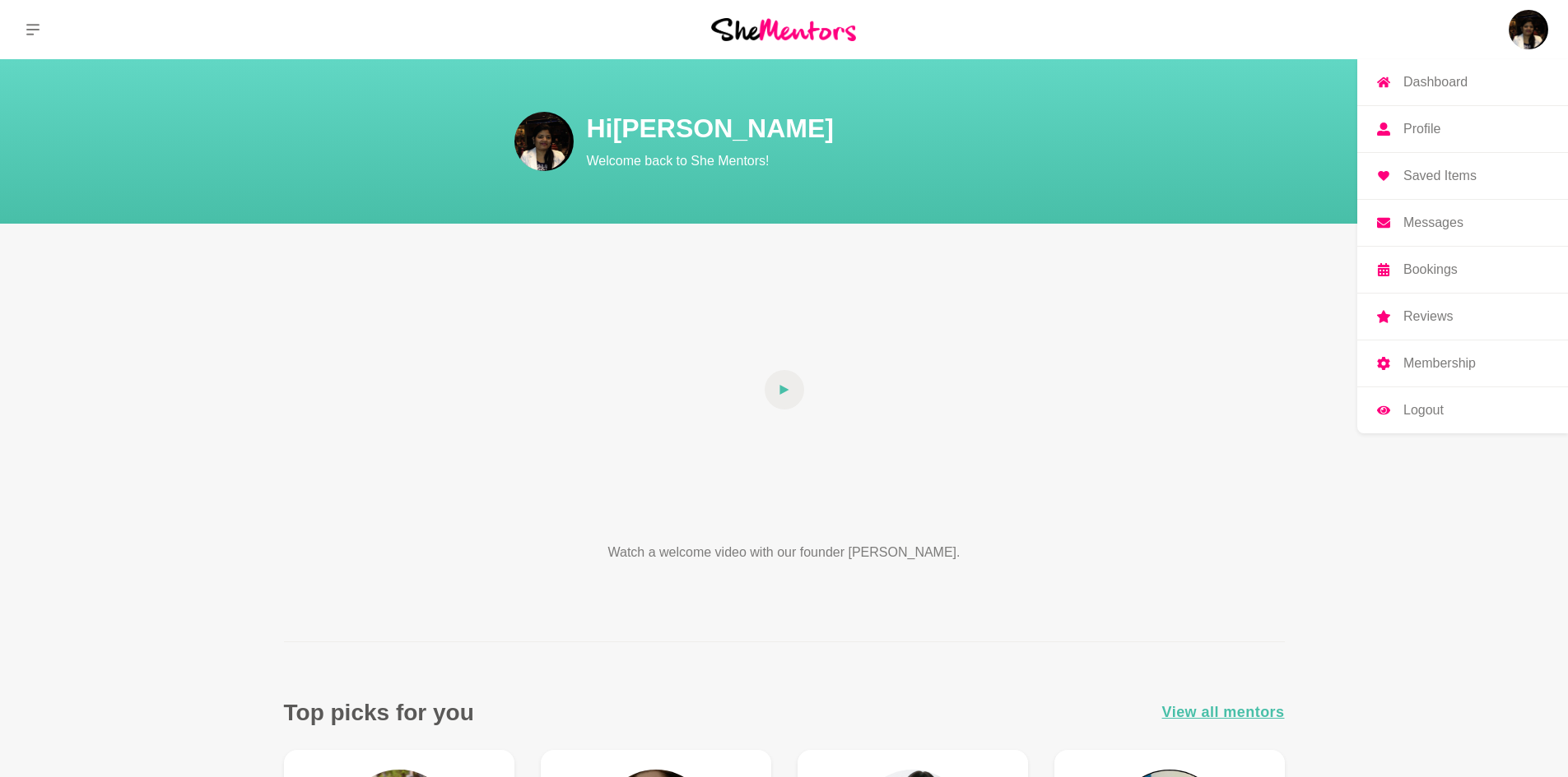
click at [1434, 128] on p "Profile" at bounding box center [1421, 129] width 37 height 13
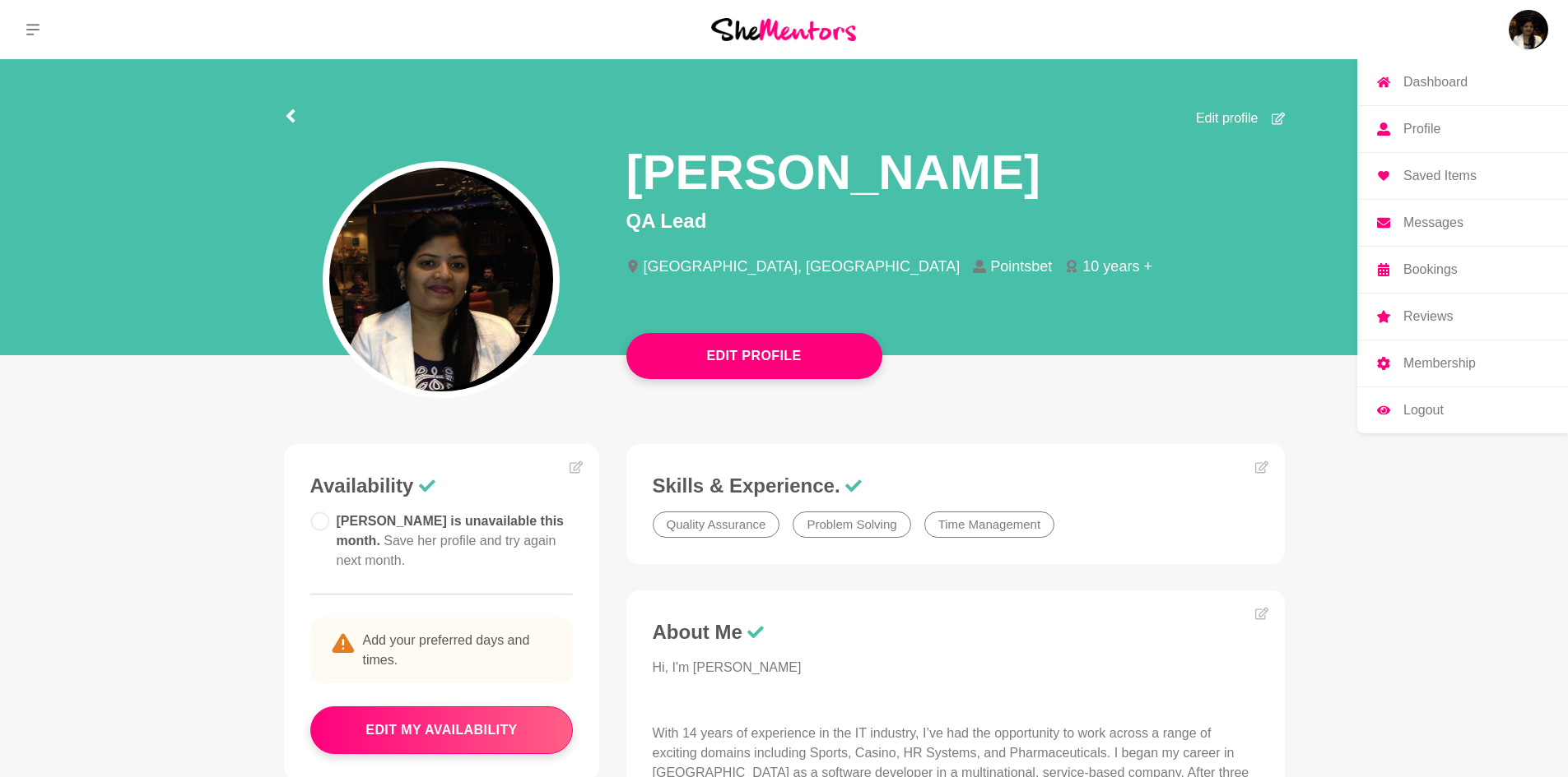
click at [1432, 73] on link "Dashboard" at bounding box center [1463, 82] width 211 height 46
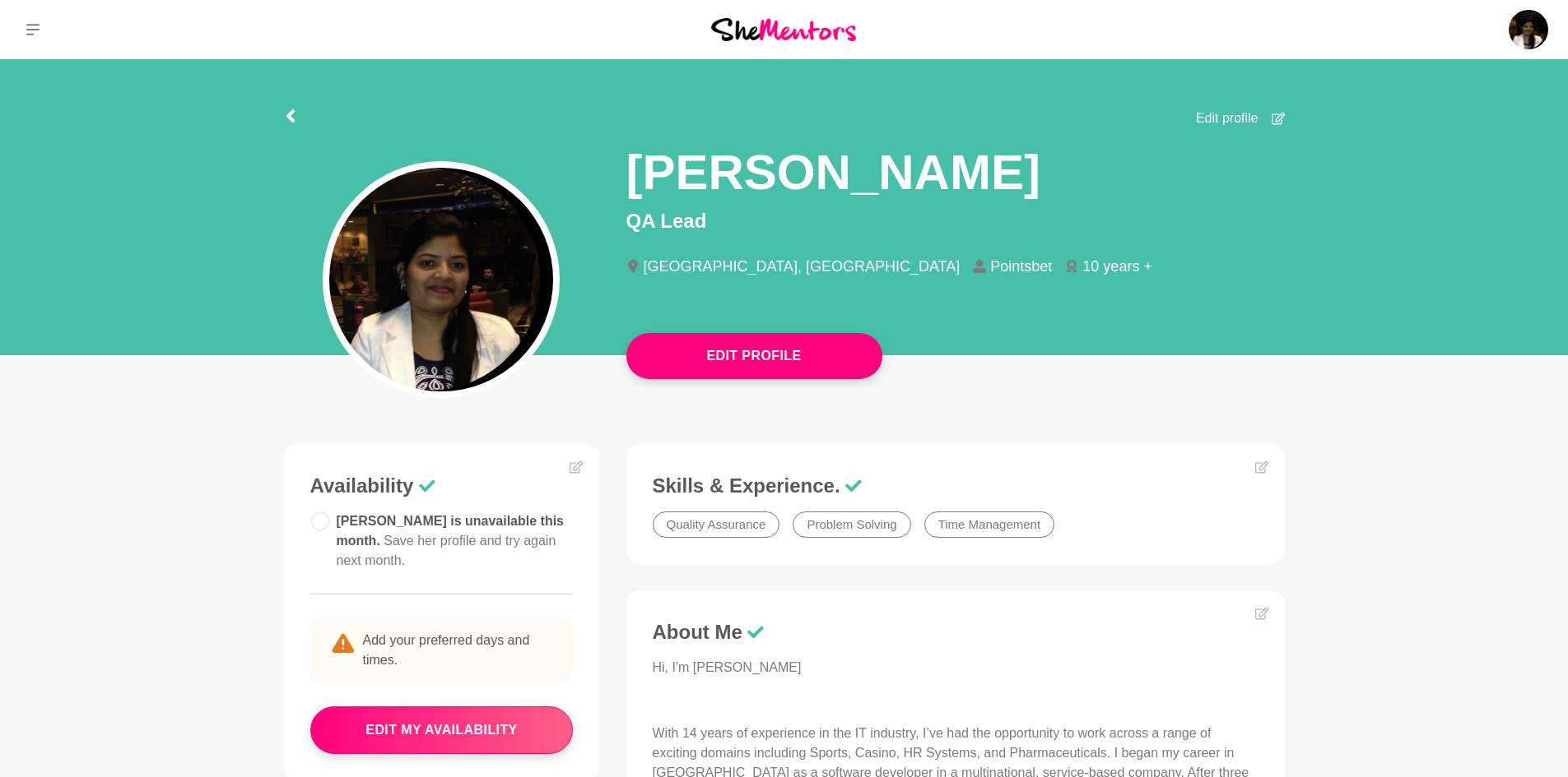
click at [822, 36] on img at bounding box center [784, 29] width 145 height 23
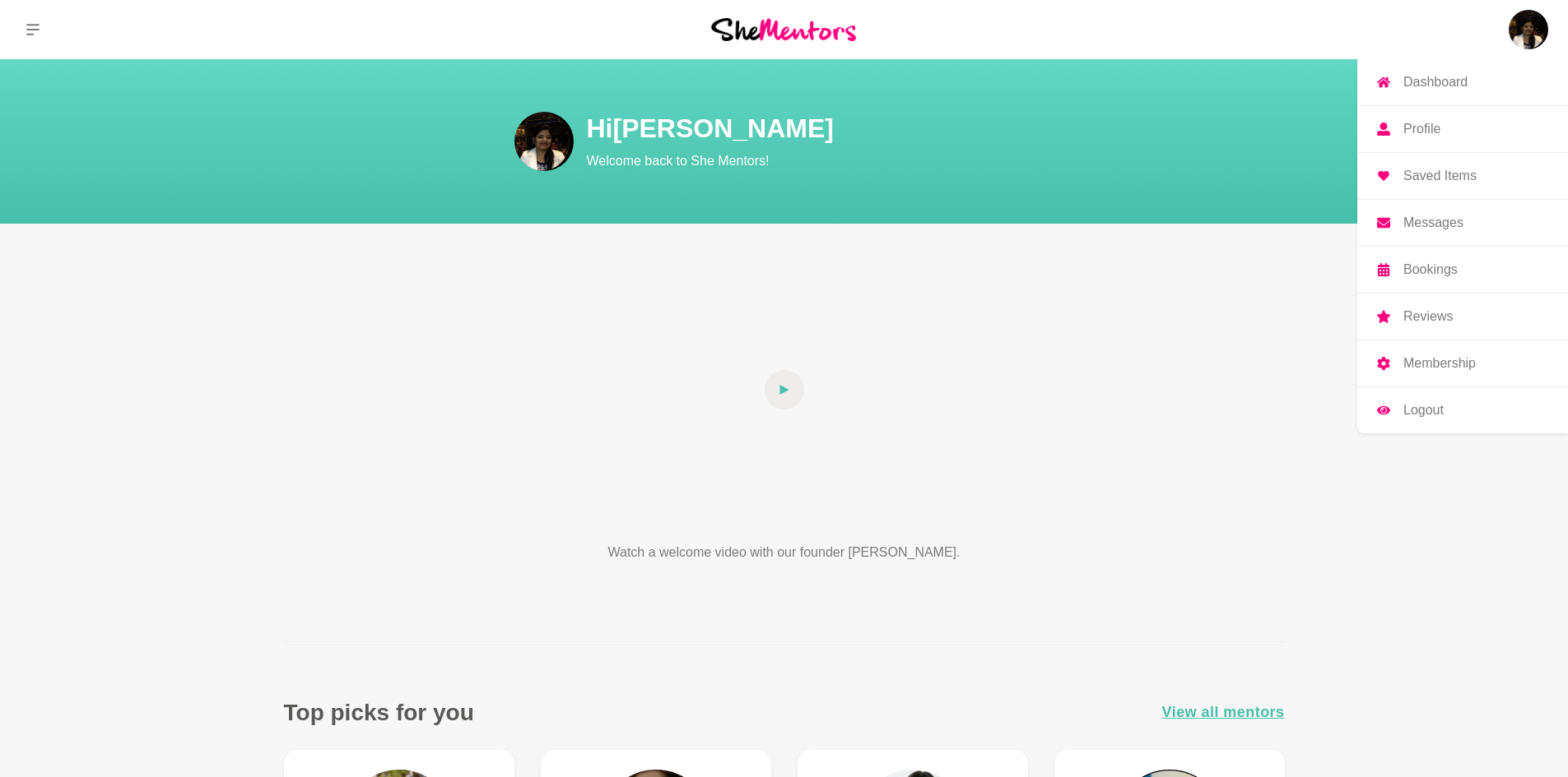
click at [1545, 36] on img at bounding box center [1528, 29] width 40 height 40
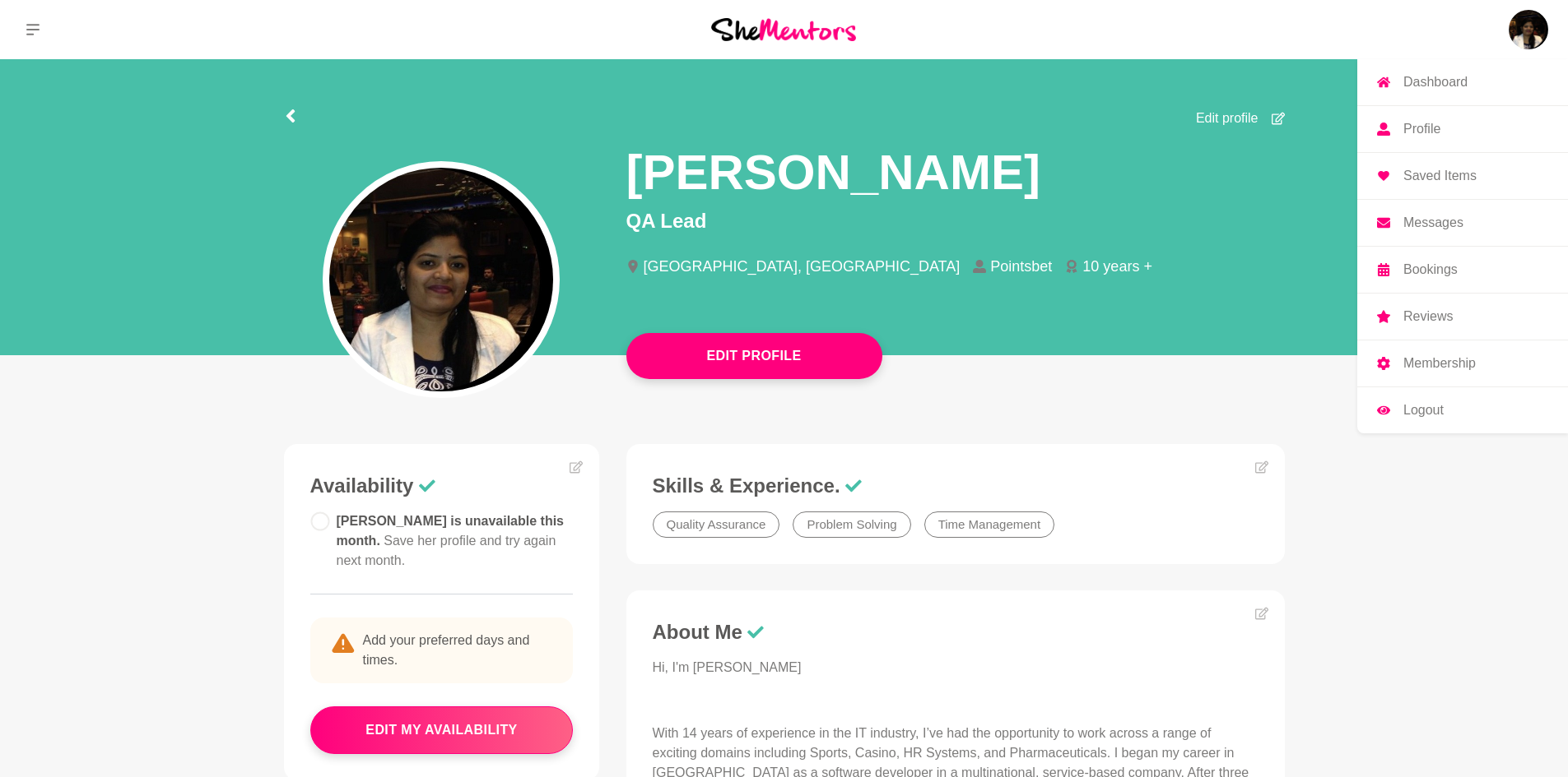
click at [1423, 80] on p "Dashboard" at bounding box center [1435, 82] width 64 height 13
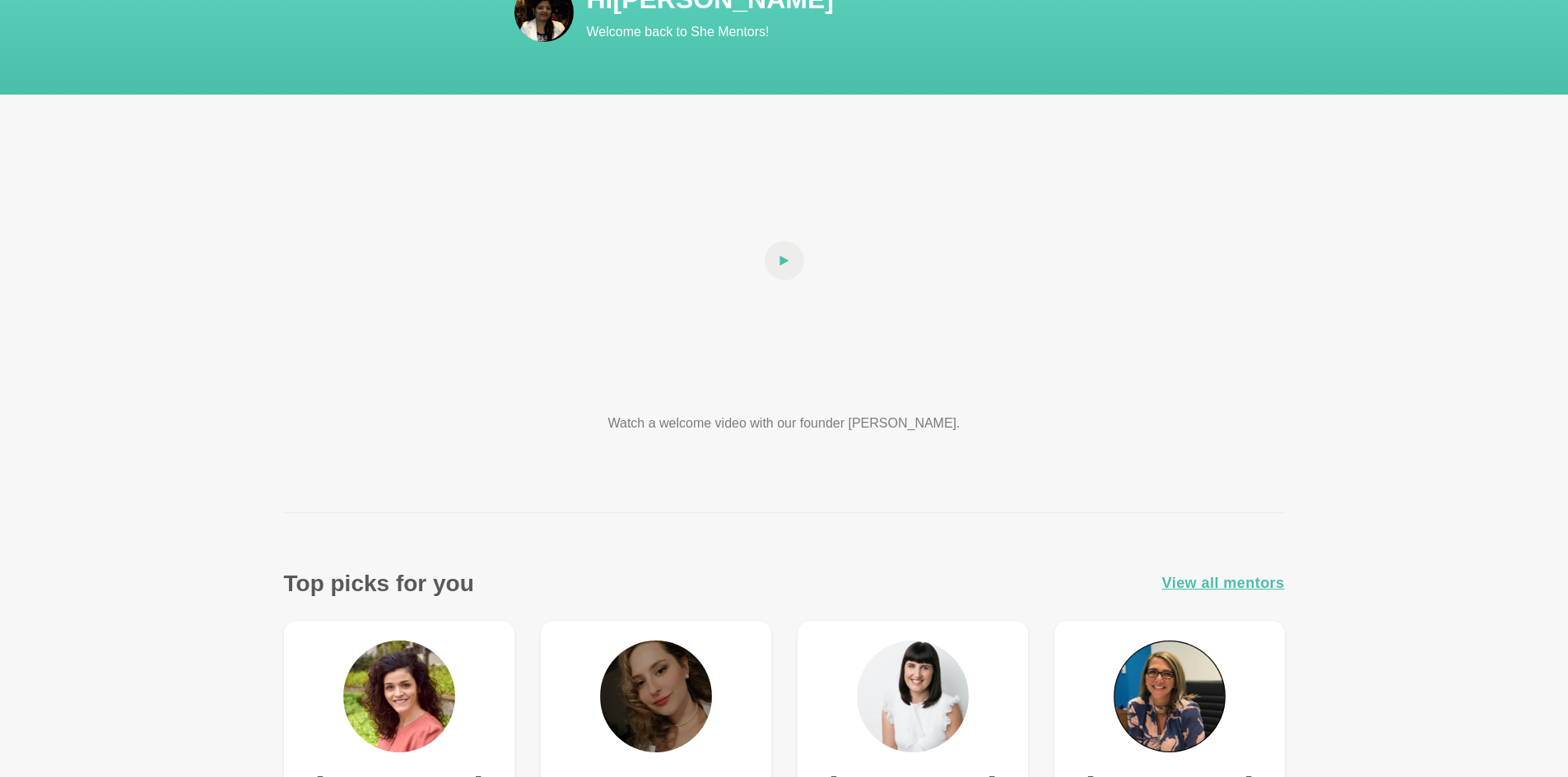
scroll to position [329, 0]
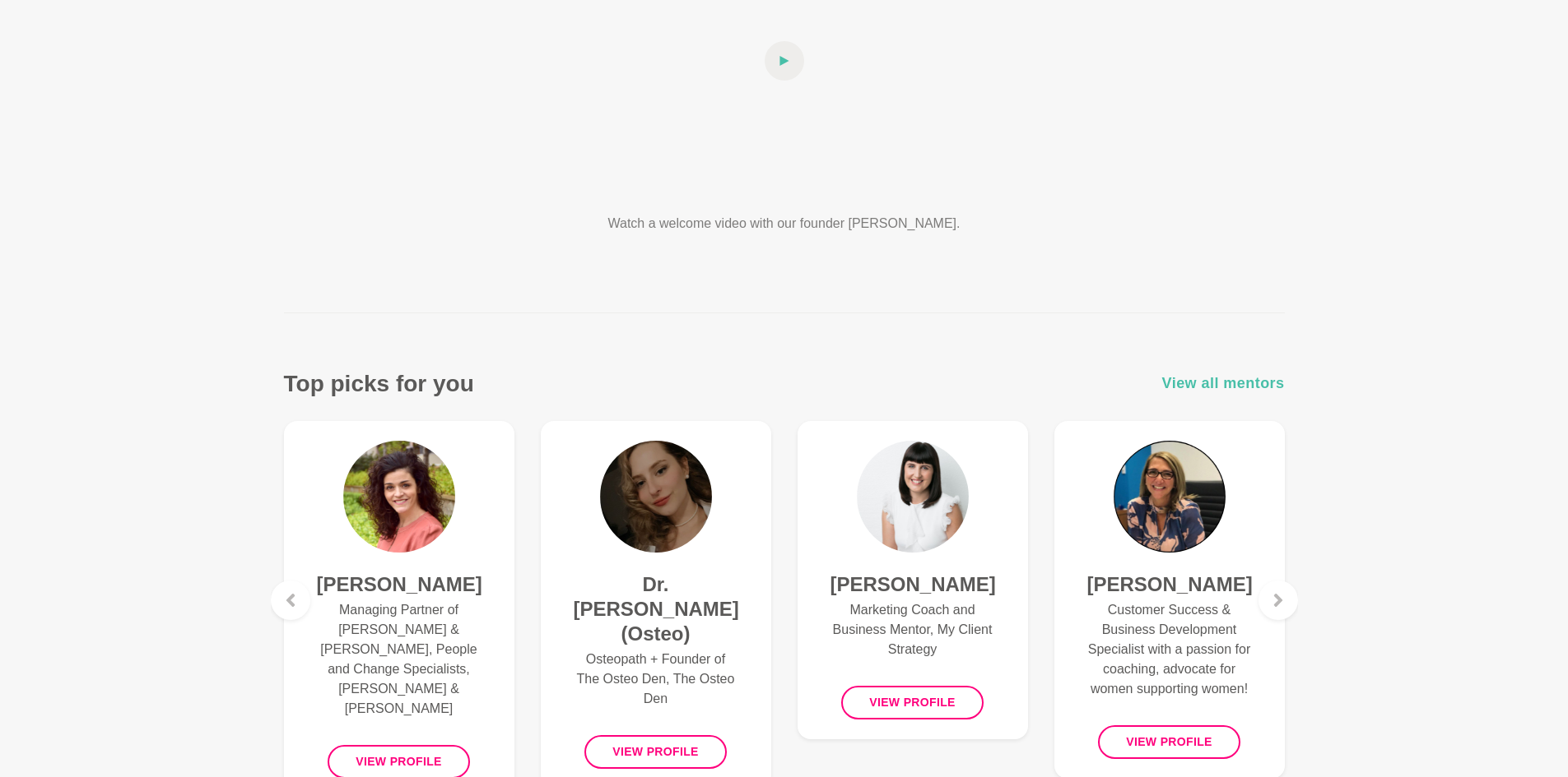
click at [1203, 388] on span "View all mentors" at bounding box center [1224, 383] width 122 height 24
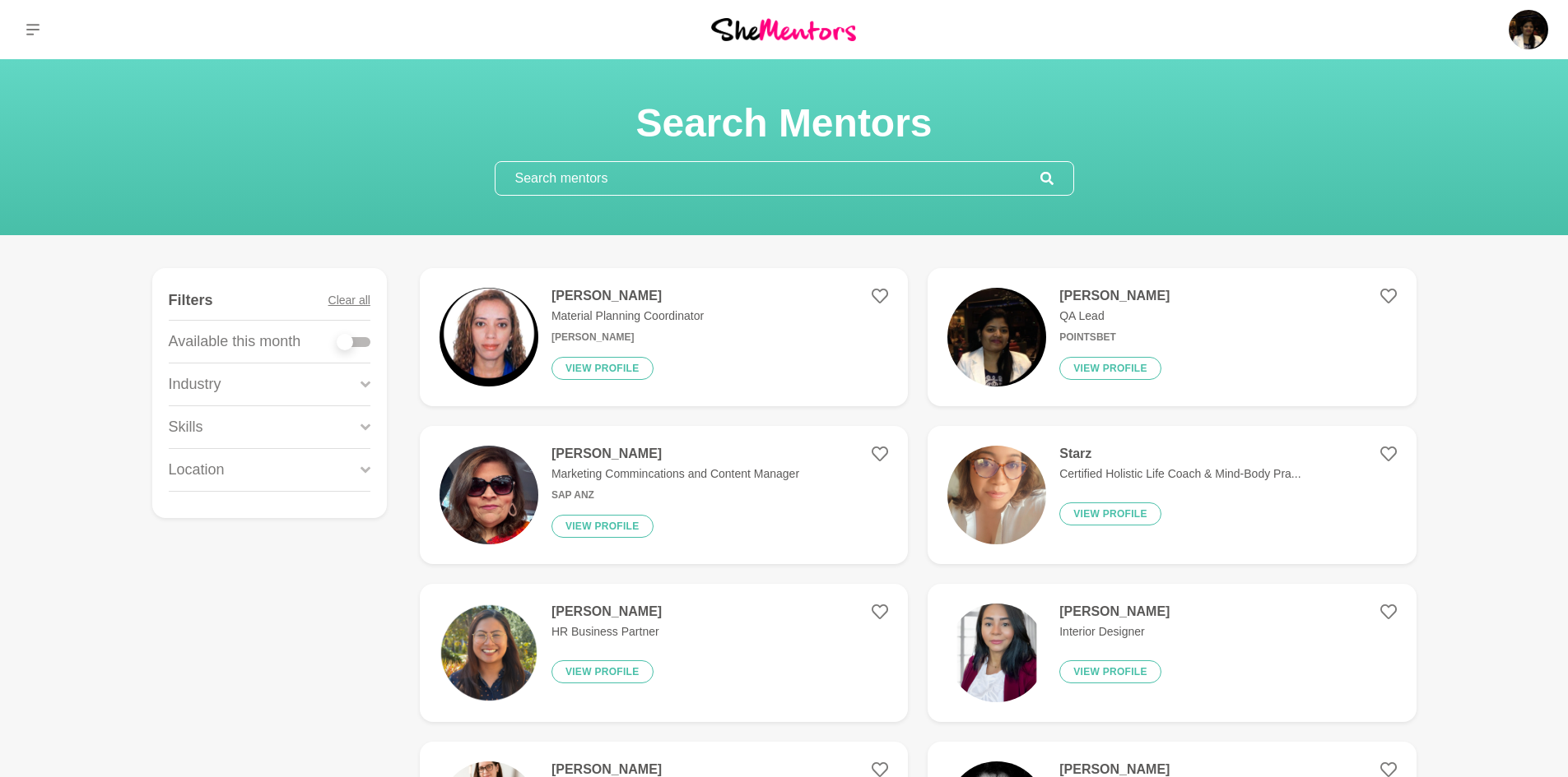
click at [649, 172] on input "text" at bounding box center [767, 178] width 545 height 33
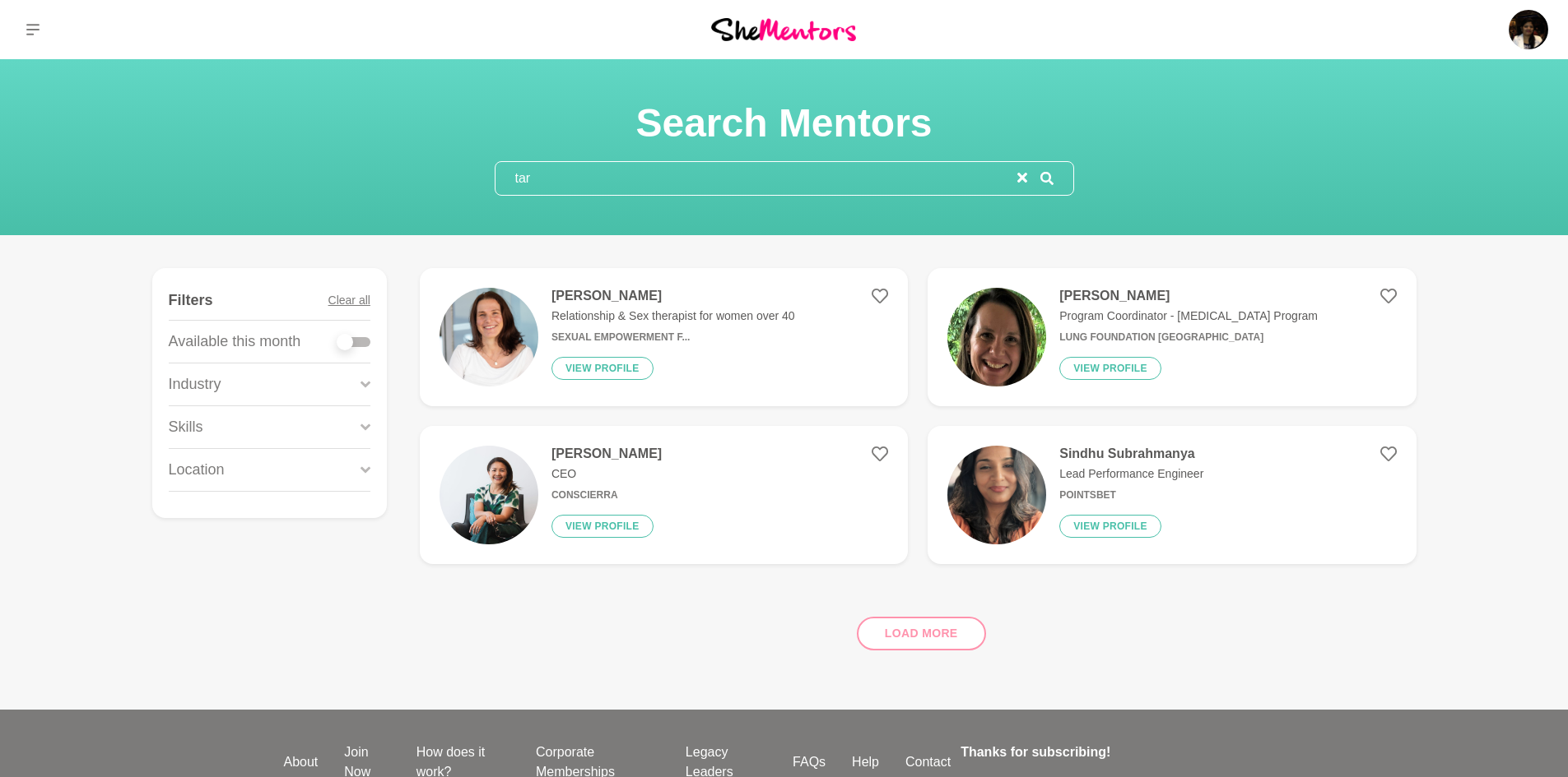
type input "tar"
click at [1102, 460] on h4 "Sindhu Subrahmanya" at bounding box center [1130, 453] width 144 height 16
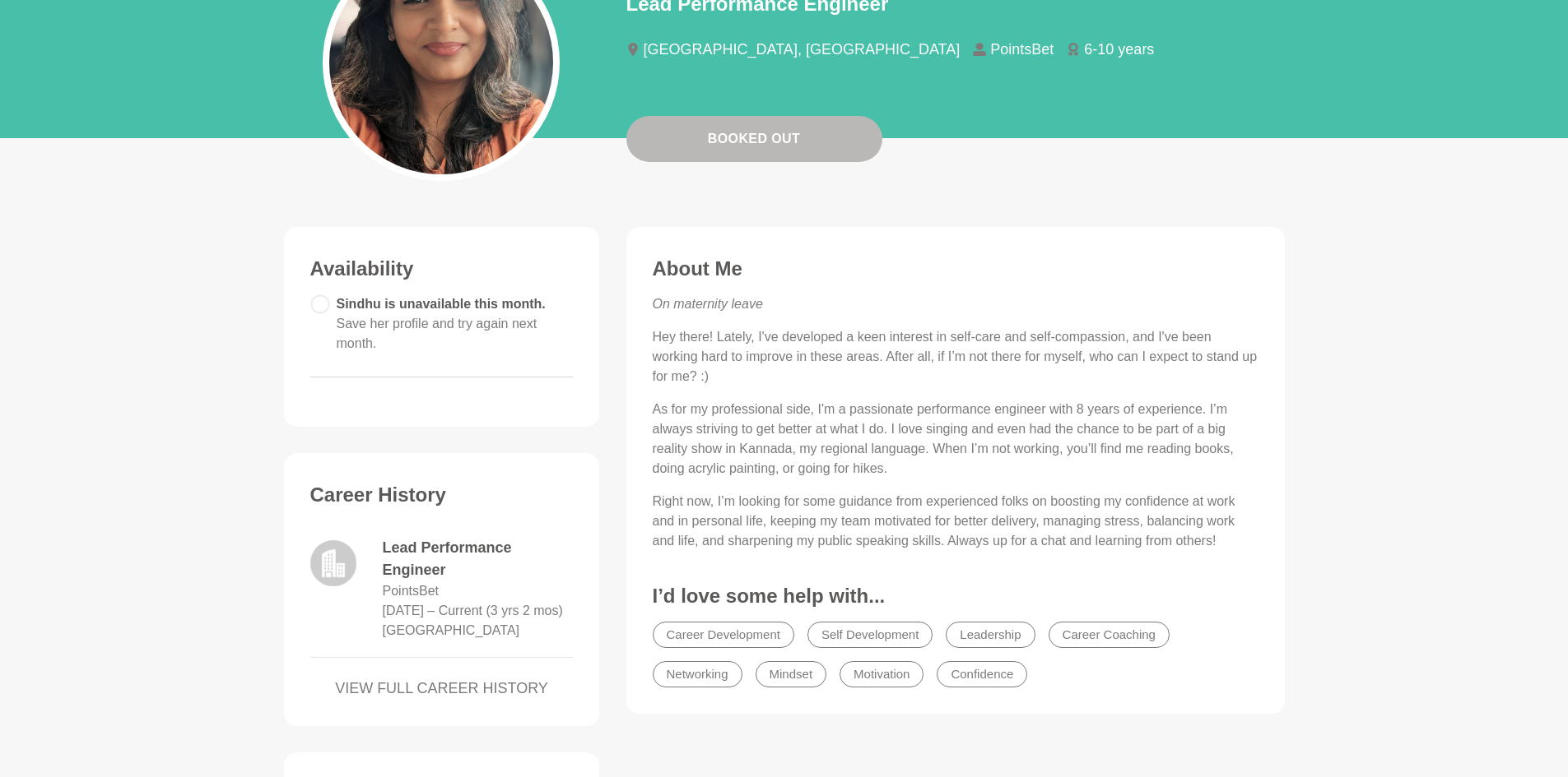
scroll to position [246, 0]
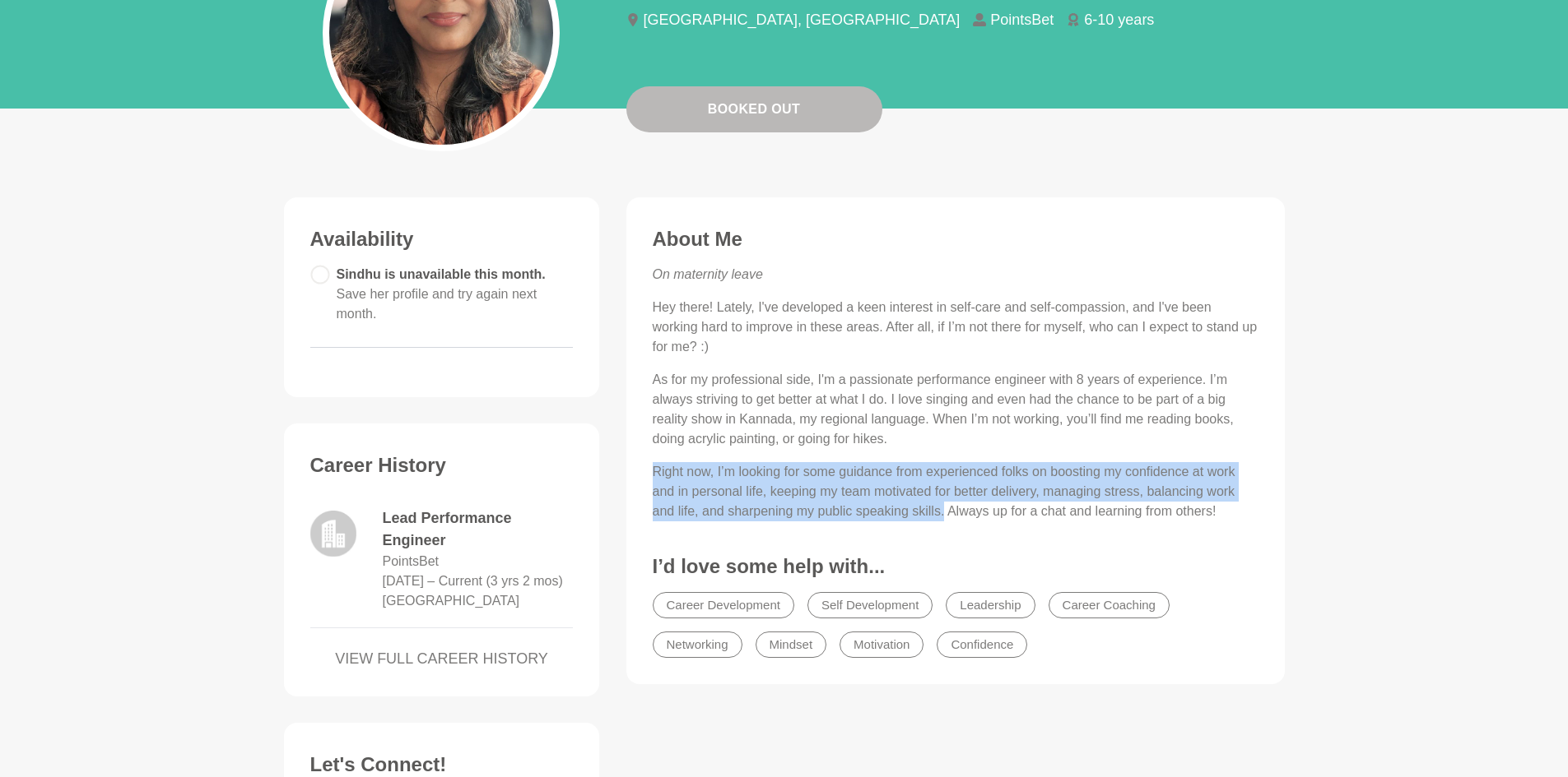
drag, startPoint x: 663, startPoint y: 470, endPoint x: 945, endPoint y: 514, distance: 285.4
click at [945, 514] on p "Right now, I’m looking for some guidance from experienced folks on boosting my …" at bounding box center [955, 491] width 606 height 59
copy p "Right now, I’m looking for some guidance from experienced folks on boosting my …"
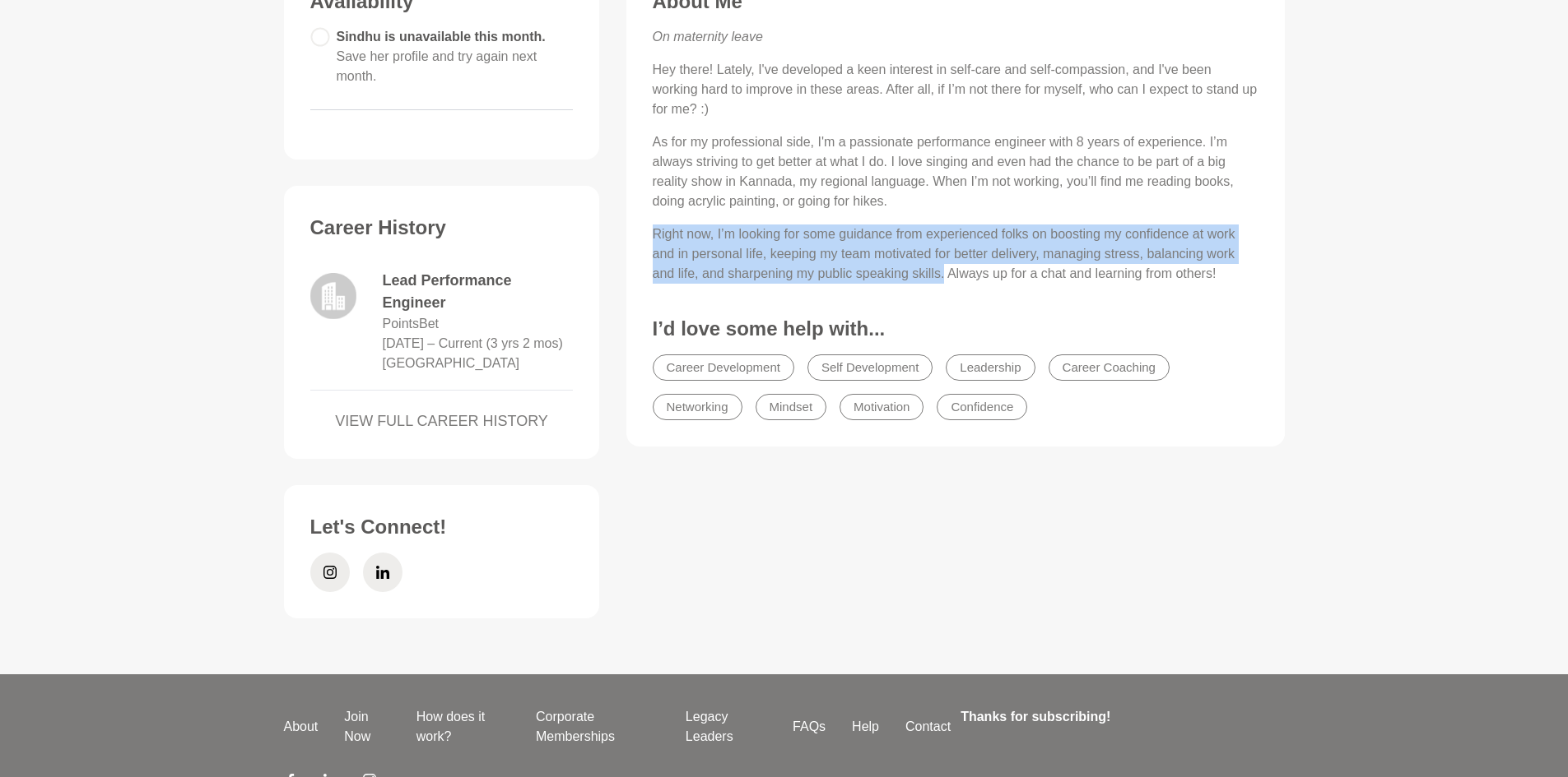
scroll to position [494, 0]
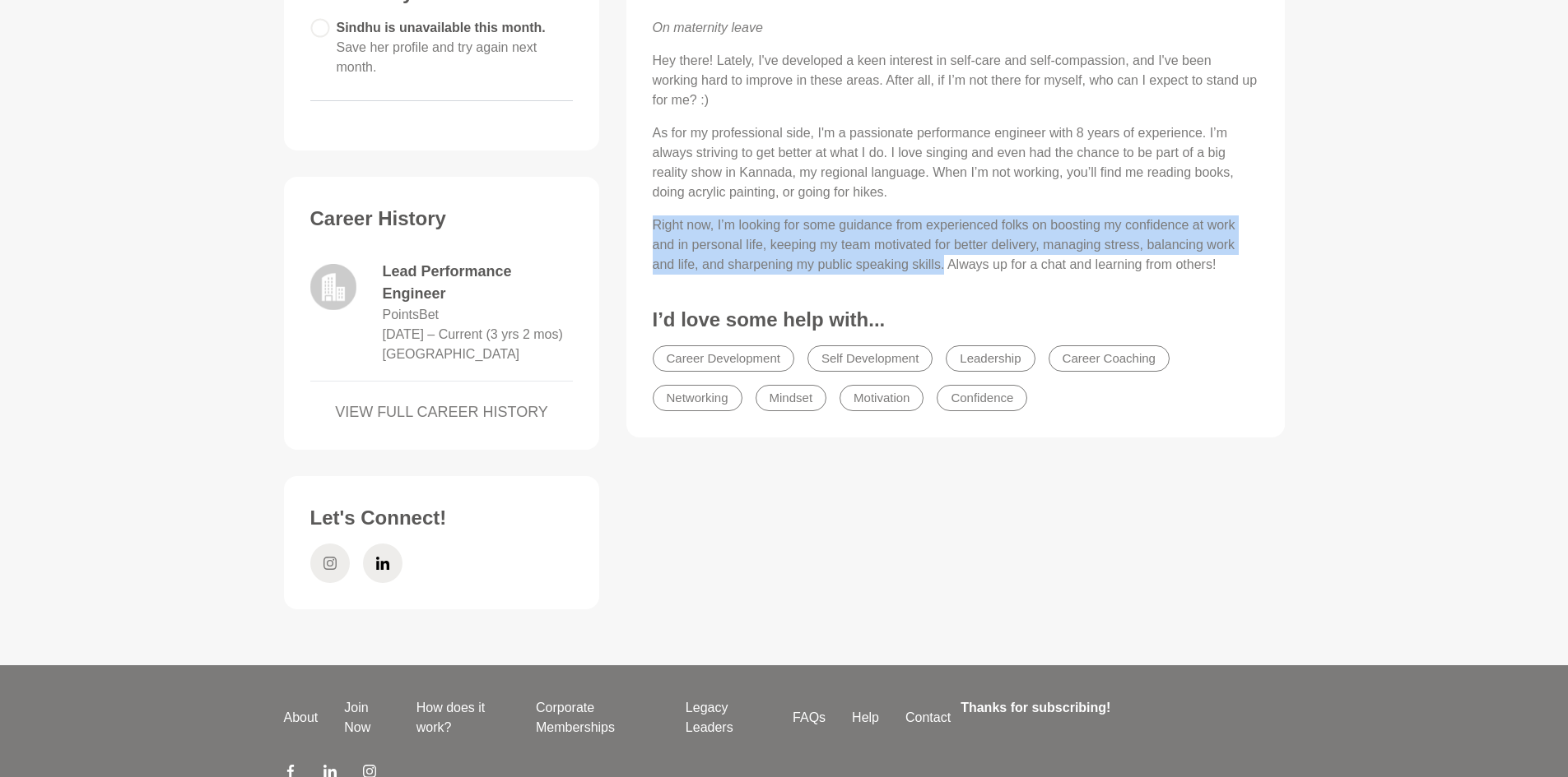
click at [330, 570] on icon at bounding box center [330, 563] width 13 height 13
click at [384, 583] on icon at bounding box center [383, 563] width 13 height 40
